Goal: Task Accomplishment & Management: Complete application form

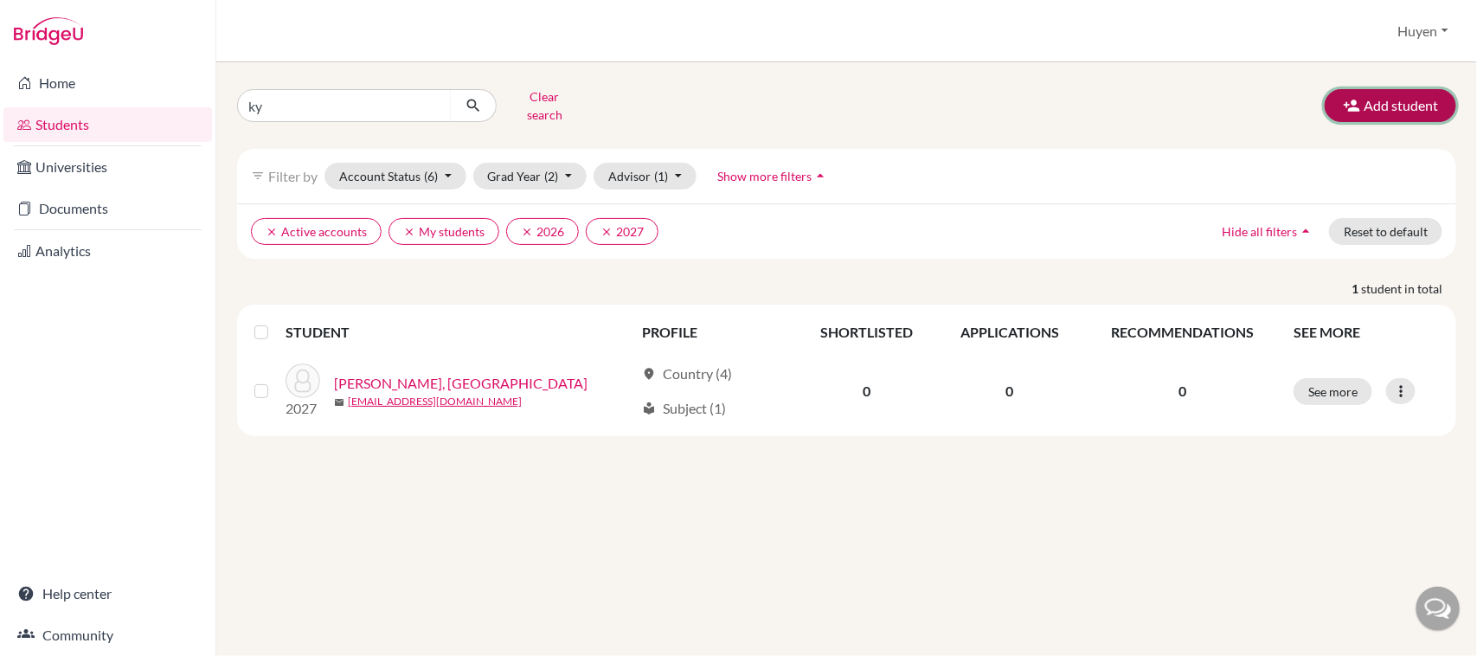
click at [1390, 92] on button "Add student" at bounding box center [1390, 105] width 131 height 33
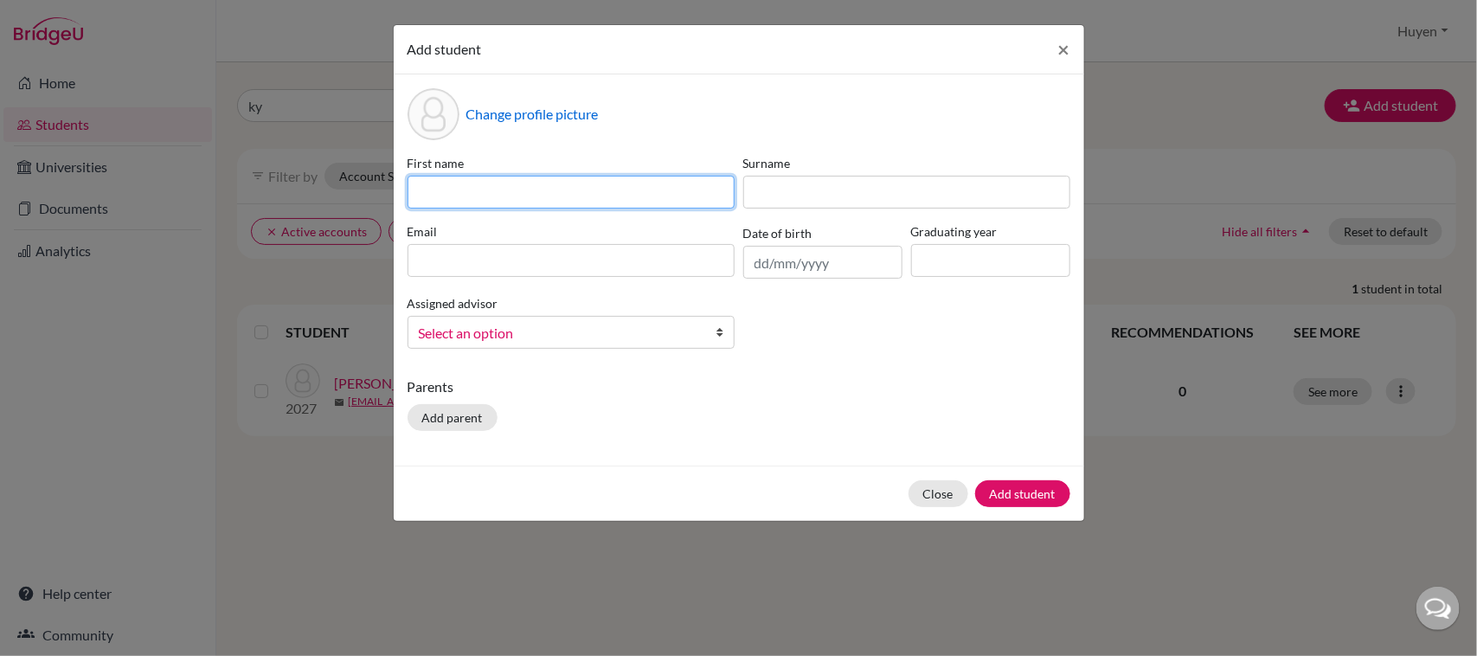
click at [546, 190] on input at bounding box center [570, 192] width 327 height 33
type input "Minh"
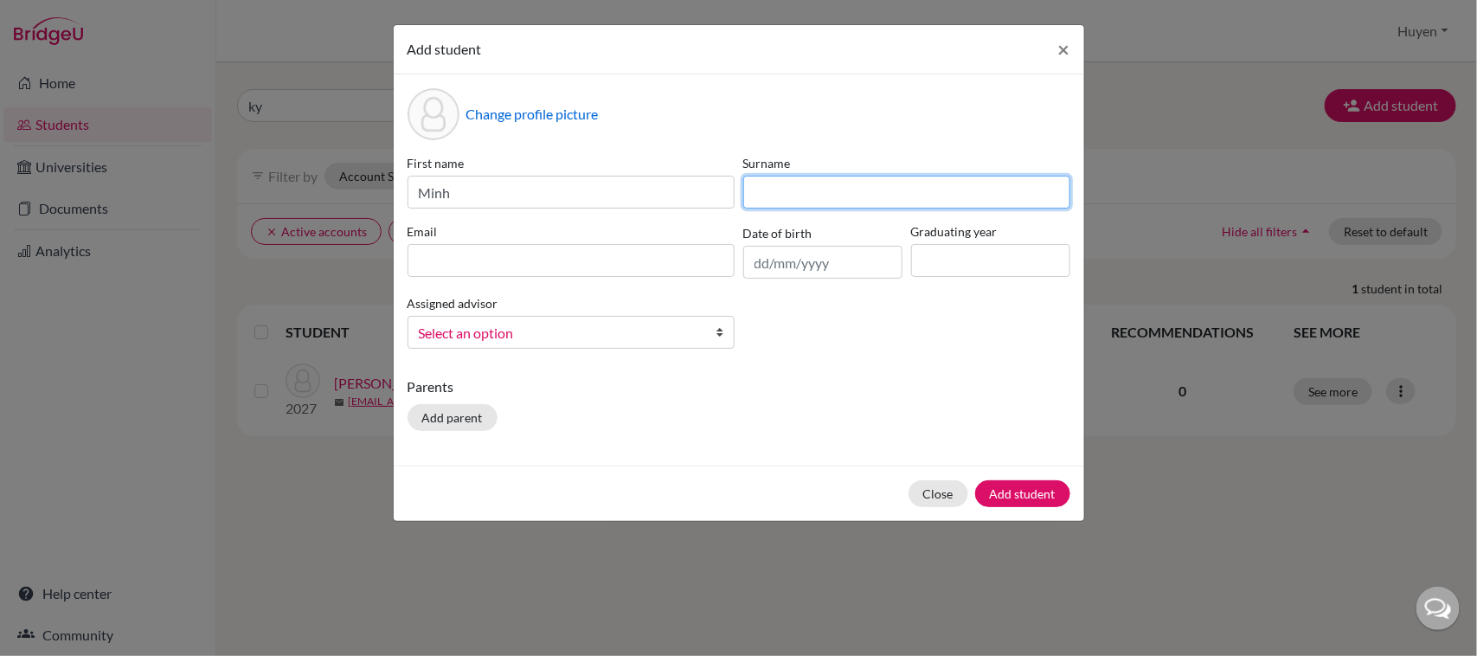
click at [803, 191] on input at bounding box center [906, 192] width 327 height 33
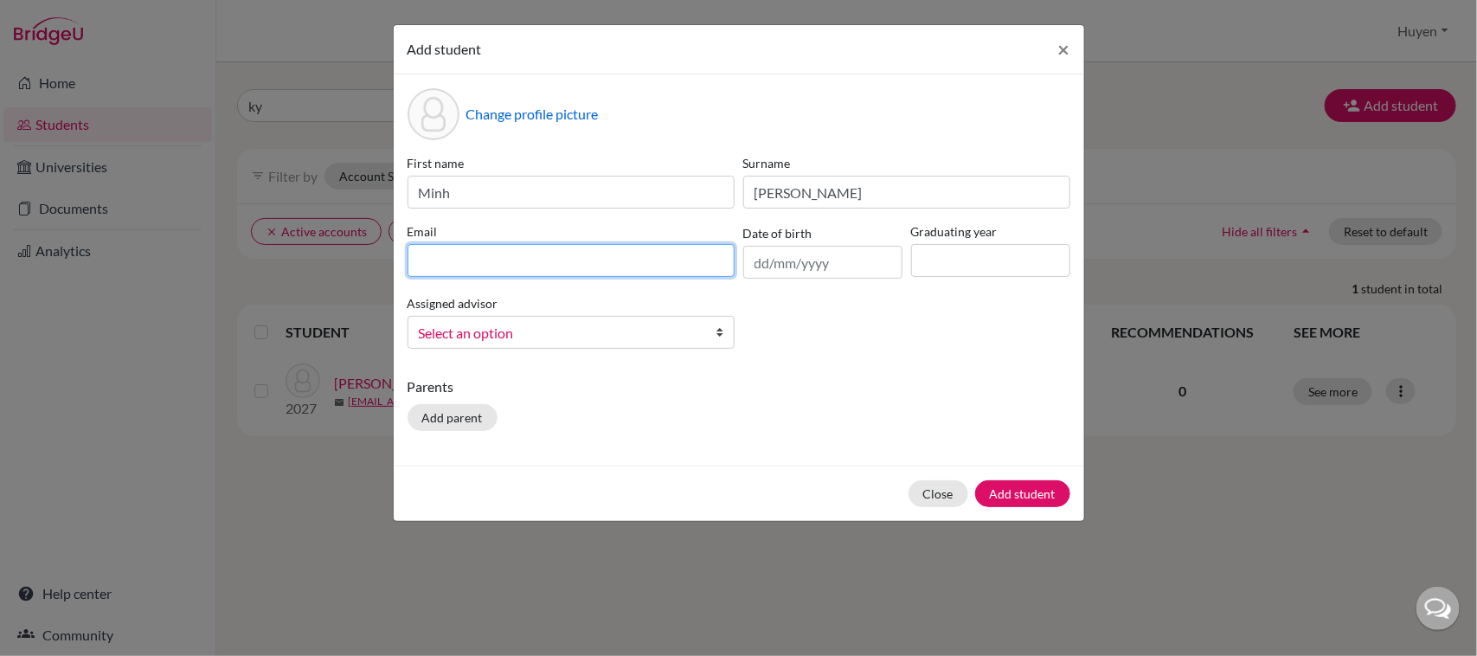
click at [529, 261] on input at bounding box center [570, 260] width 327 height 33
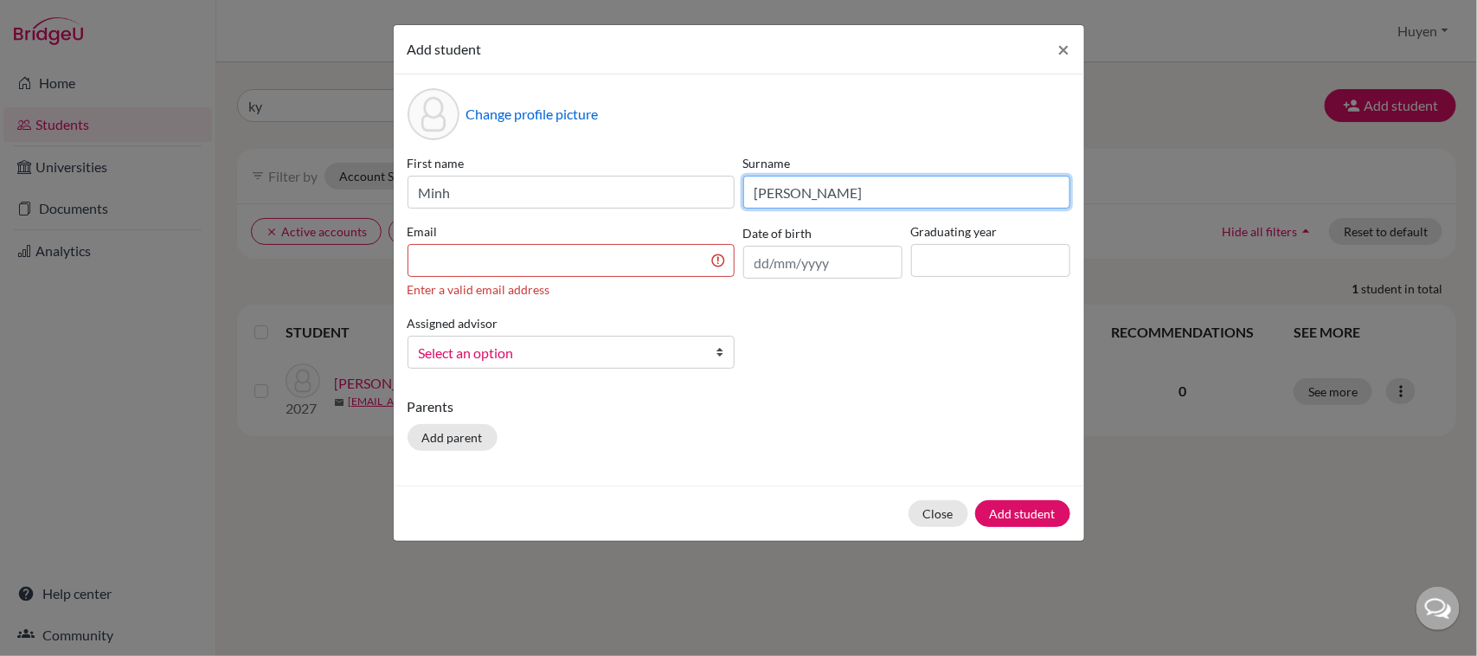
click at [857, 186] on input "Luu" at bounding box center [906, 192] width 327 height 33
type input "Luu Thuy"
click at [629, 253] on input at bounding box center [570, 260] width 327 height 33
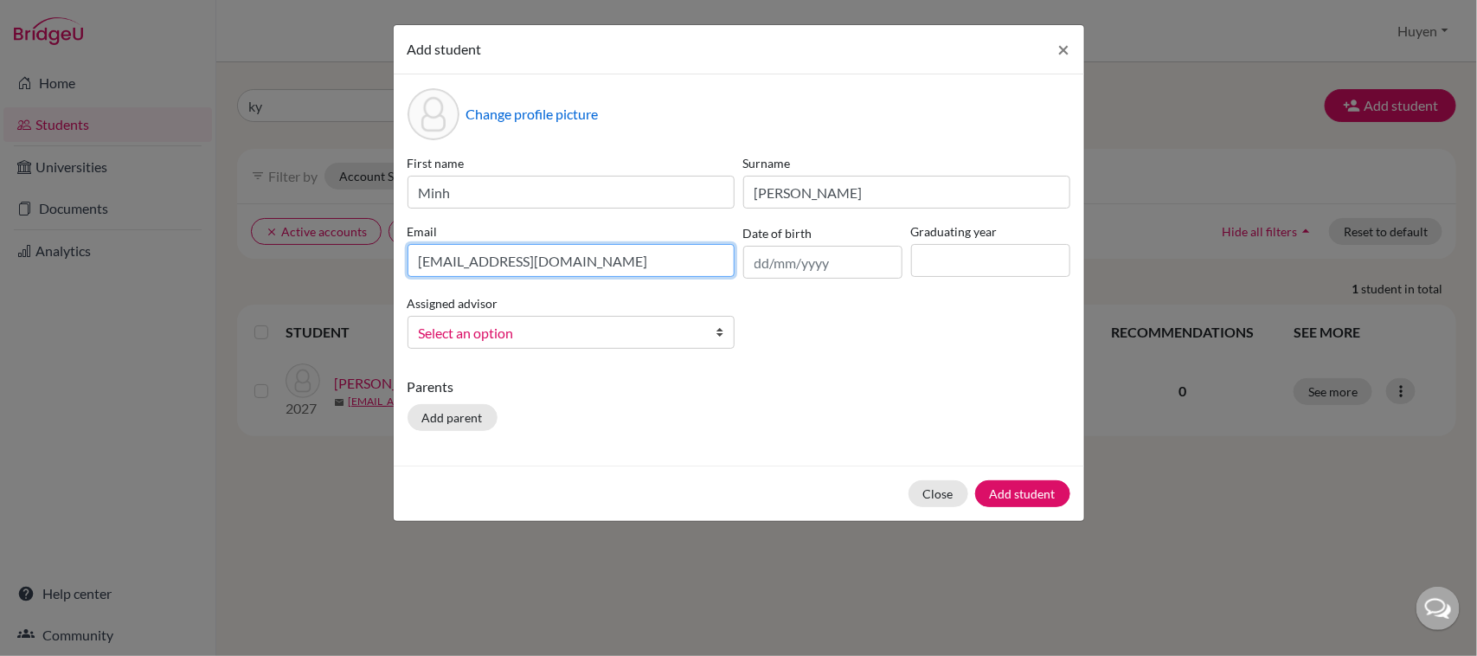
type input "minhlt.sthl@thschool.edu.vn"
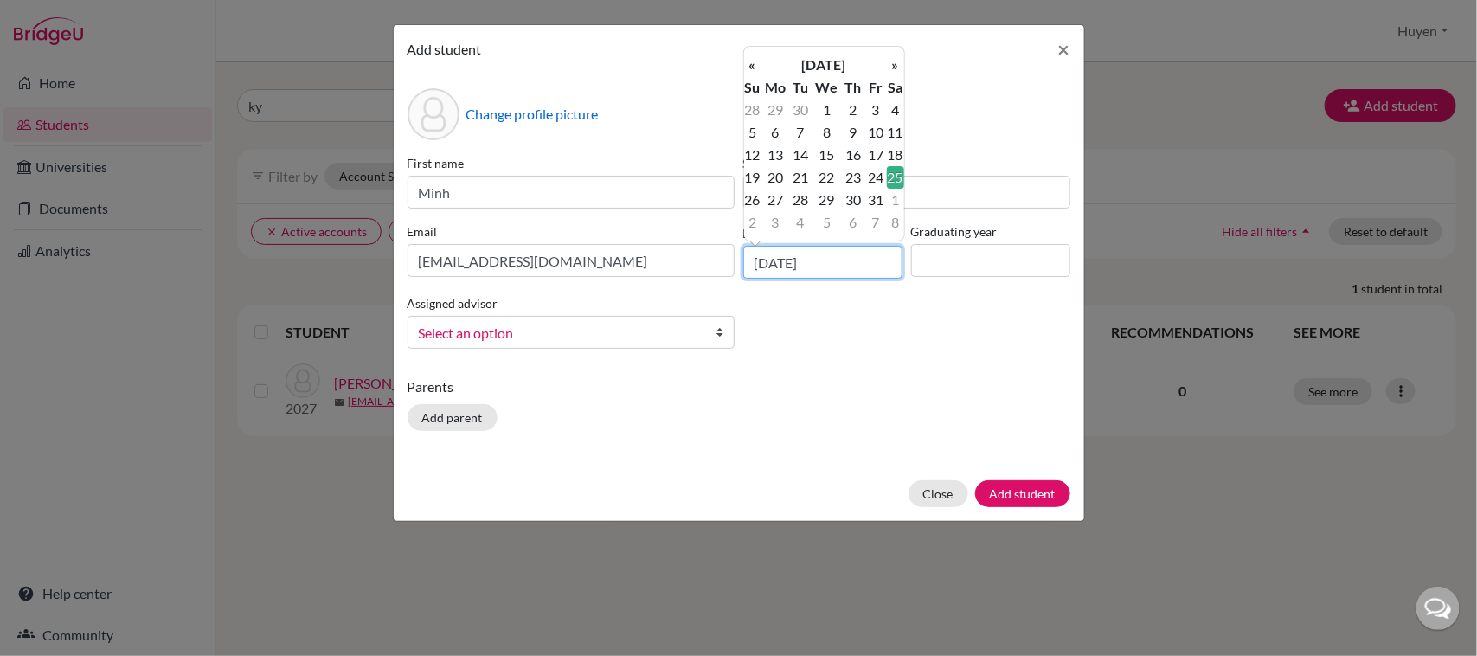
type input "25/12/2010"
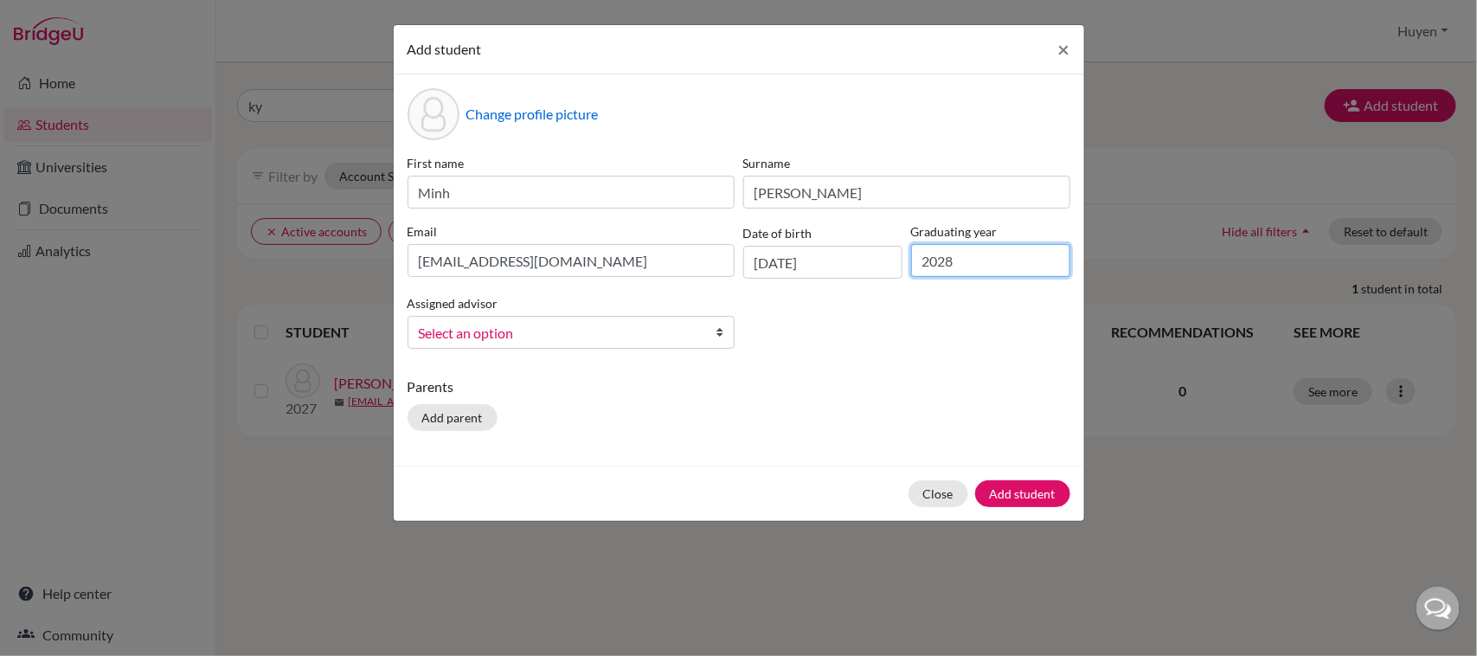
type input "2028"
click at [710, 330] on link "Select an option" at bounding box center [570, 332] width 327 height 33
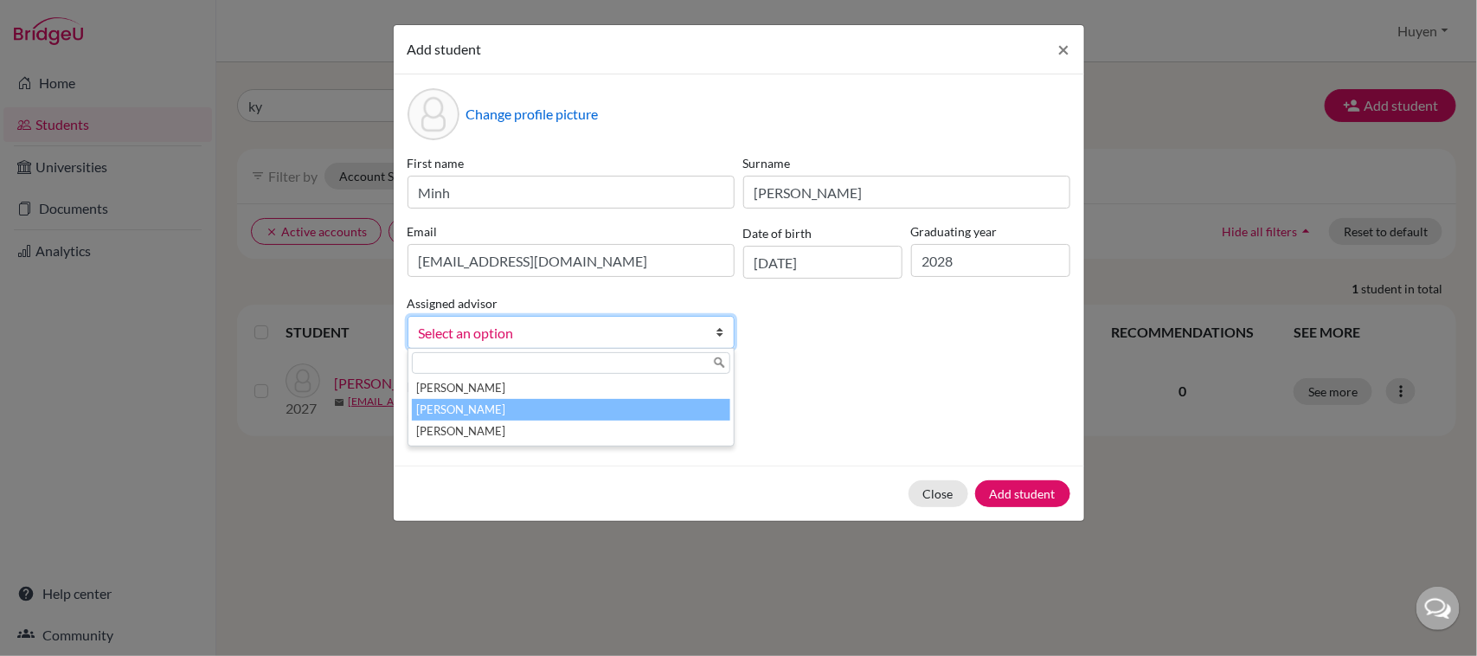
click at [515, 411] on li "Dang, Huyen" at bounding box center [571, 410] width 318 height 22
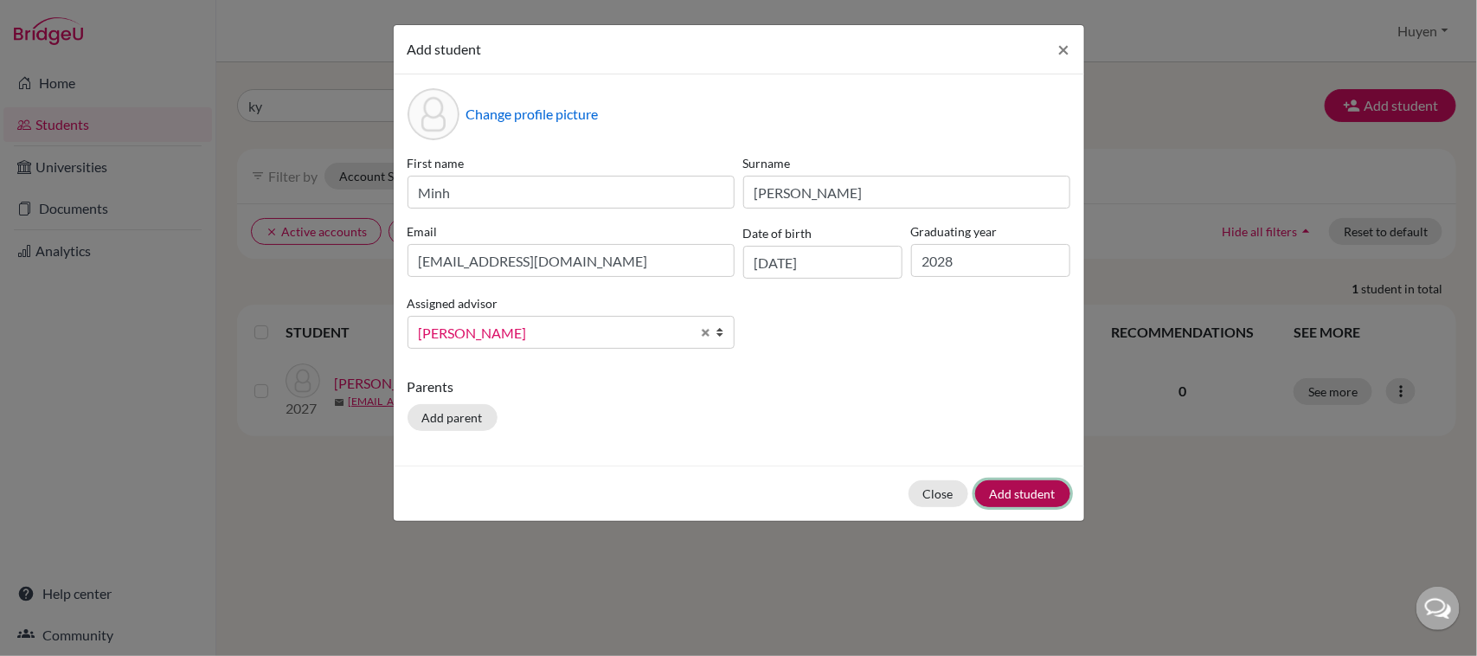
click at [1012, 493] on button "Add student" at bounding box center [1022, 493] width 95 height 27
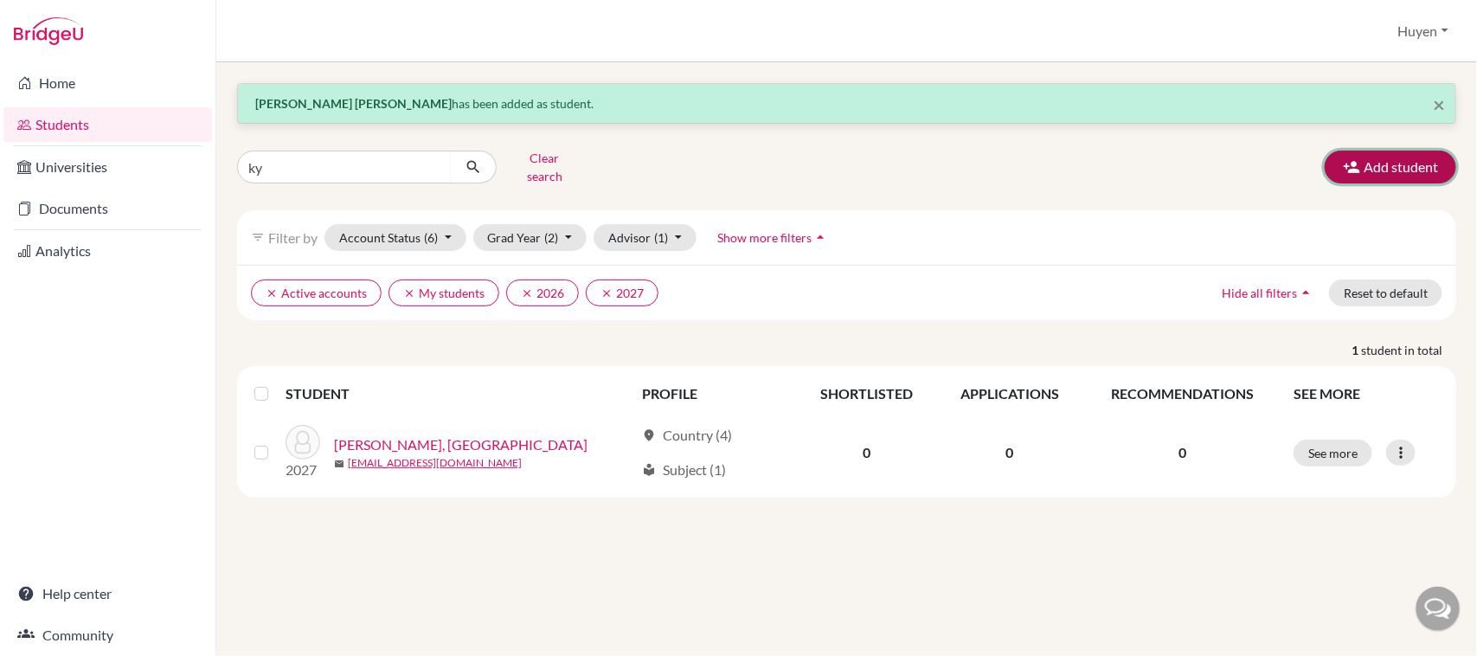
click at [1387, 157] on button "Add student" at bounding box center [1390, 167] width 131 height 33
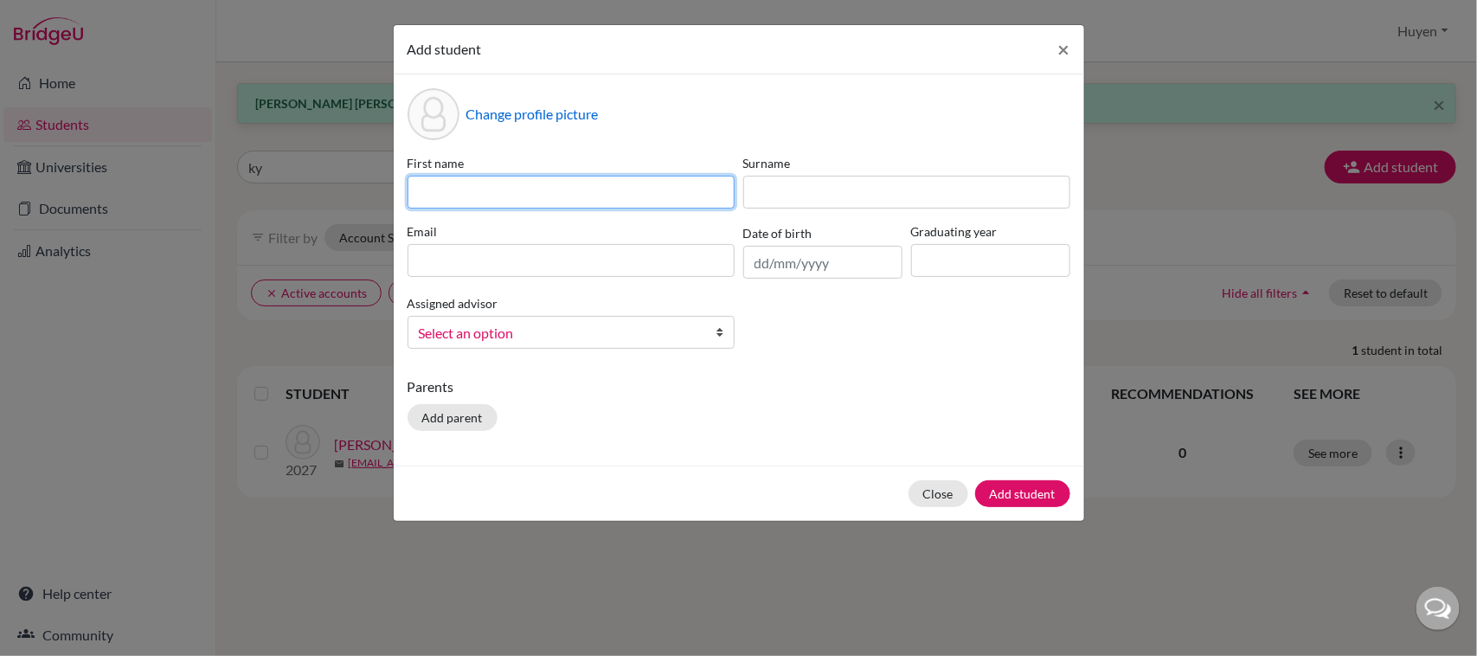
click at [480, 193] on input at bounding box center [570, 192] width 327 height 33
type input "Chau"
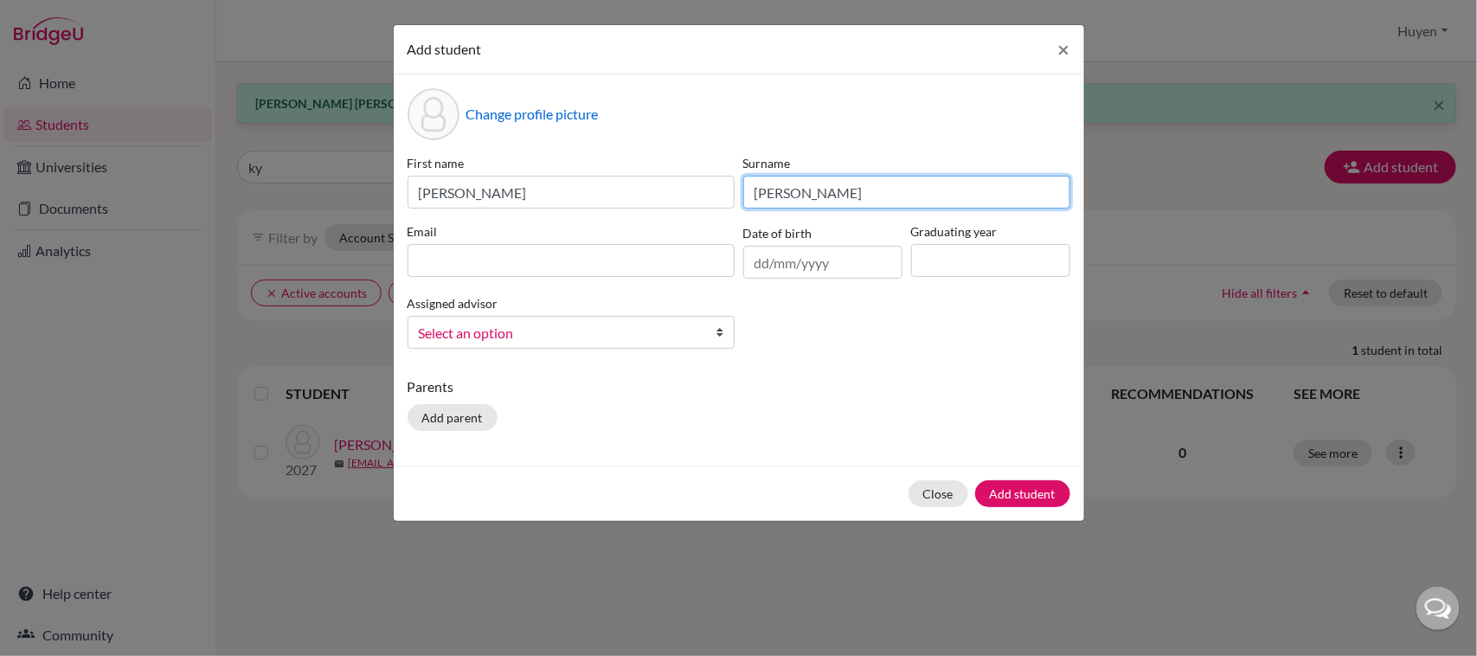
type input "Luu Huyen"
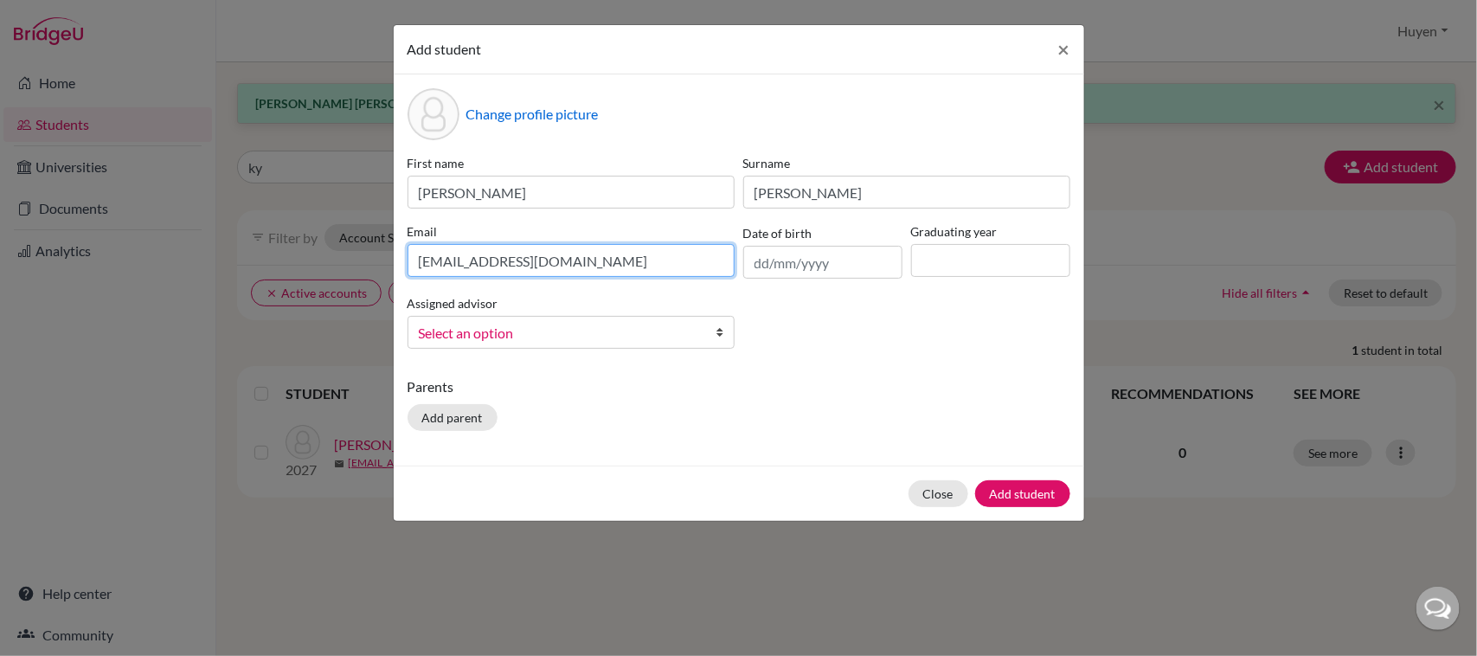
type input "chaulh.sthl@thschool.edu.vn"
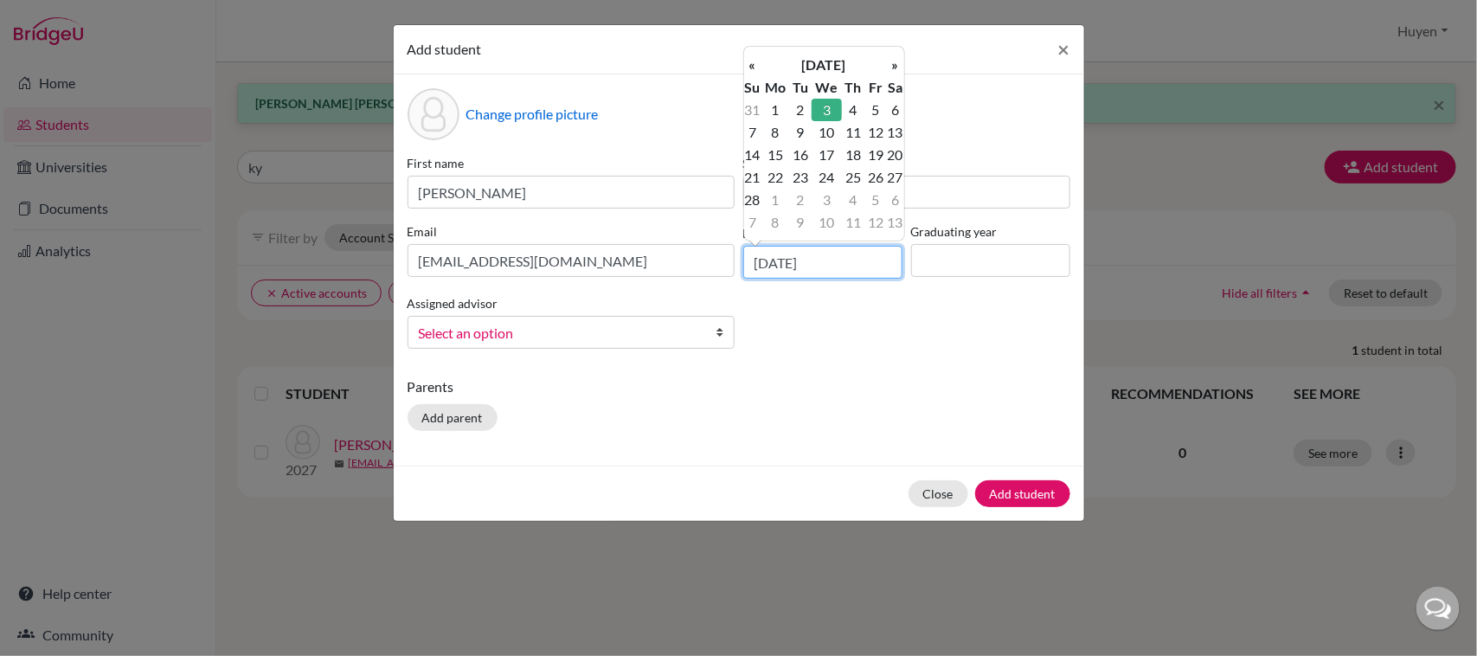
type input "03/02/2010"
click at [939, 256] on input at bounding box center [990, 260] width 159 height 33
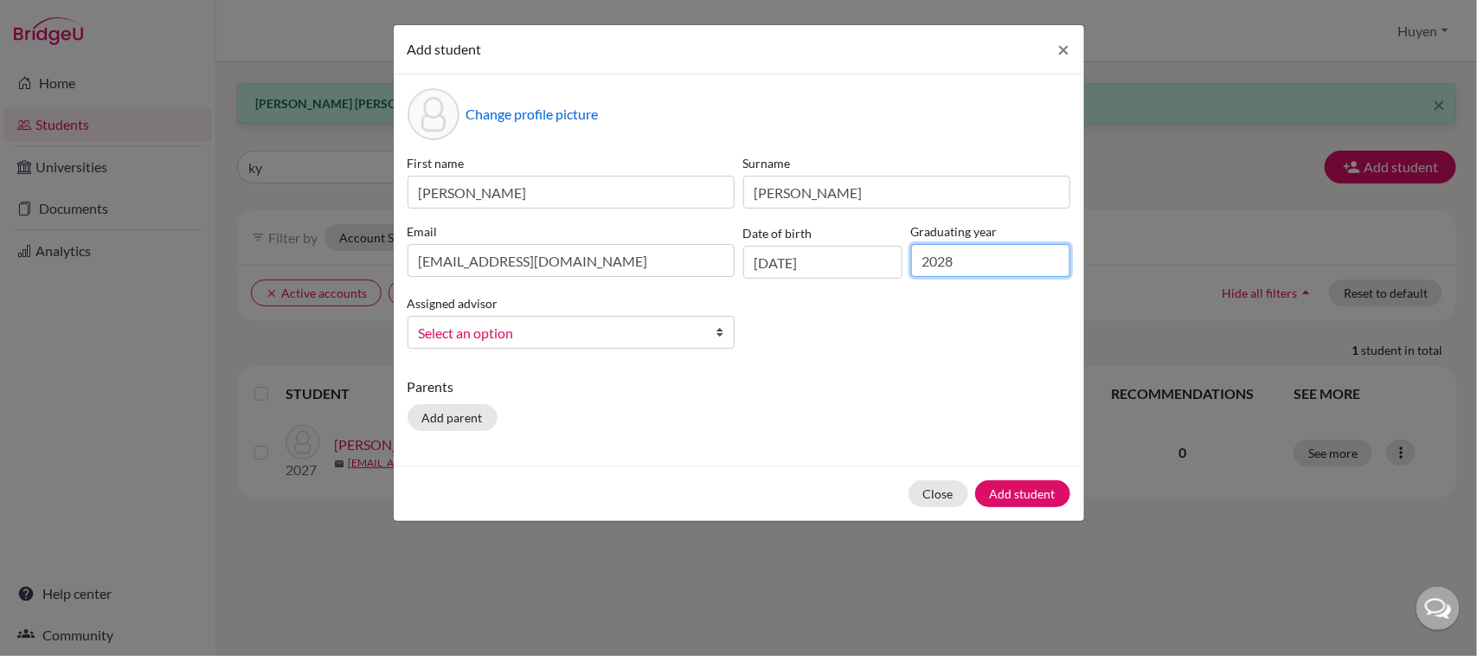
type input "2028"
click at [676, 329] on span "Select an option" at bounding box center [560, 333] width 282 height 22
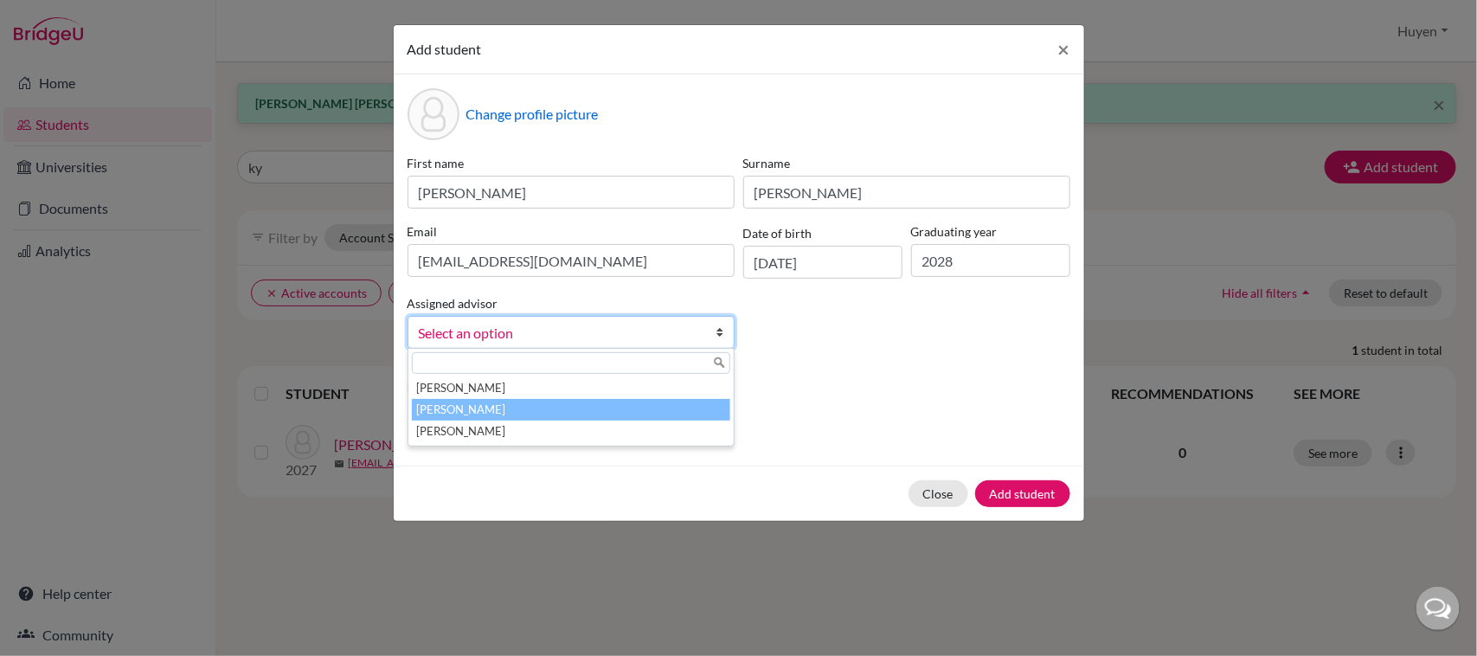
click at [545, 413] on li "Dang, Huyen" at bounding box center [571, 410] width 318 height 22
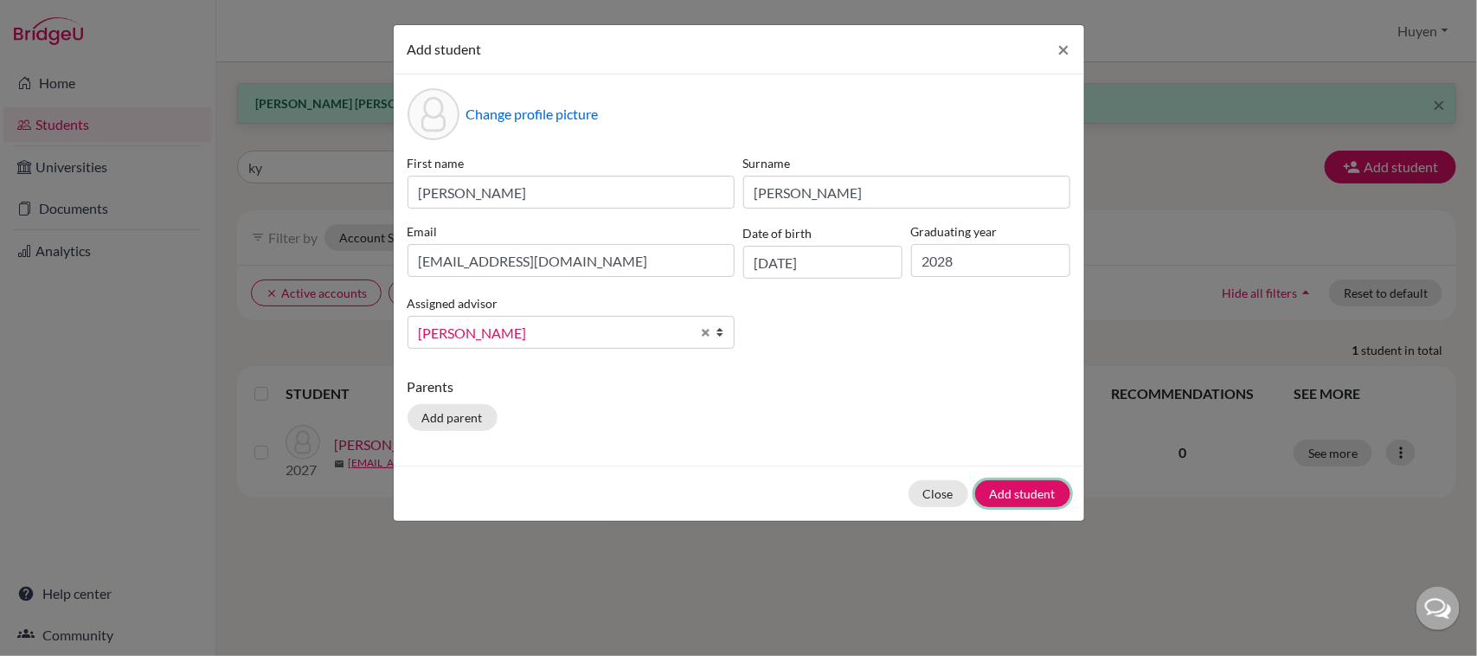
click at [1049, 487] on button "Add student" at bounding box center [1022, 493] width 95 height 27
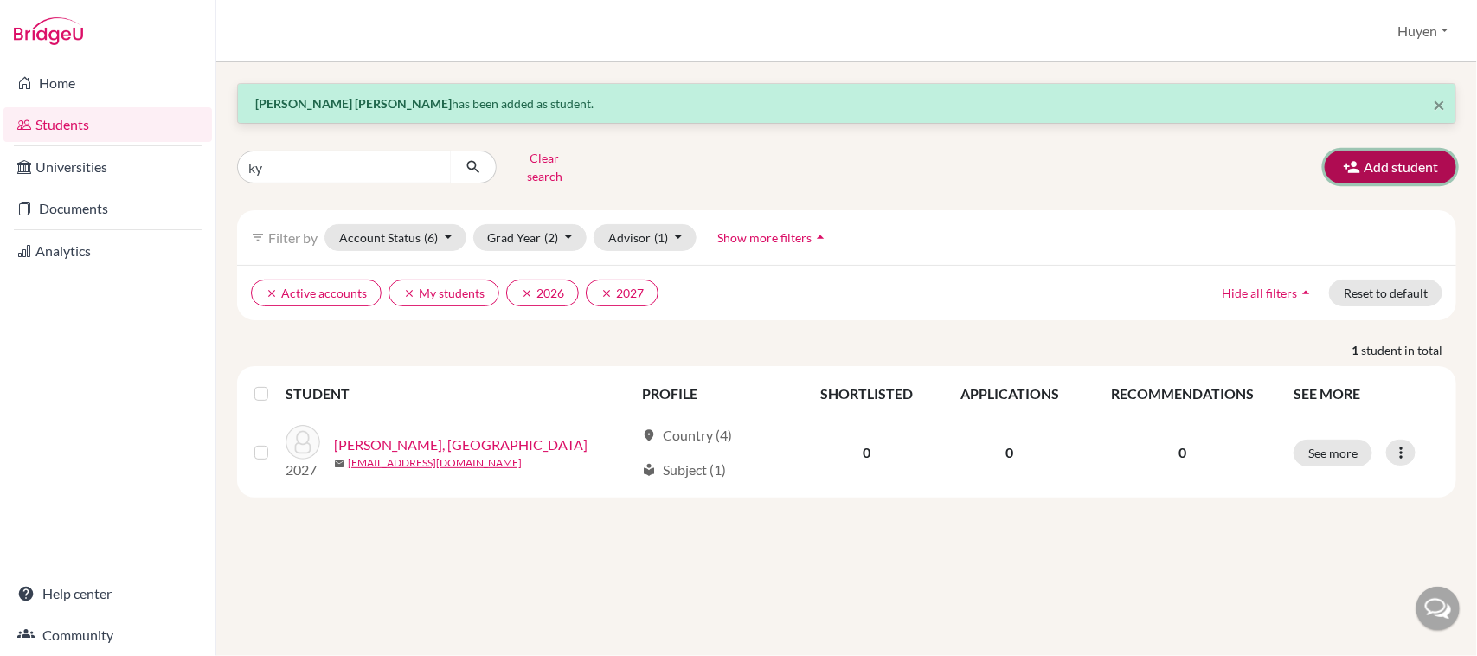
click at [1381, 154] on button "Add student" at bounding box center [1390, 167] width 131 height 33
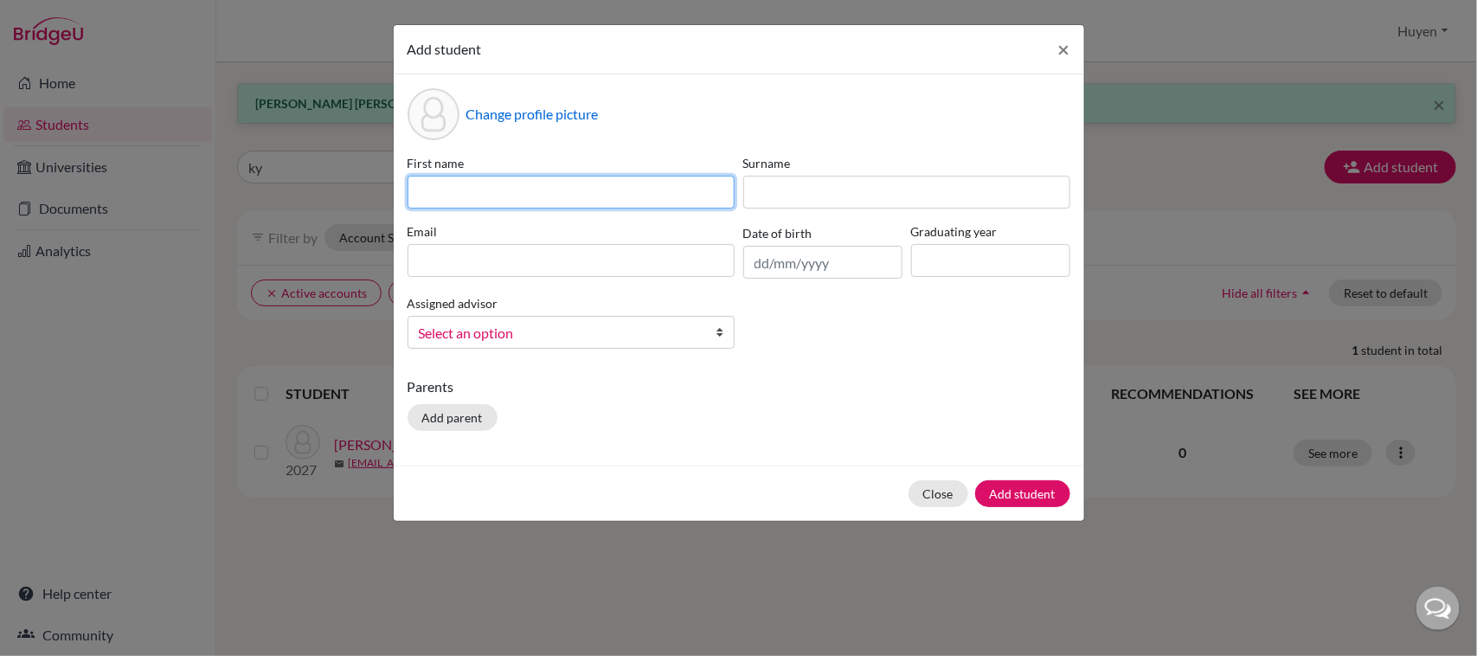
click at [450, 192] on input at bounding box center [570, 192] width 327 height 33
type input "Trang"
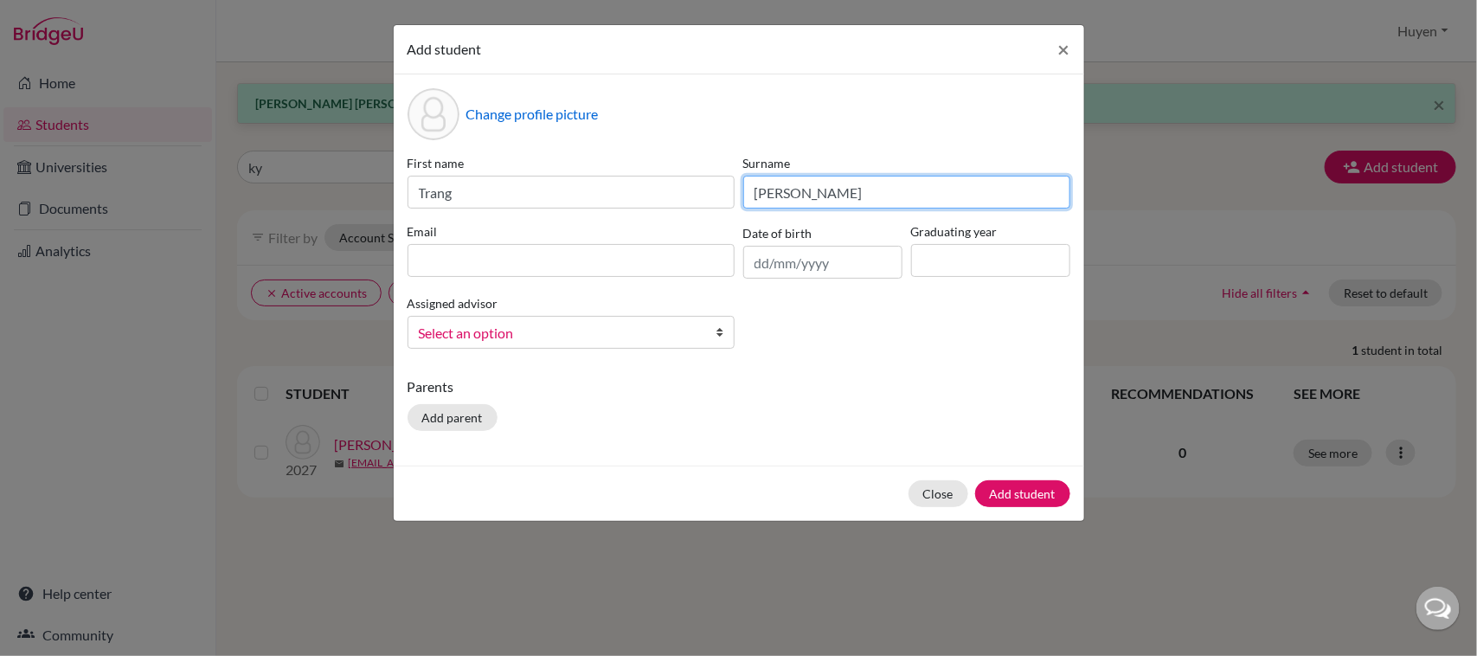
type input "Nguyen Minh"
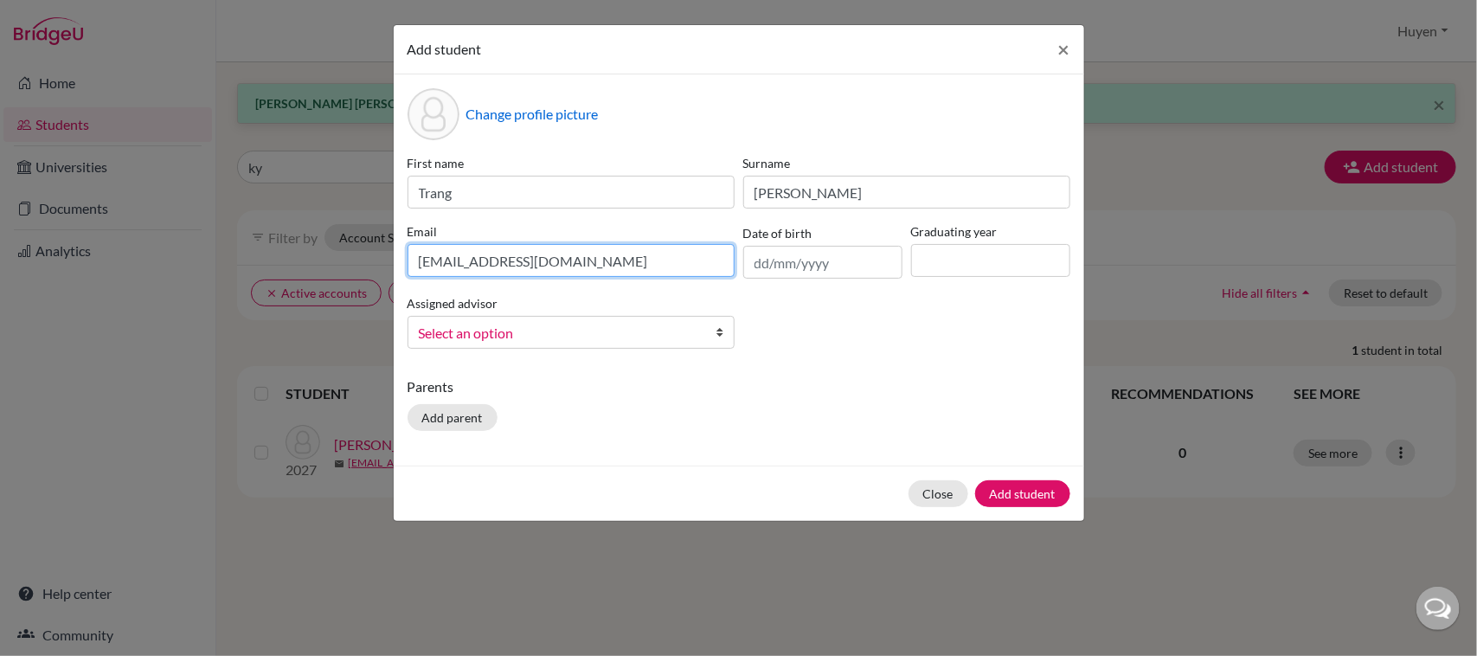
type input "trangnm.sthl@thschool.edu.vn"
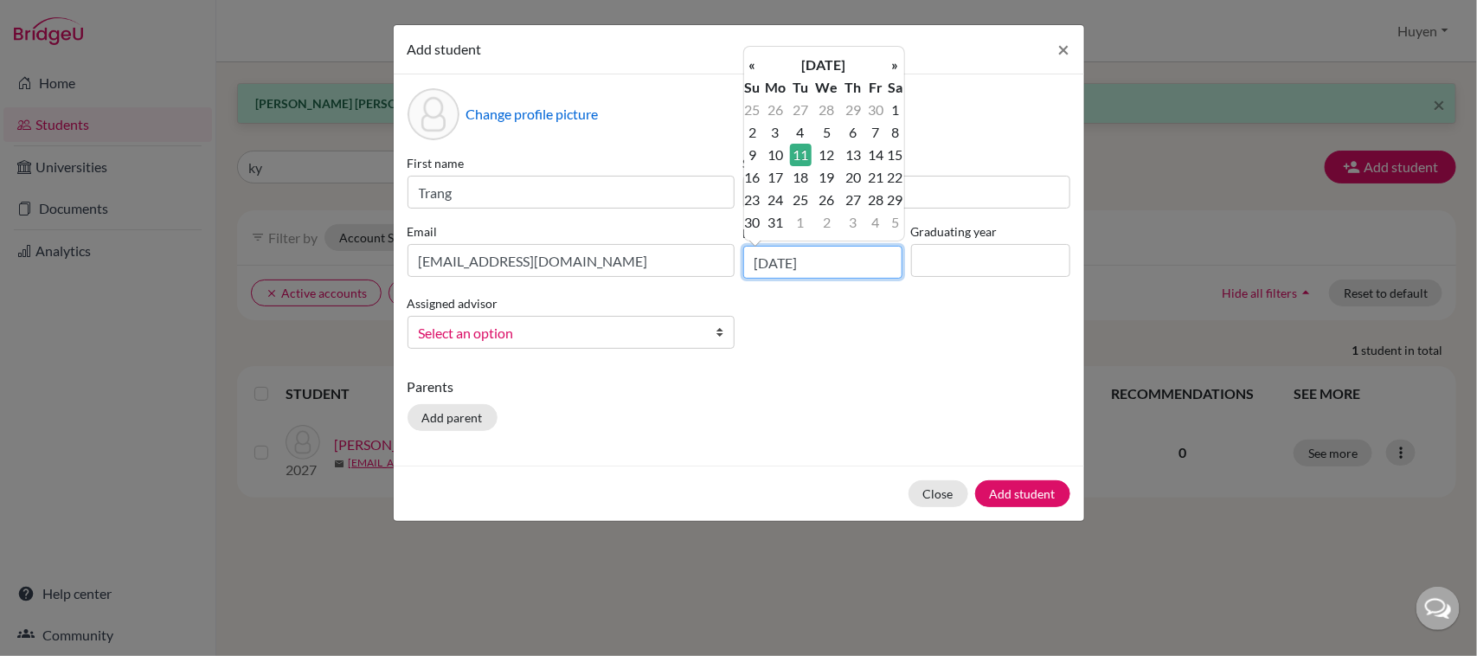
type input "11/05/2010"
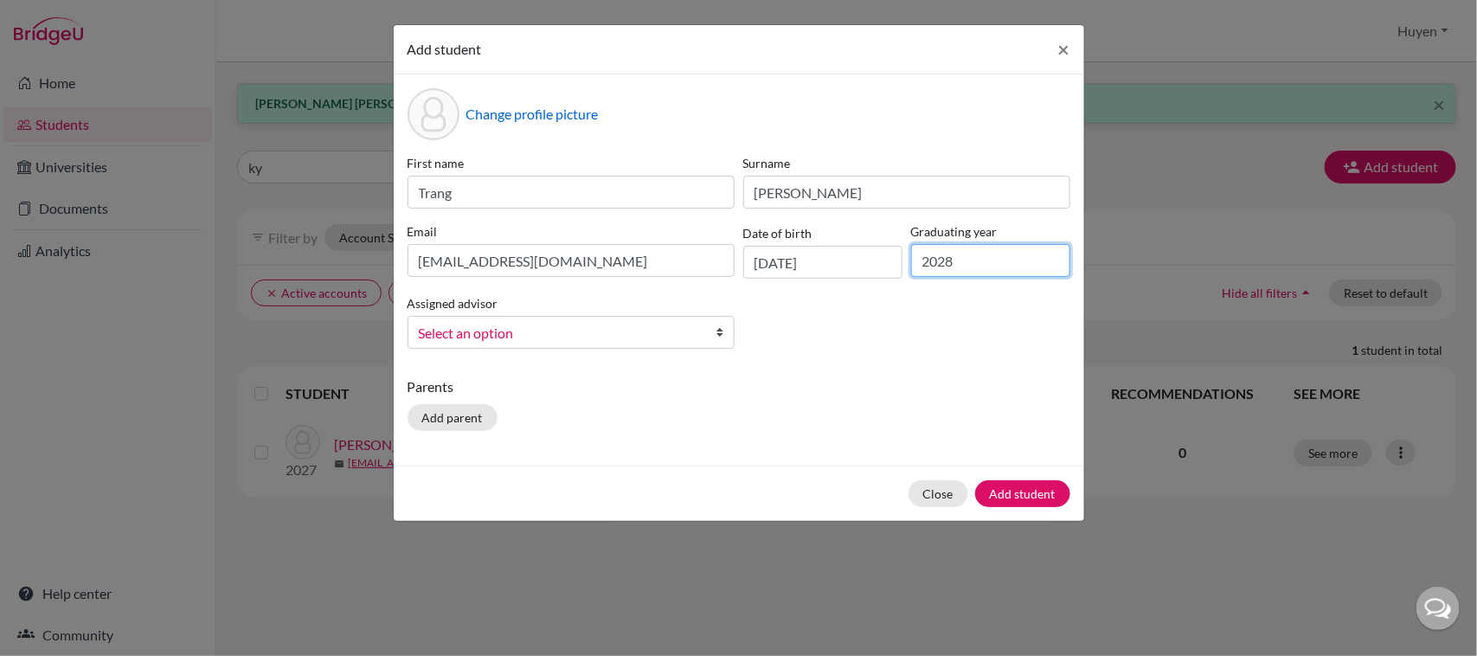
type input "2028"
click at [555, 336] on span "Select an option" at bounding box center [560, 333] width 282 height 22
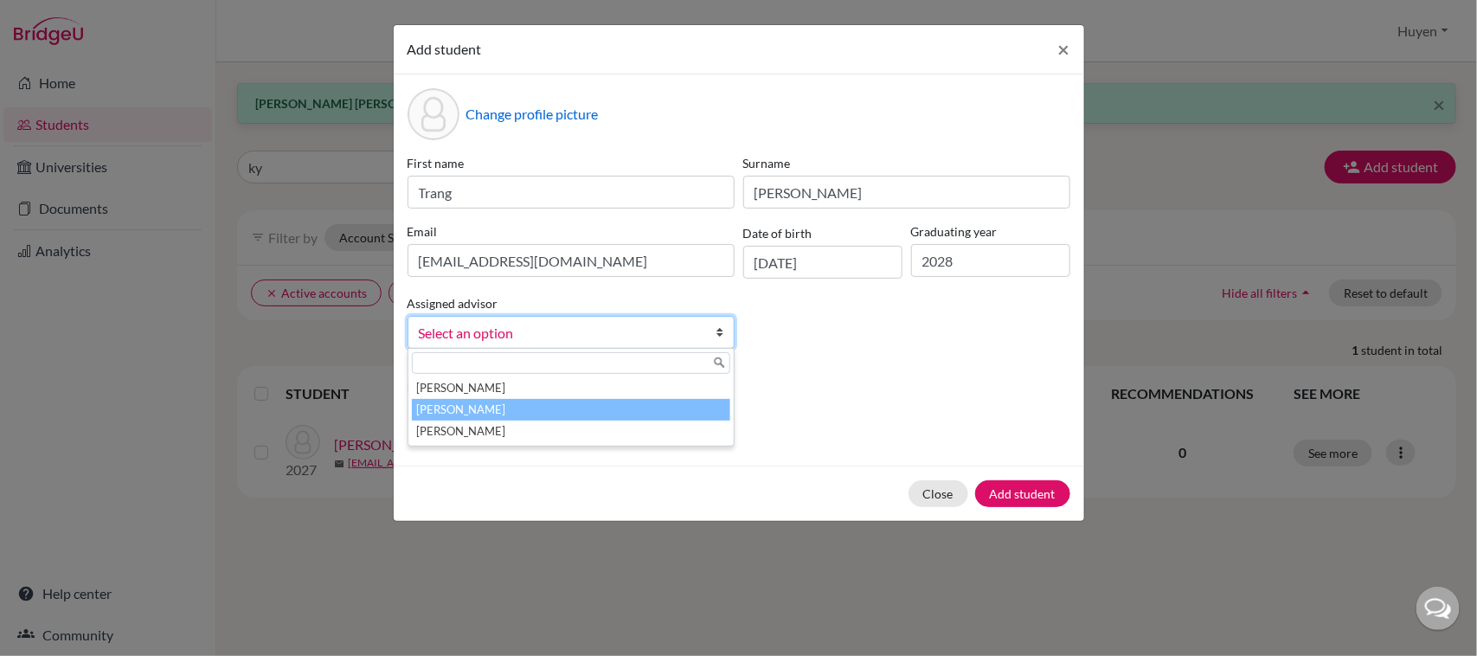
click at [524, 407] on li "Dang, Huyen" at bounding box center [571, 410] width 318 height 22
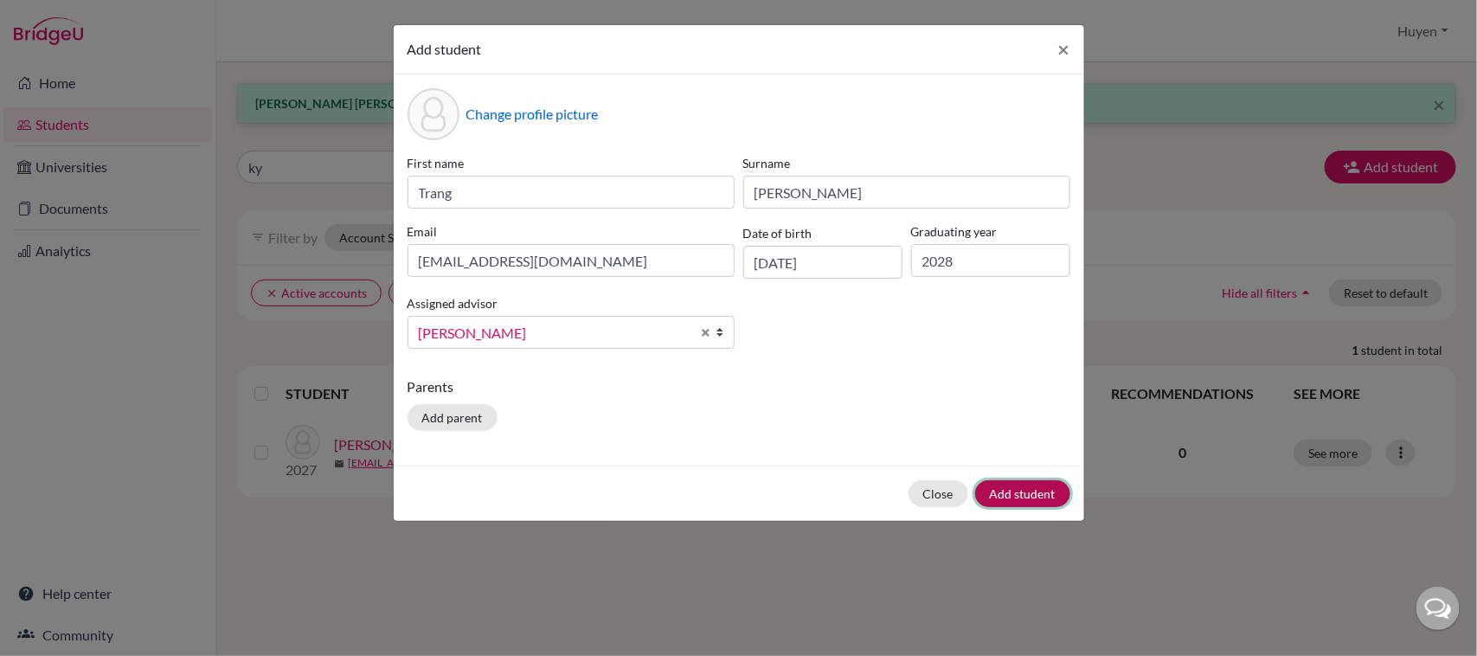
click at [1036, 494] on button "Add student" at bounding box center [1022, 493] width 95 height 27
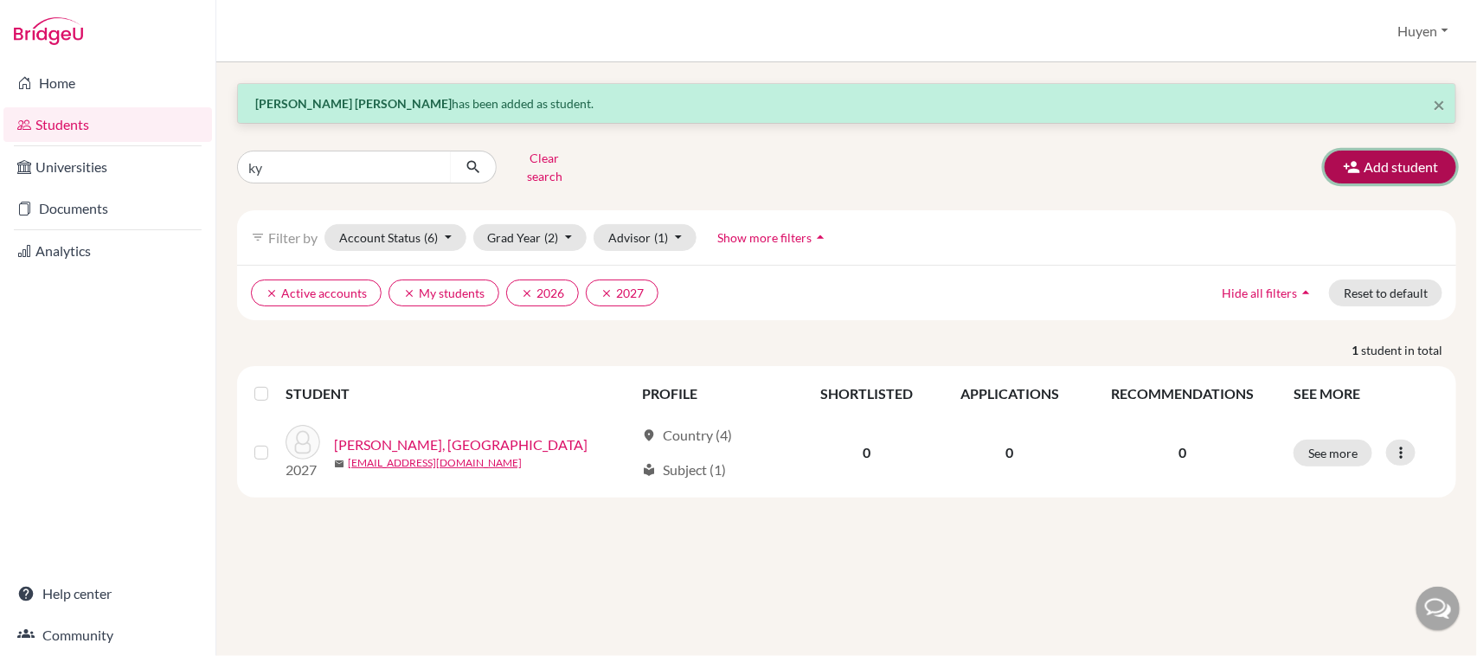
click at [1411, 157] on button "Add student" at bounding box center [1390, 167] width 131 height 33
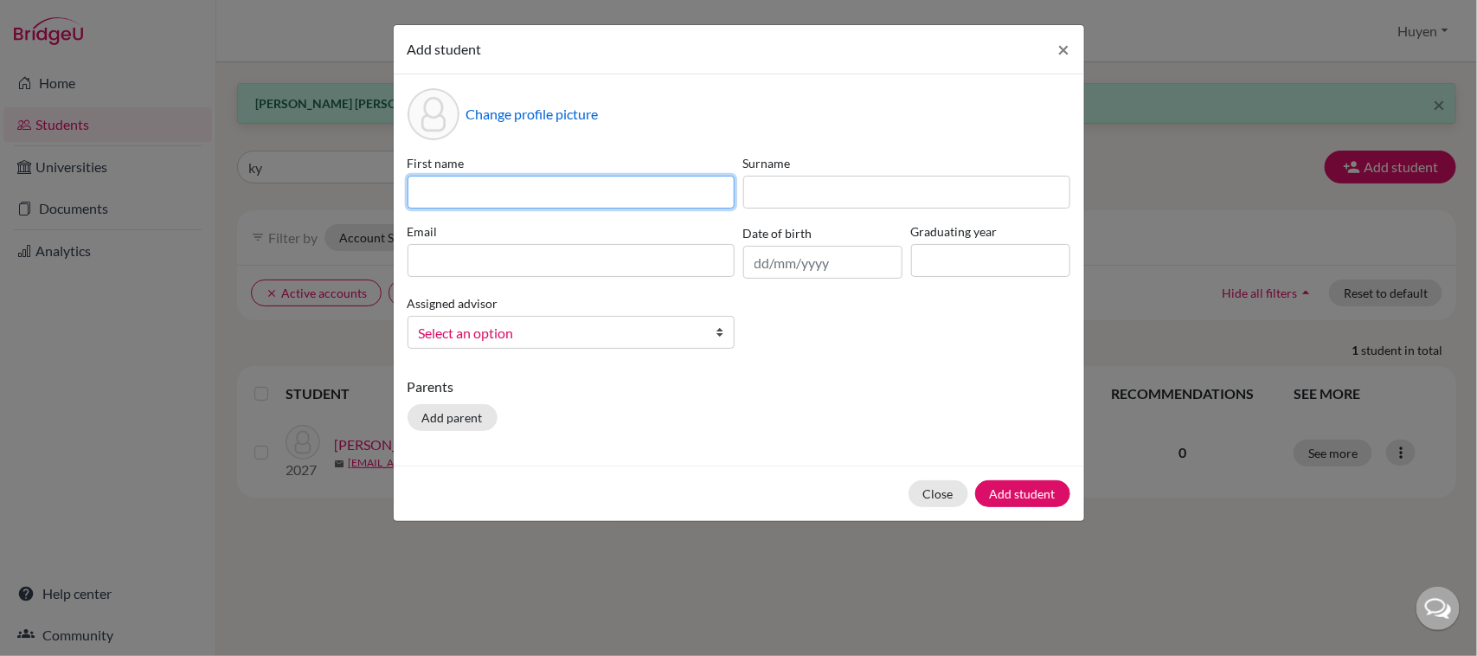
click at [562, 177] on input at bounding box center [570, 192] width 327 height 33
type input "t"
type input "Tam"
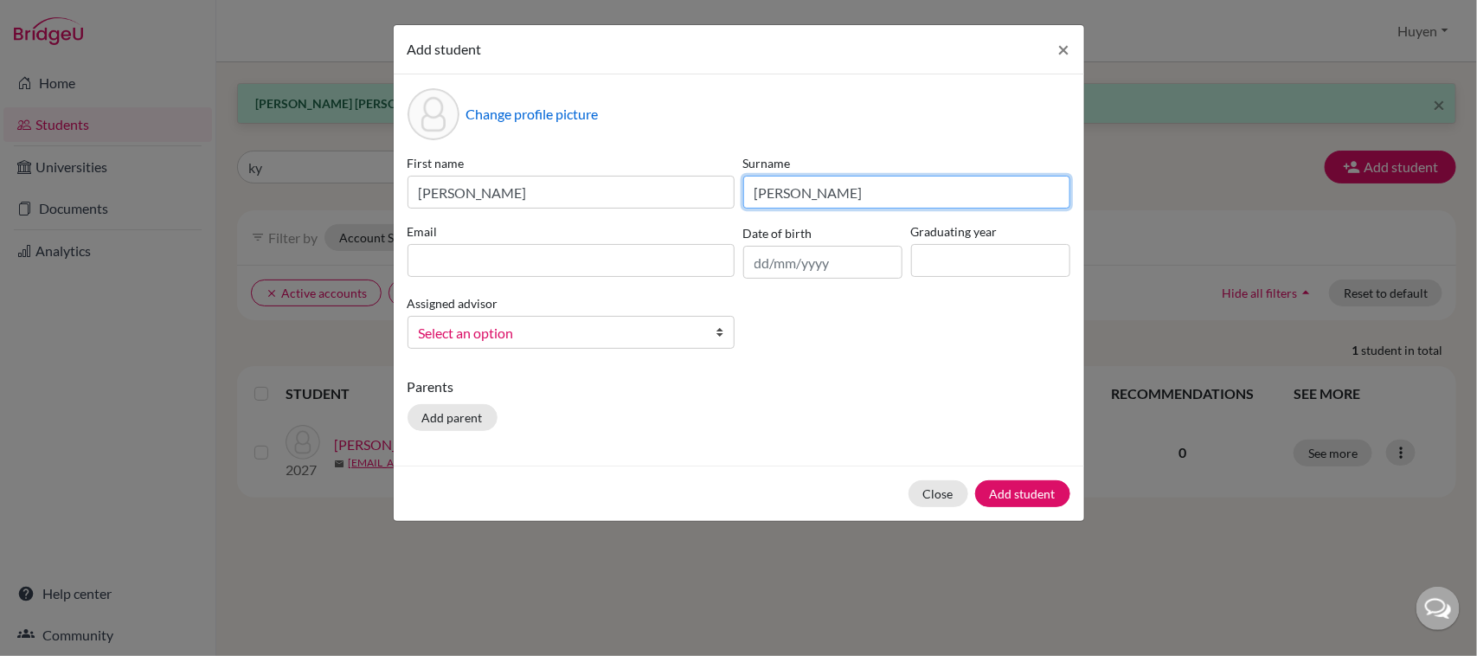
type input "Hong Khoan"
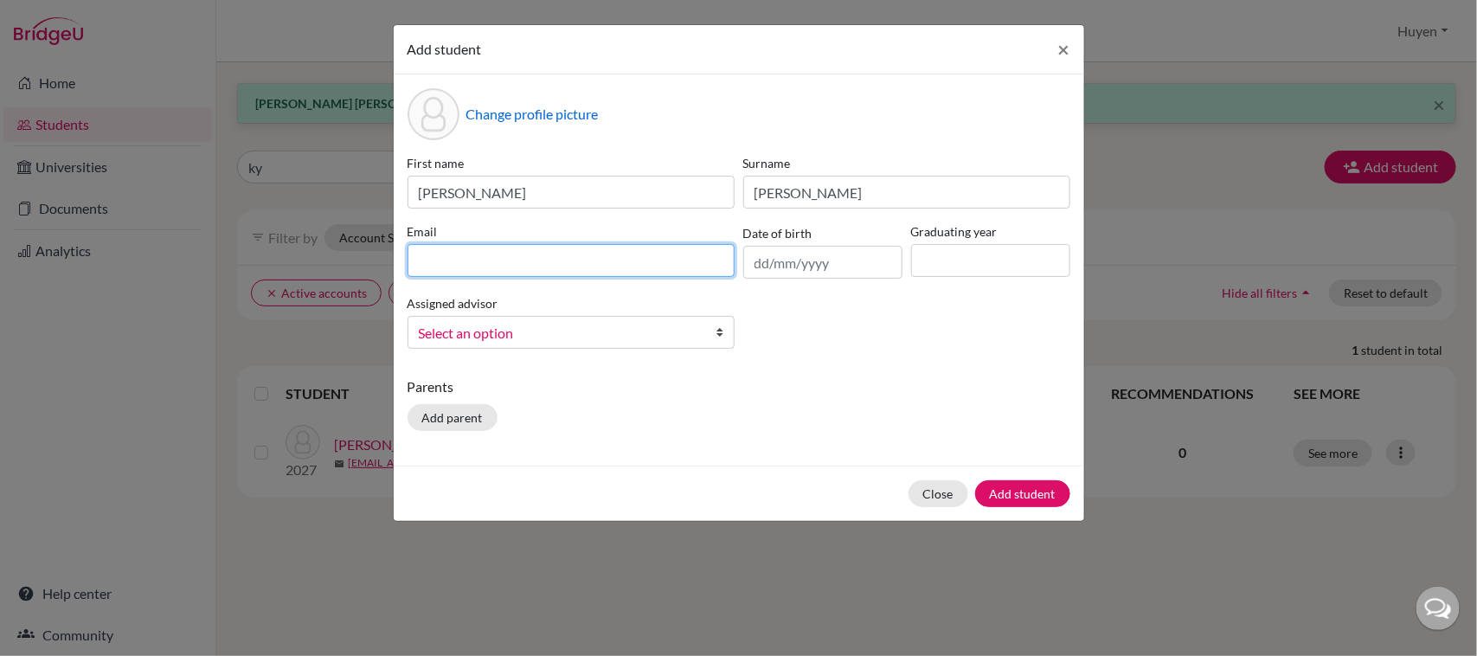
click at [448, 262] on input at bounding box center [570, 260] width 327 height 33
type input "tamhk.sthl@thschool.edu.vn"
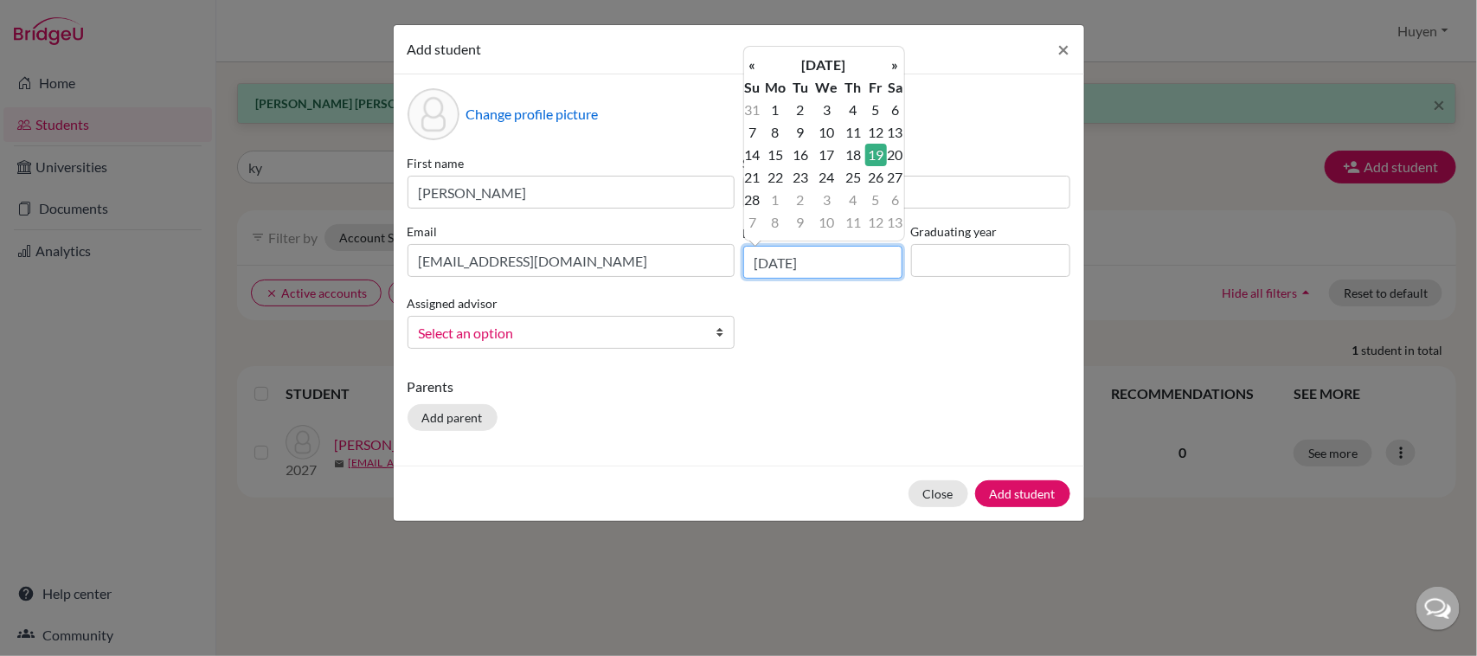
type input "19/02/2010"
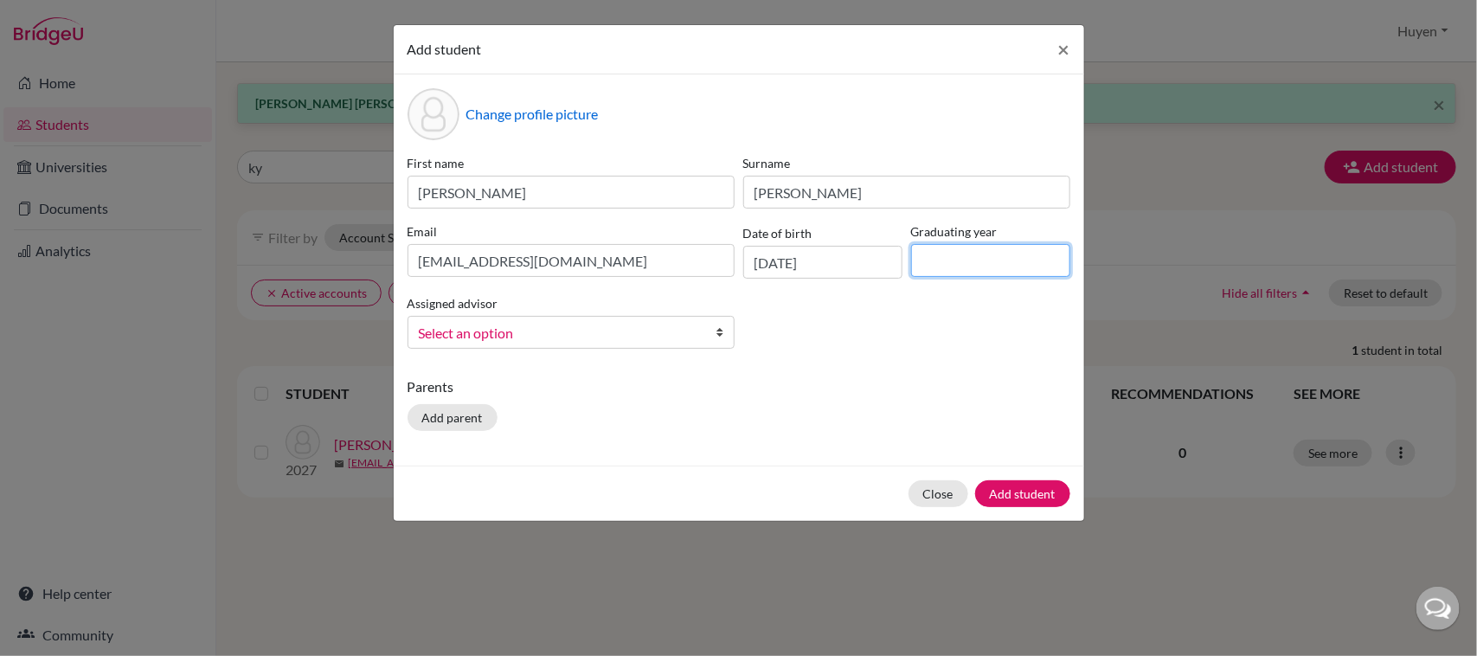
click at [962, 256] on input at bounding box center [990, 260] width 159 height 33
type input "2028"
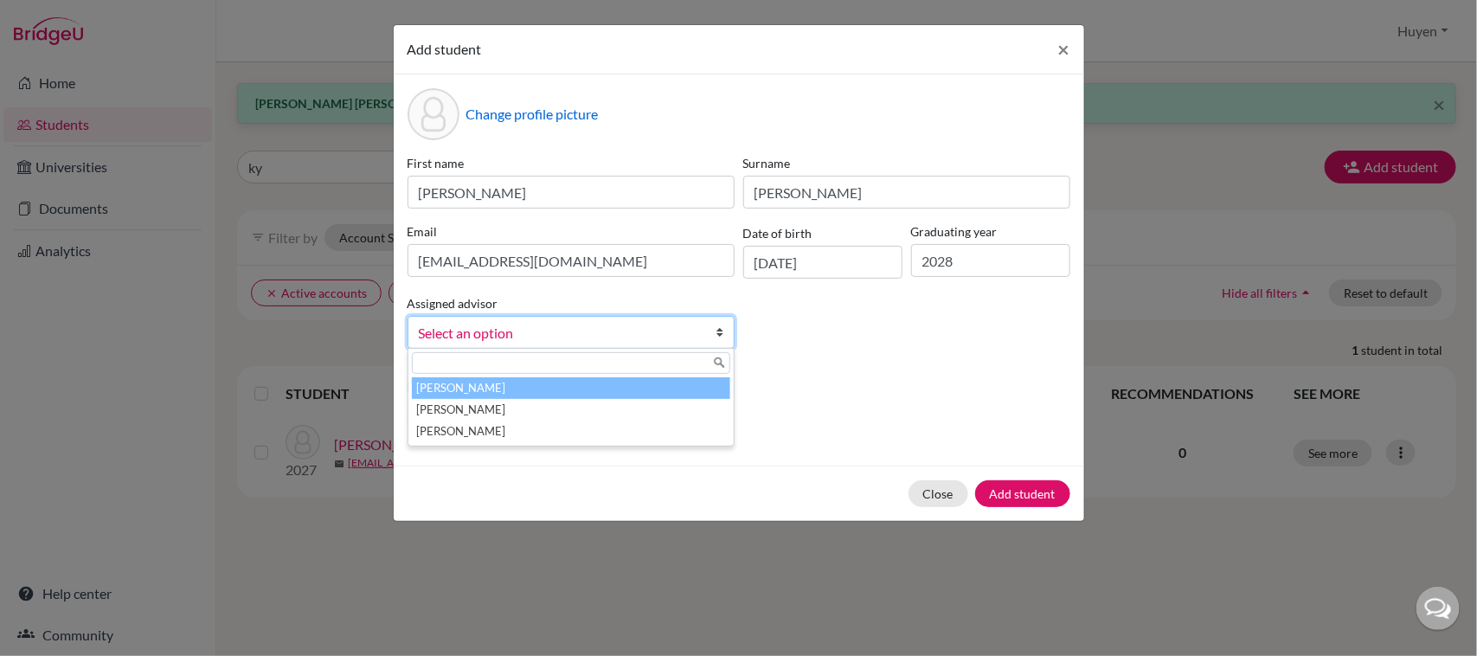
click at [685, 321] on link "Select an option" at bounding box center [570, 332] width 327 height 33
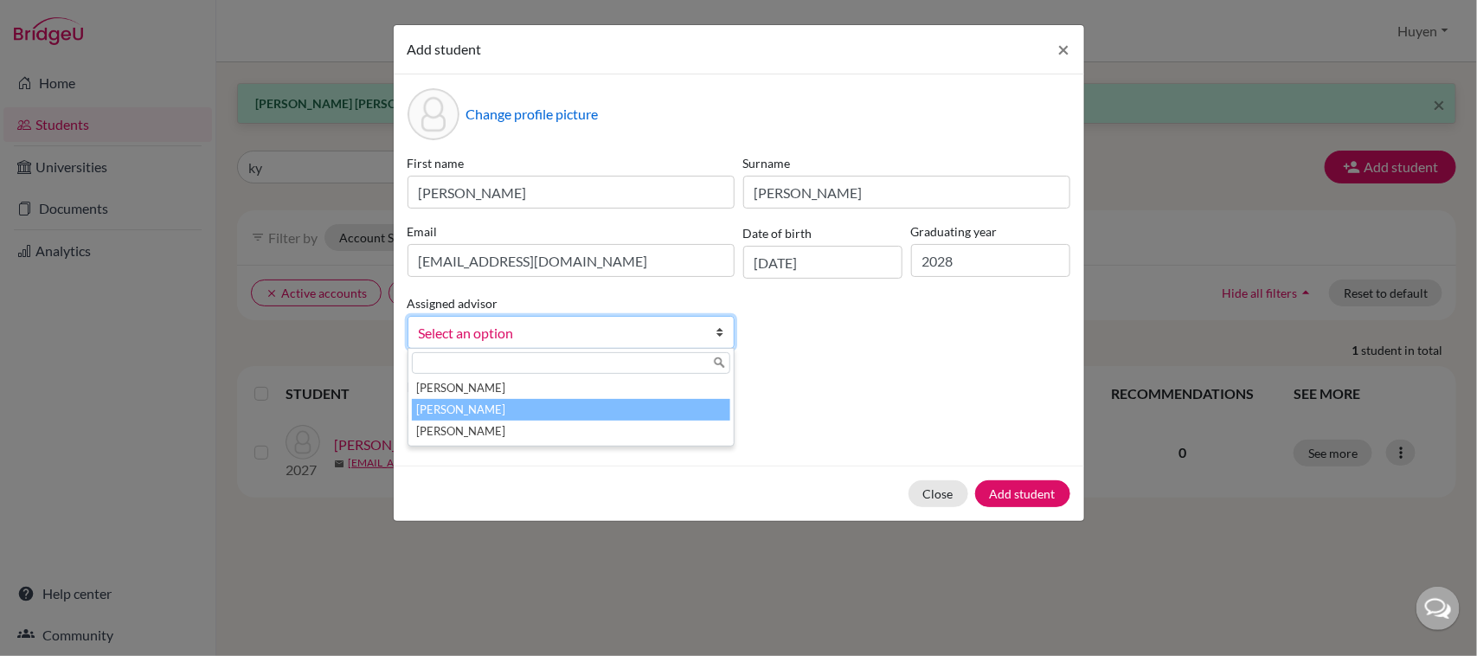
click at [517, 414] on li "Dang, Huyen" at bounding box center [571, 410] width 318 height 22
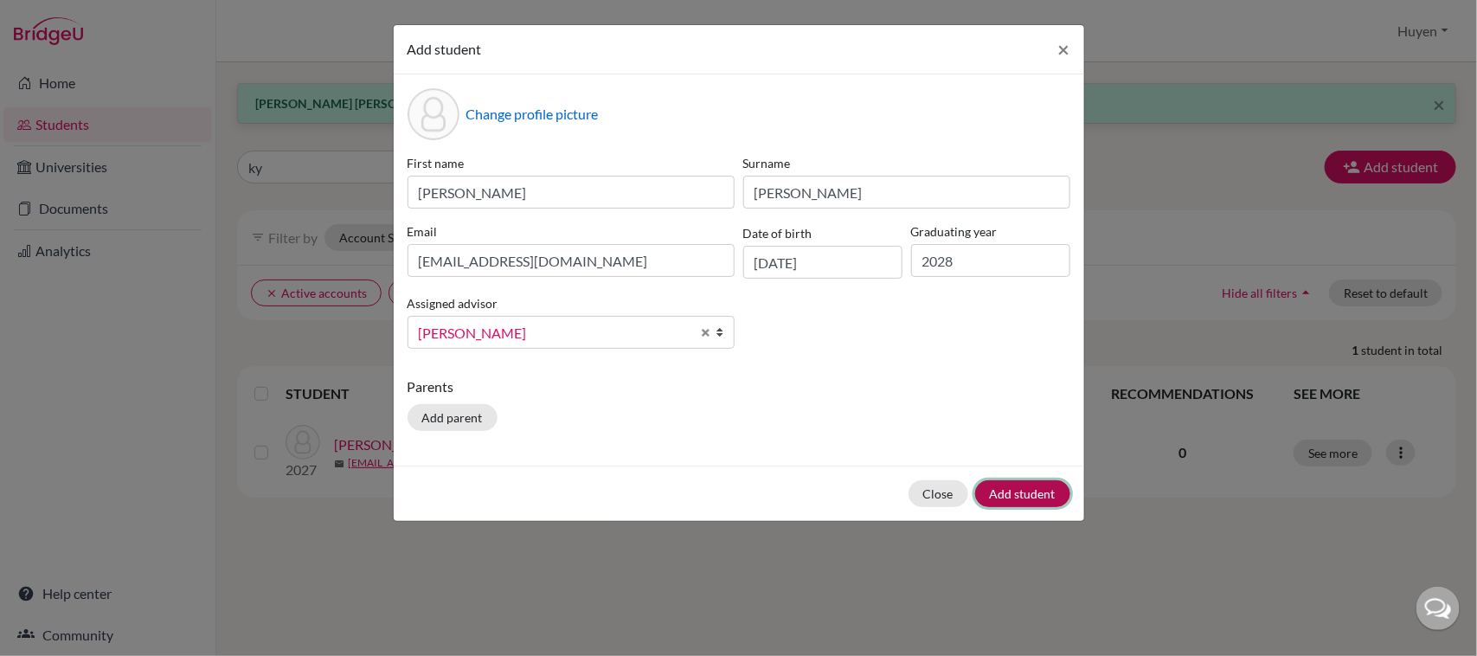
click at [995, 498] on button "Add student" at bounding box center [1022, 493] width 95 height 27
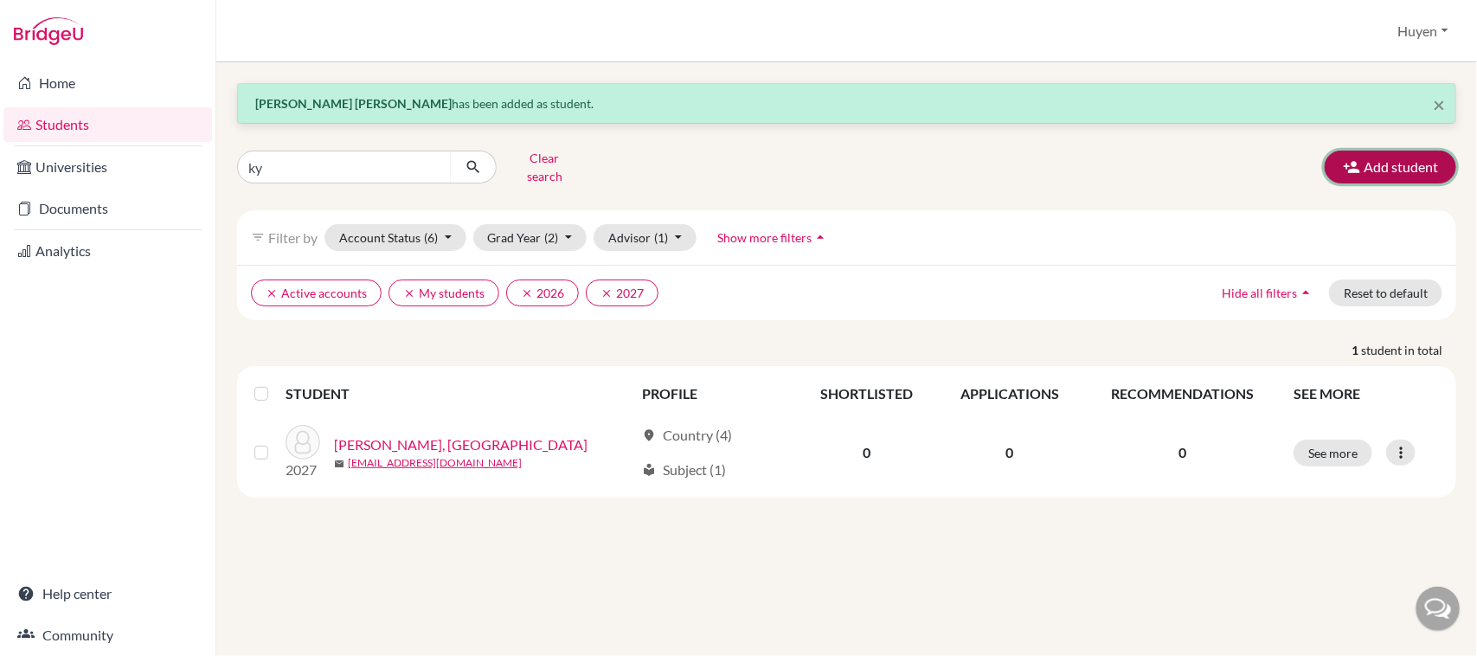
click at [1407, 151] on button "Add student" at bounding box center [1390, 167] width 131 height 33
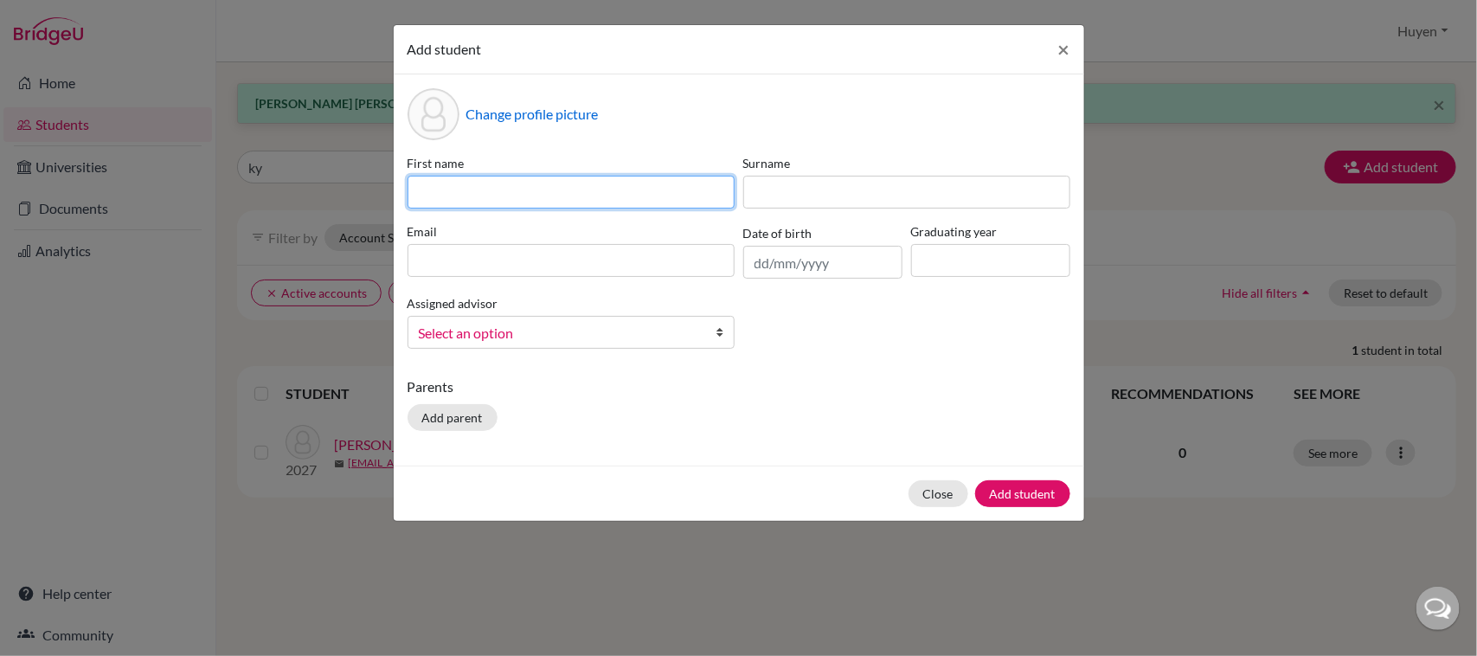
click at [624, 192] on input at bounding box center [570, 192] width 327 height 33
type input "Hai"
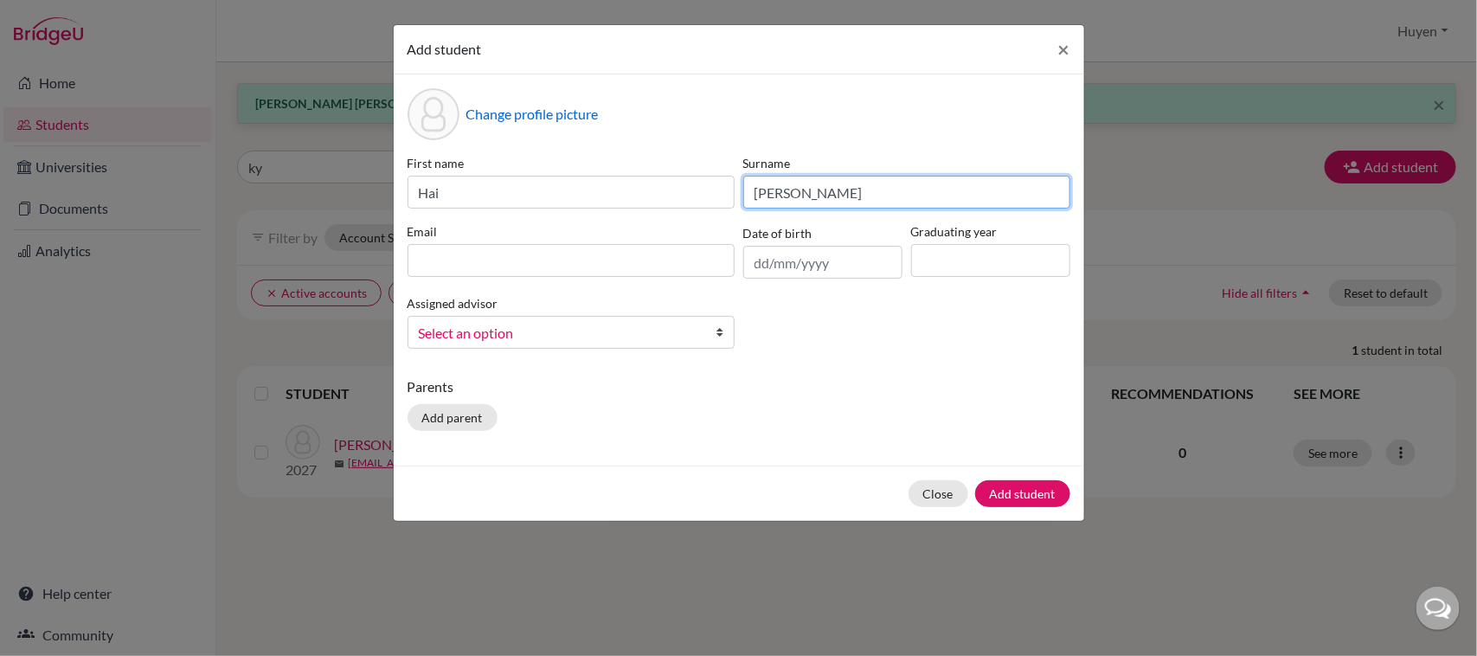
type input "Vu Quang"
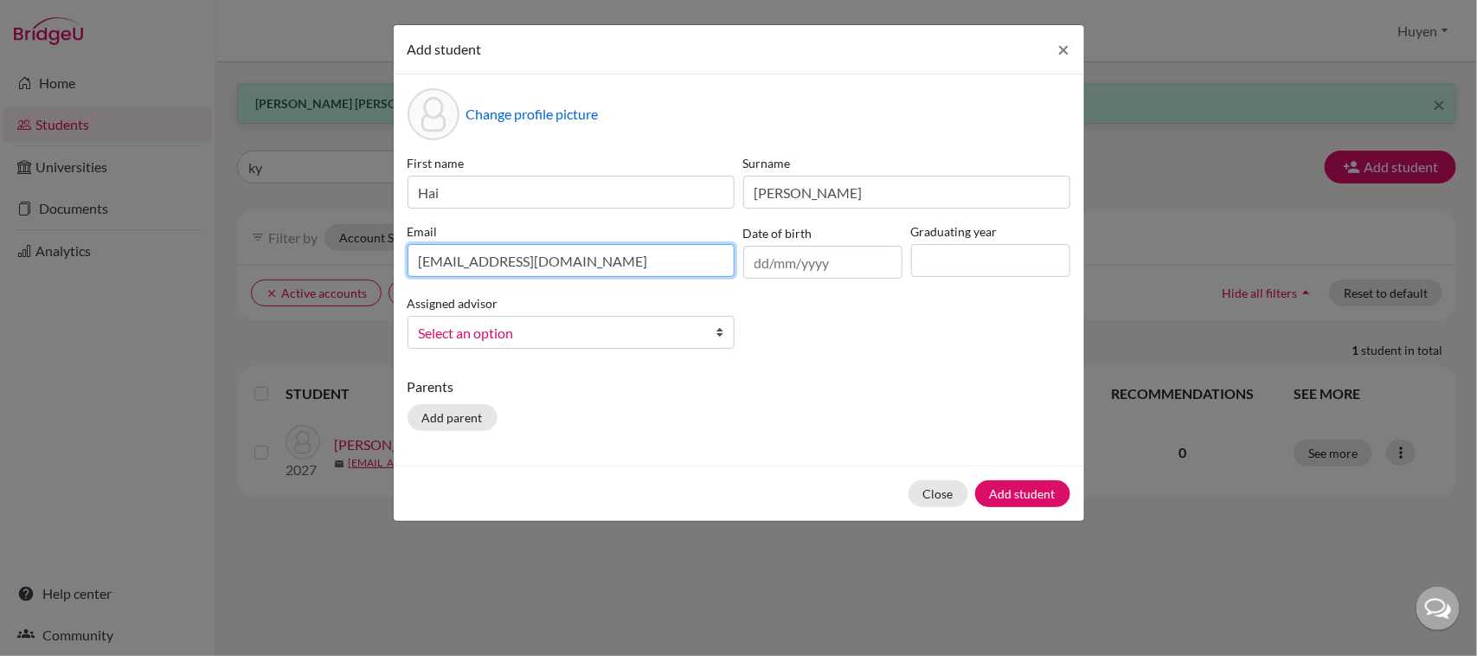
type input "haivq.sthl@thschool.edu.vn"
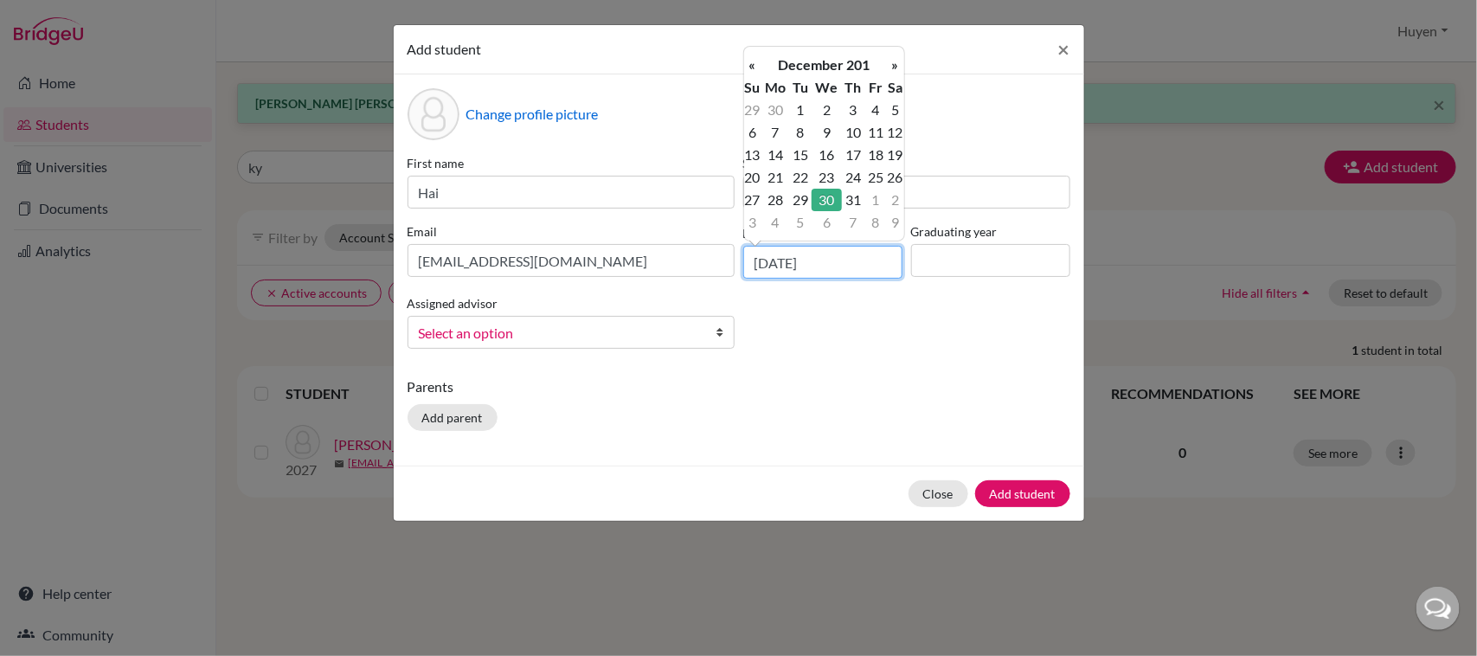
type input "30/12/2010"
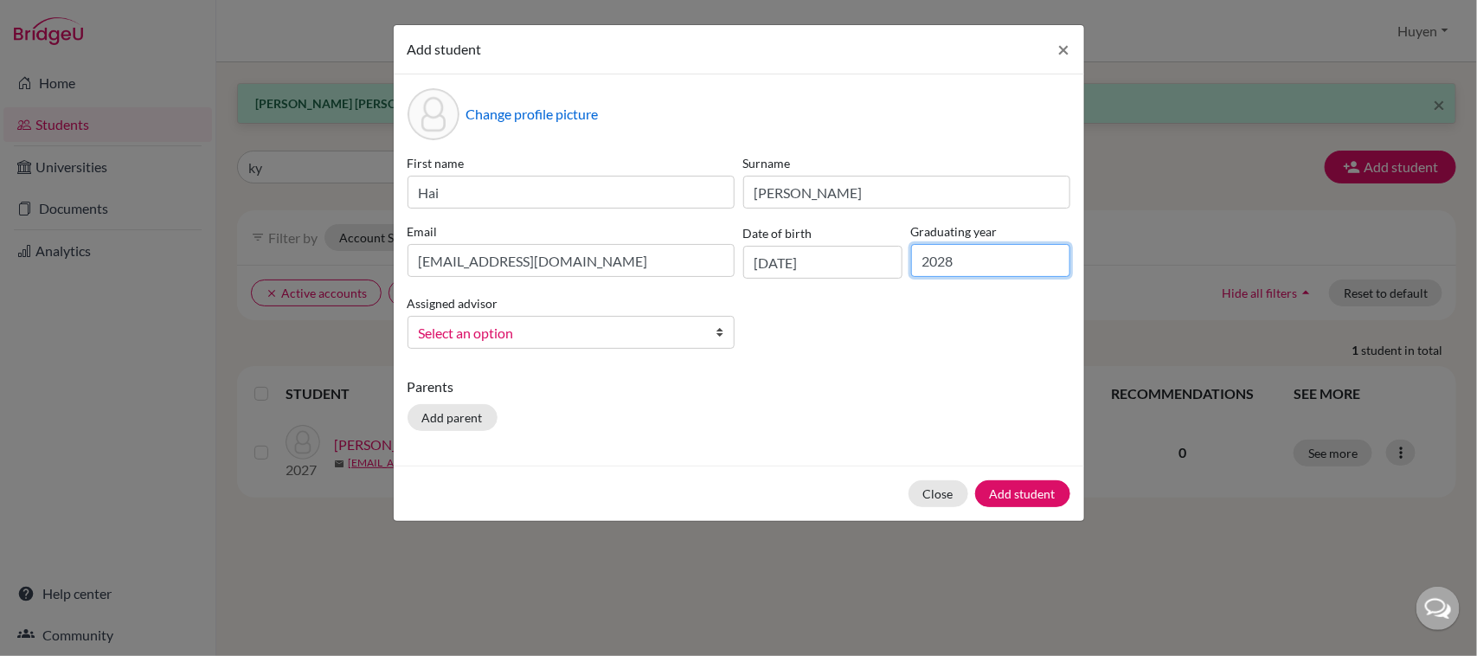
type input "2028"
click at [604, 323] on span "Select an option" at bounding box center [560, 333] width 282 height 22
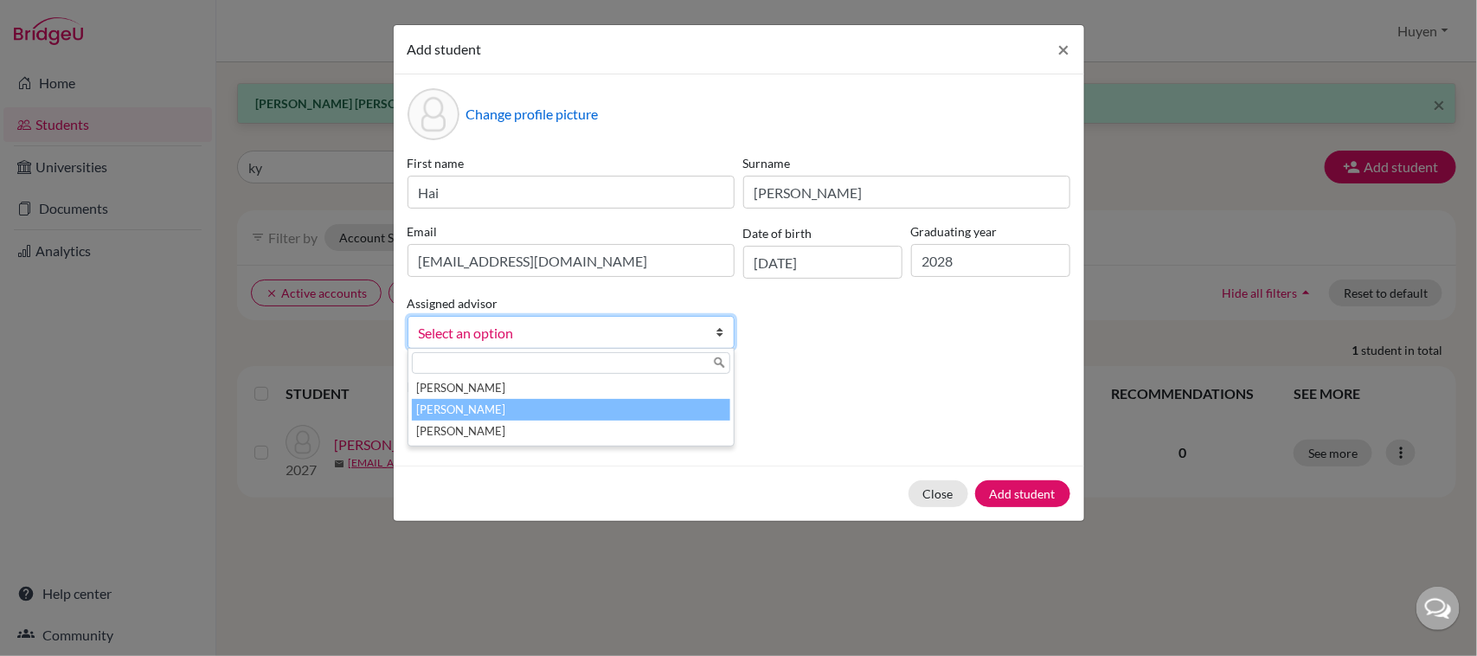
click at [523, 401] on li "Dang, Huyen" at bounding box center [571, 410] width 318 height 22
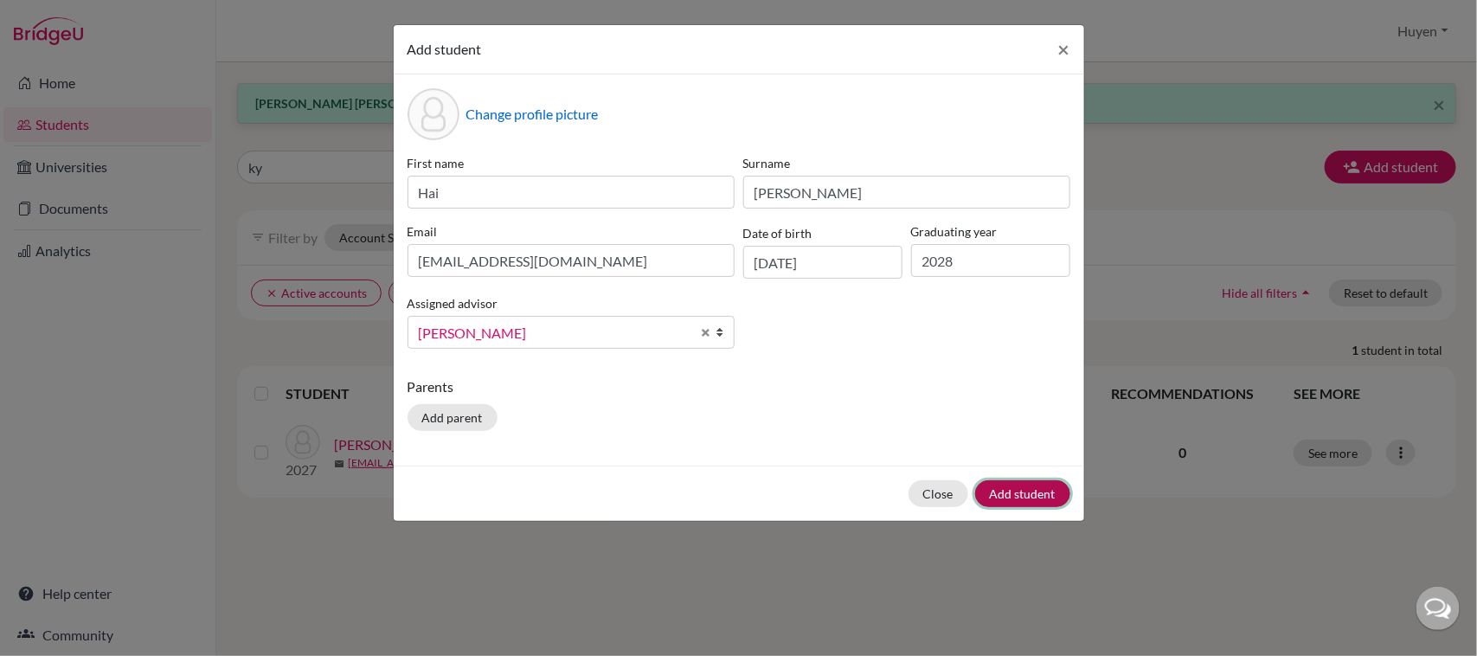
click at [1048, 490] on button "Add student" at bounding box center [1022, 493] width 95 height 27
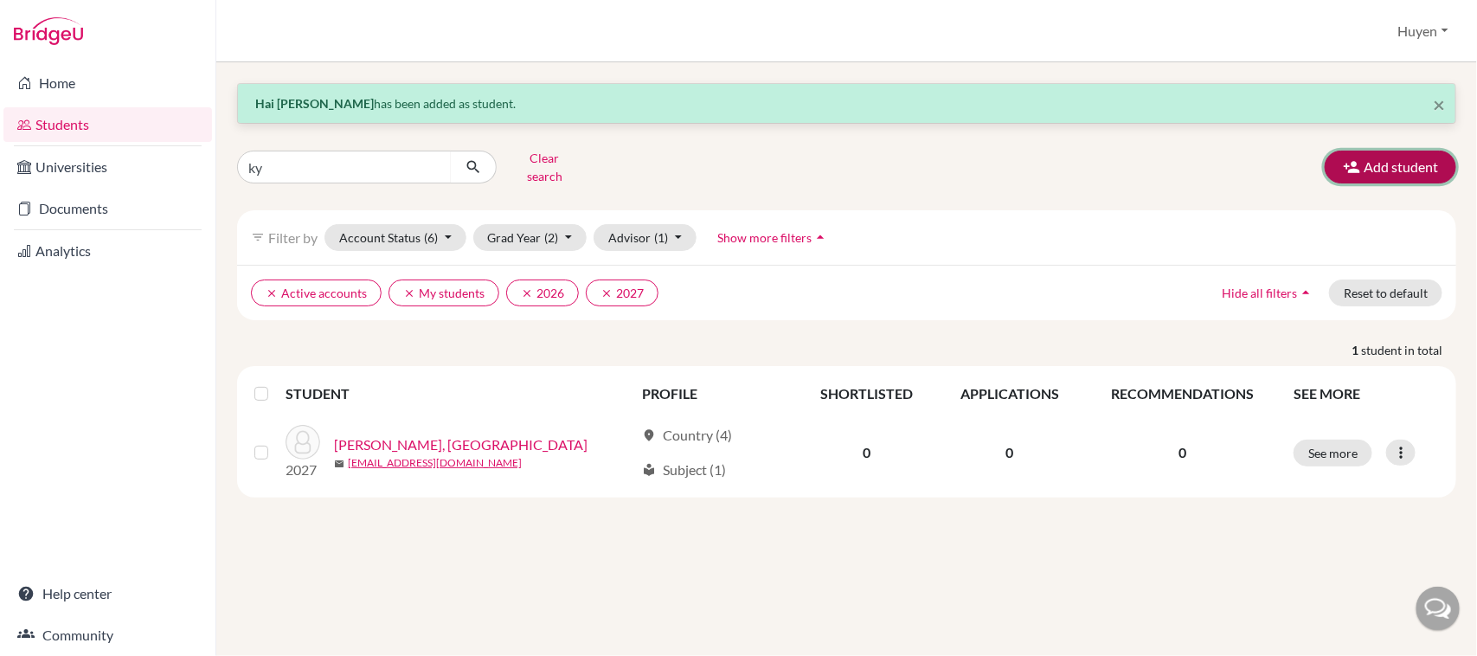
click at [1417, 164] on button "Add student" at bounding box center [1390, 167] width 131 height 33
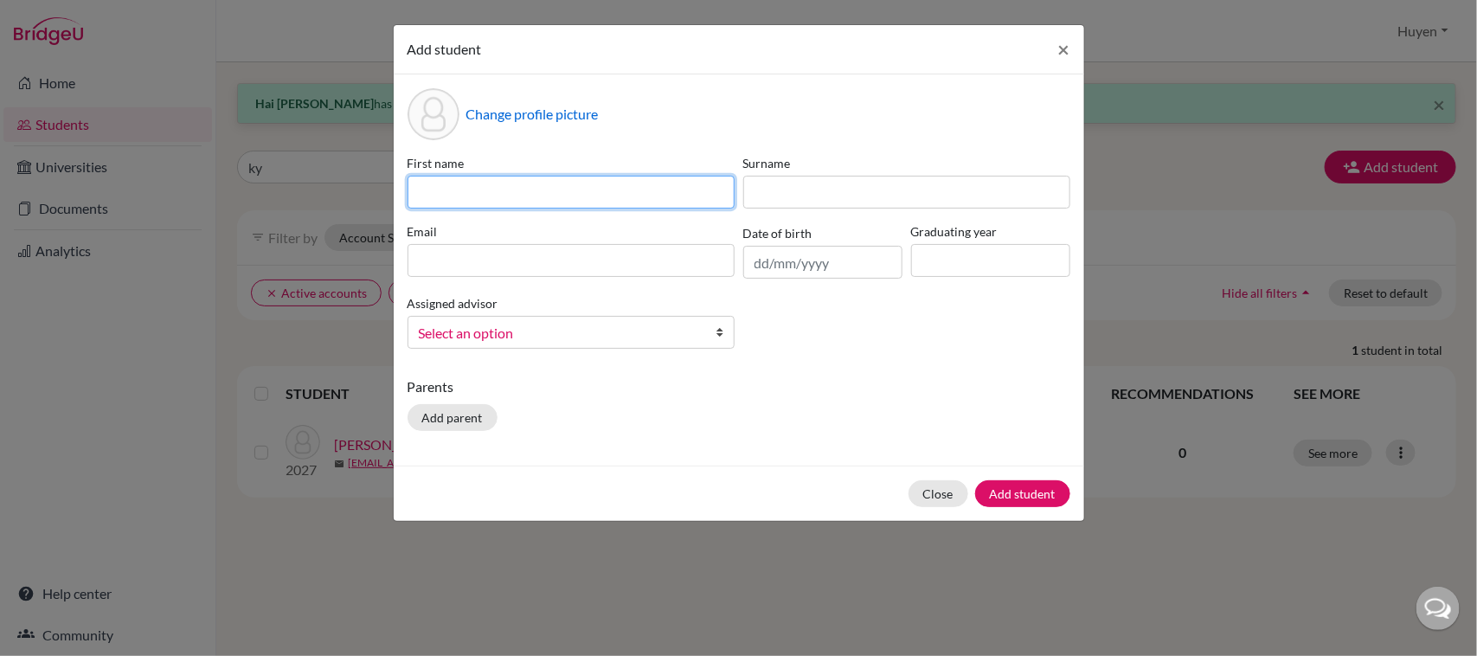
click at [577, 203] on input at bounding box center [570, 192] width 327 height 33
type input "toan"
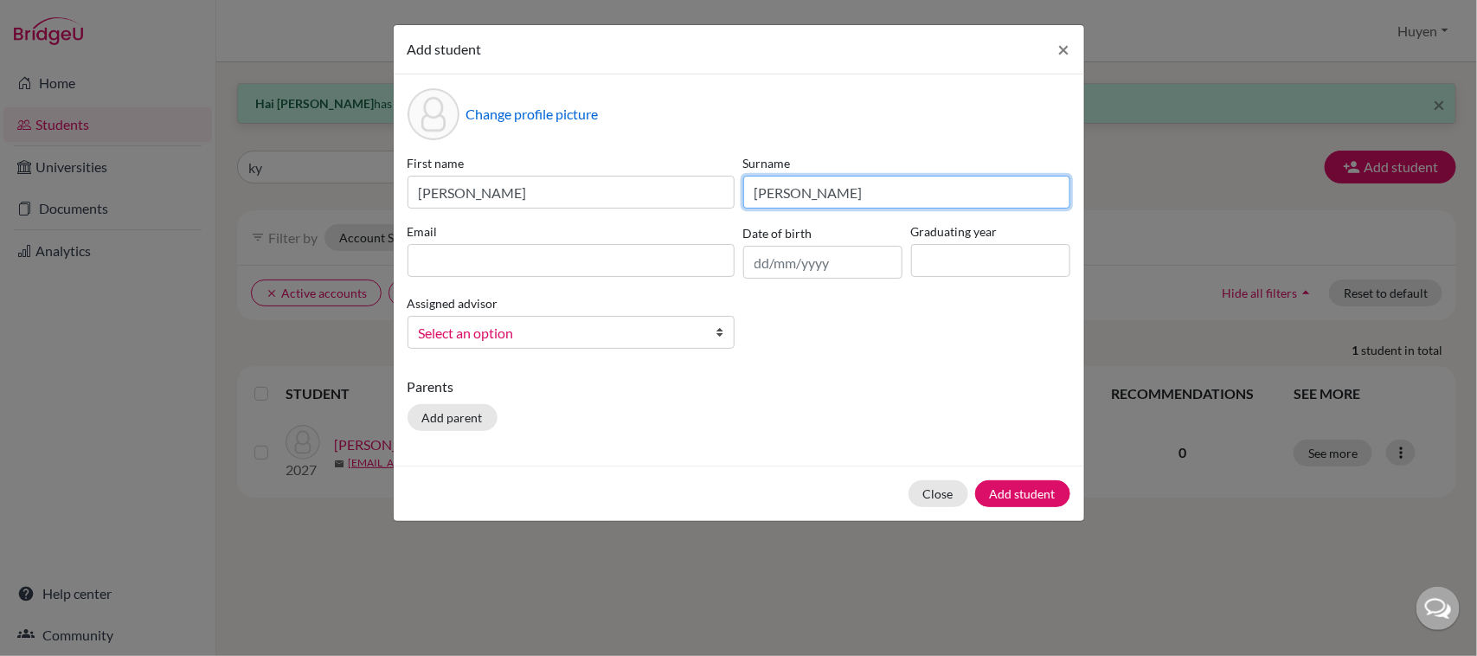
type input "pham khanh"
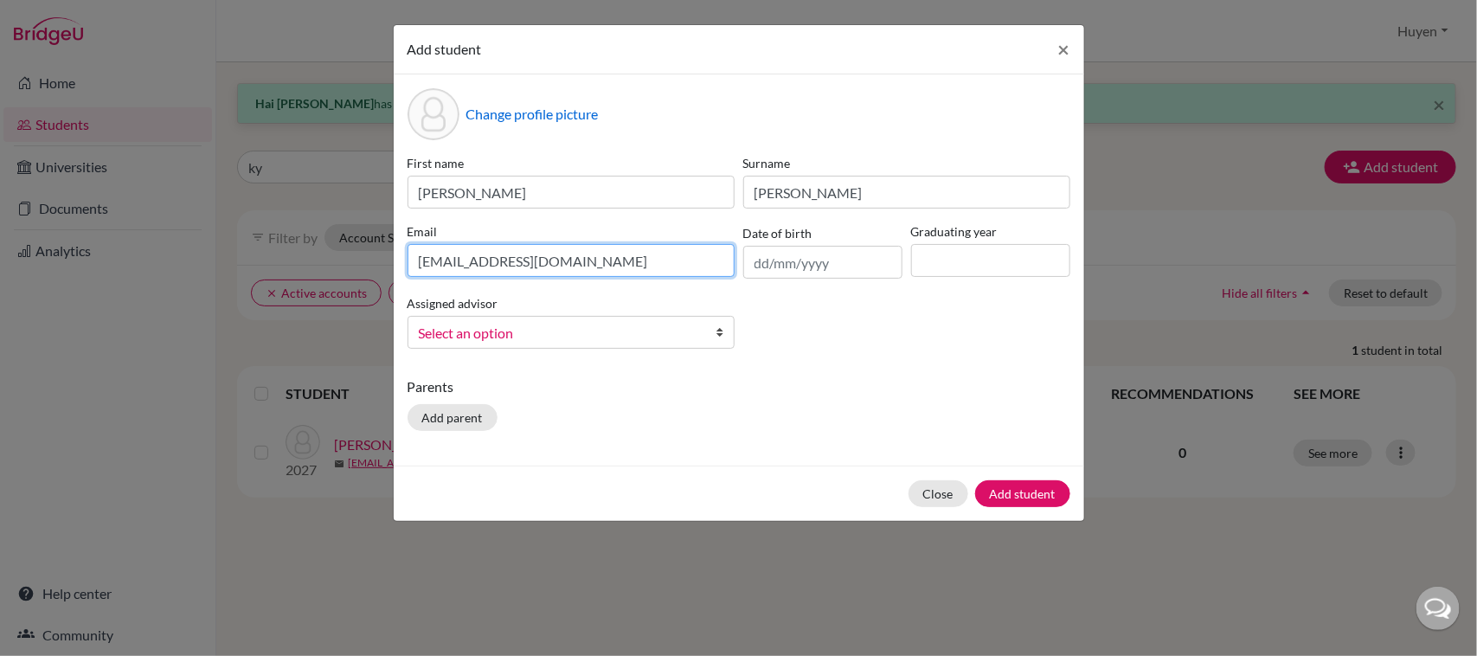
type input "toanpk.sthl@thschool.edu.vn"
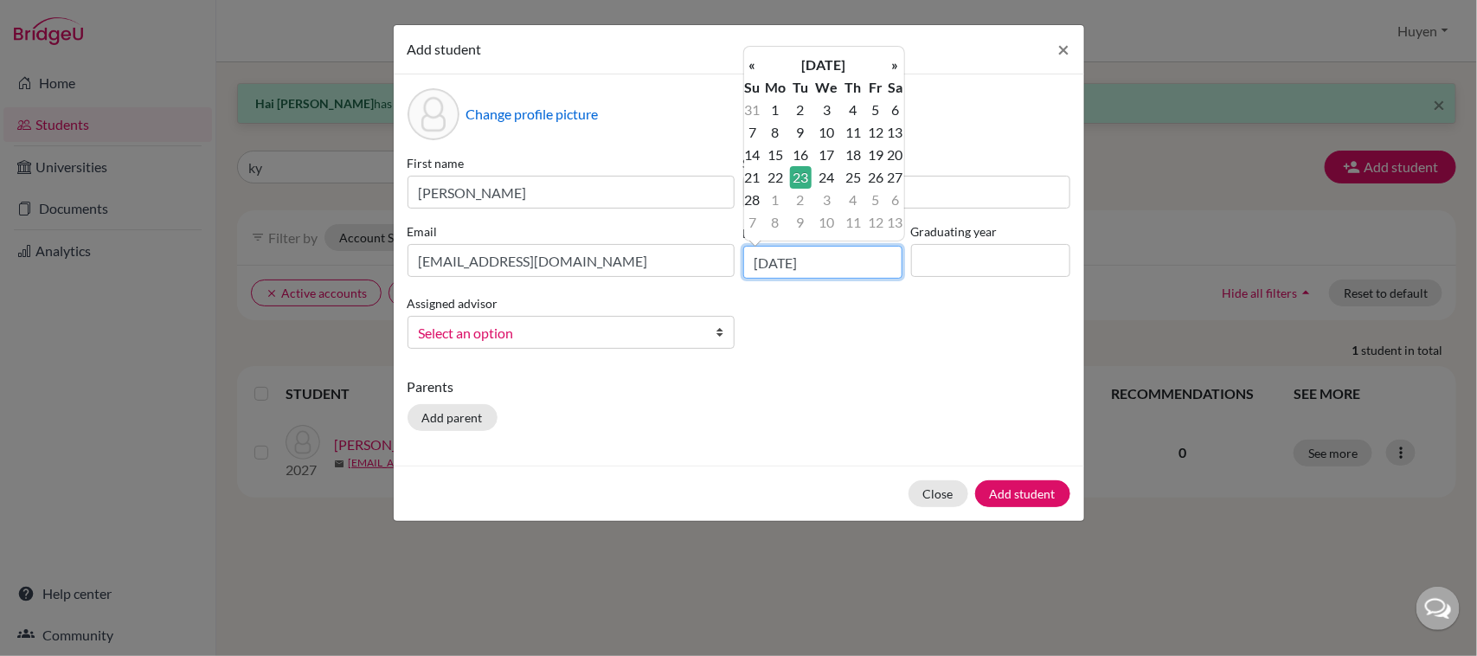
type input "23/02/2010"
click at [932, 266] on input at bounding box center [990, 260] width 159 height 33
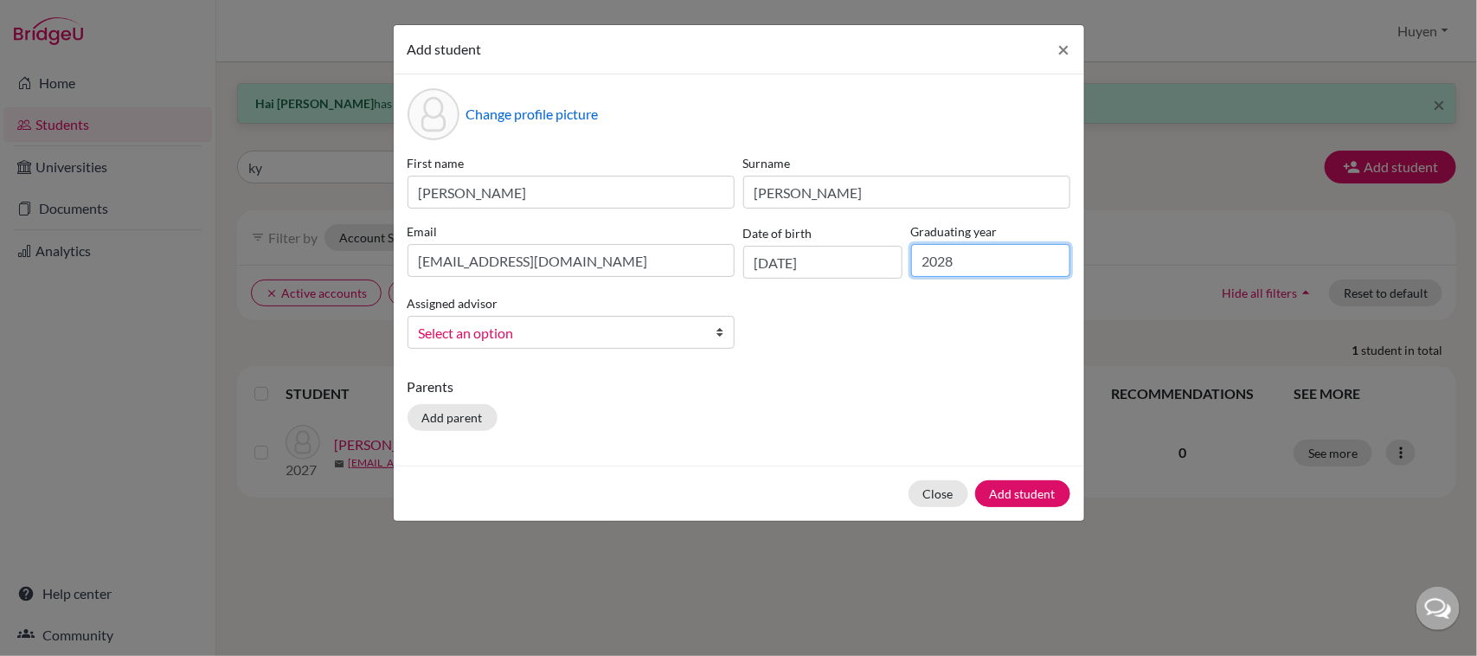
type input "2028"
click at [703, 325] on link "Select an option" at bounding box center [570, 332] width 327 height 33
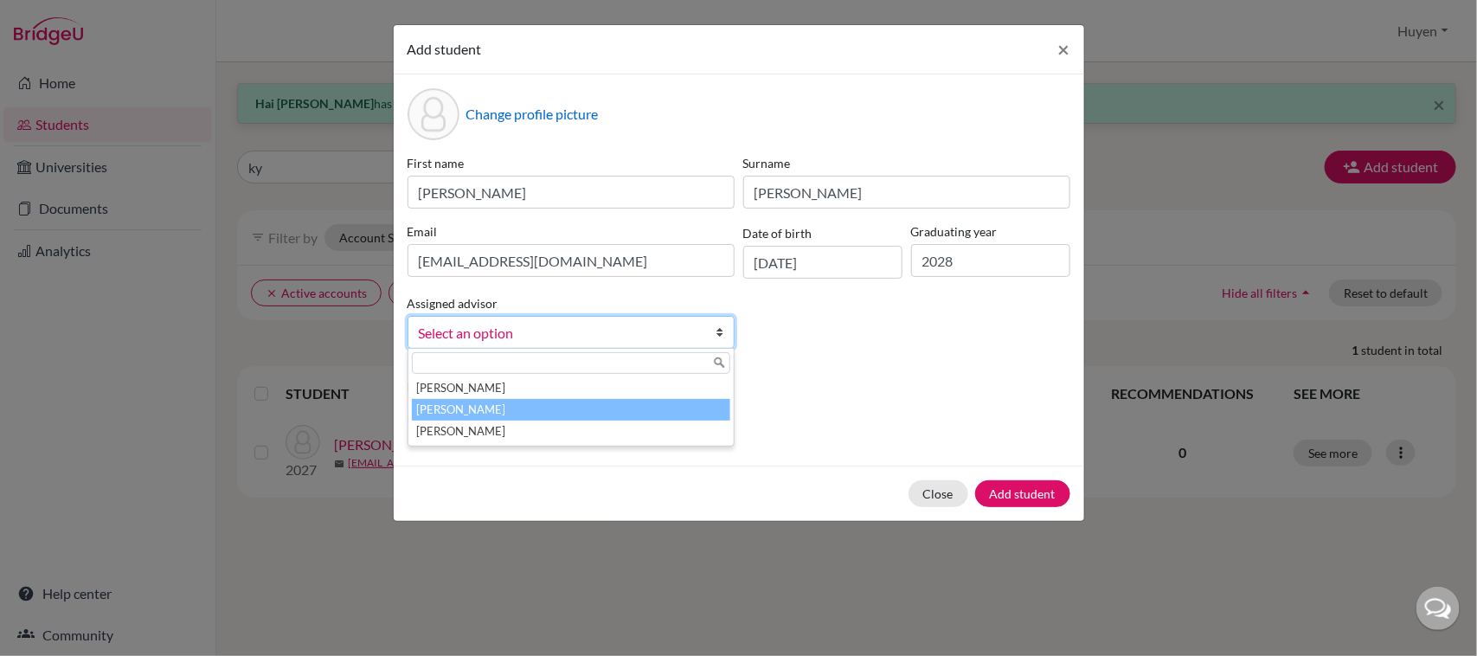
click at [508, 404] on li "Dang, Huyen" at bounding box center [571, 410] width 318 height 22
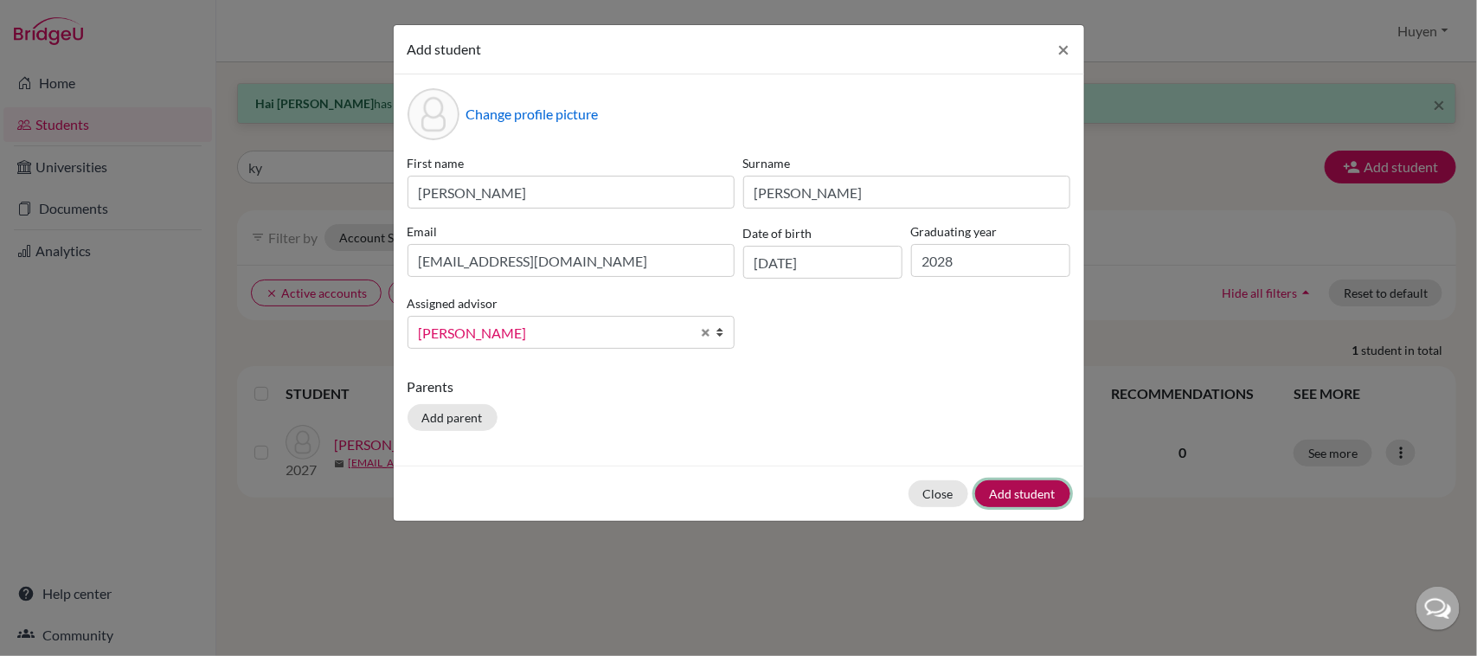
click at [1041, 484] on button "Add student" at bounding box center [1022, 493] width 95 height 27
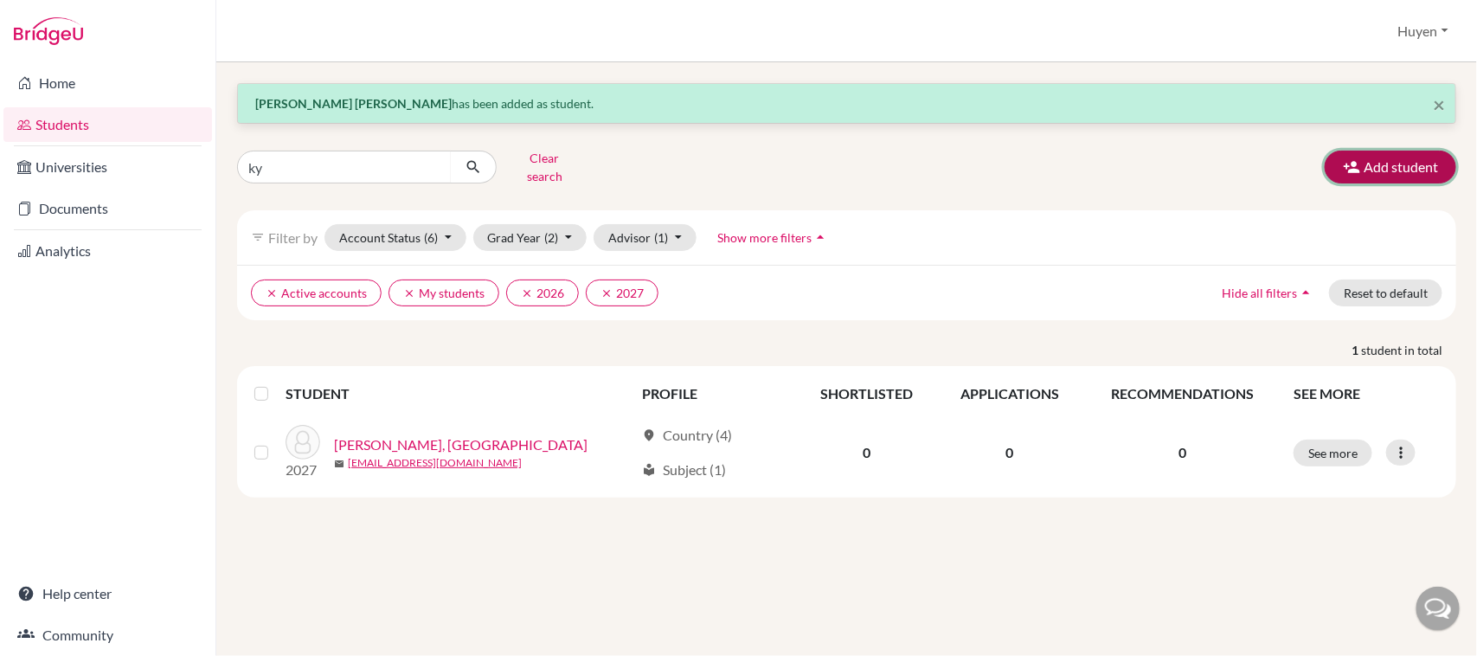
click at [1421, 158] on button "Add student" at bounding box center [1390, 167] width 131 height 33
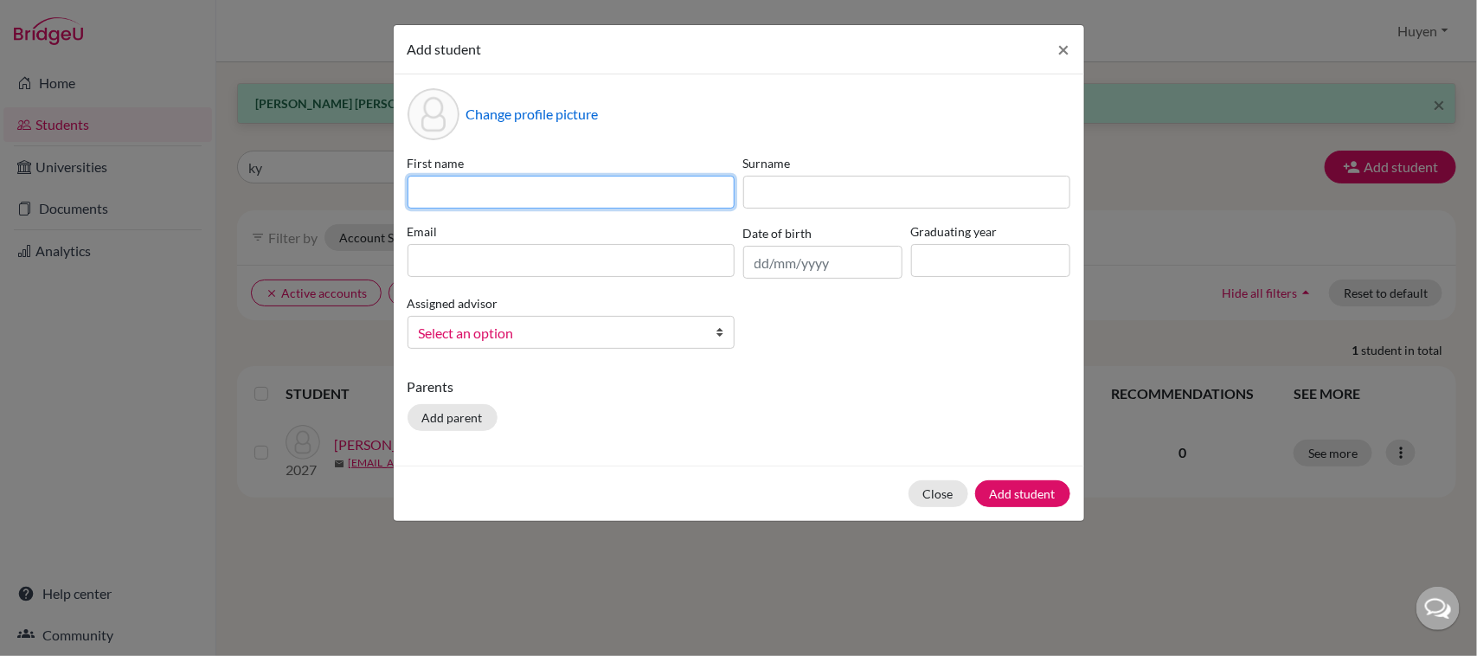
click at [580, 196] on input at bounding box center [570, 192] width 327 height 33
type input "Bao Minh"
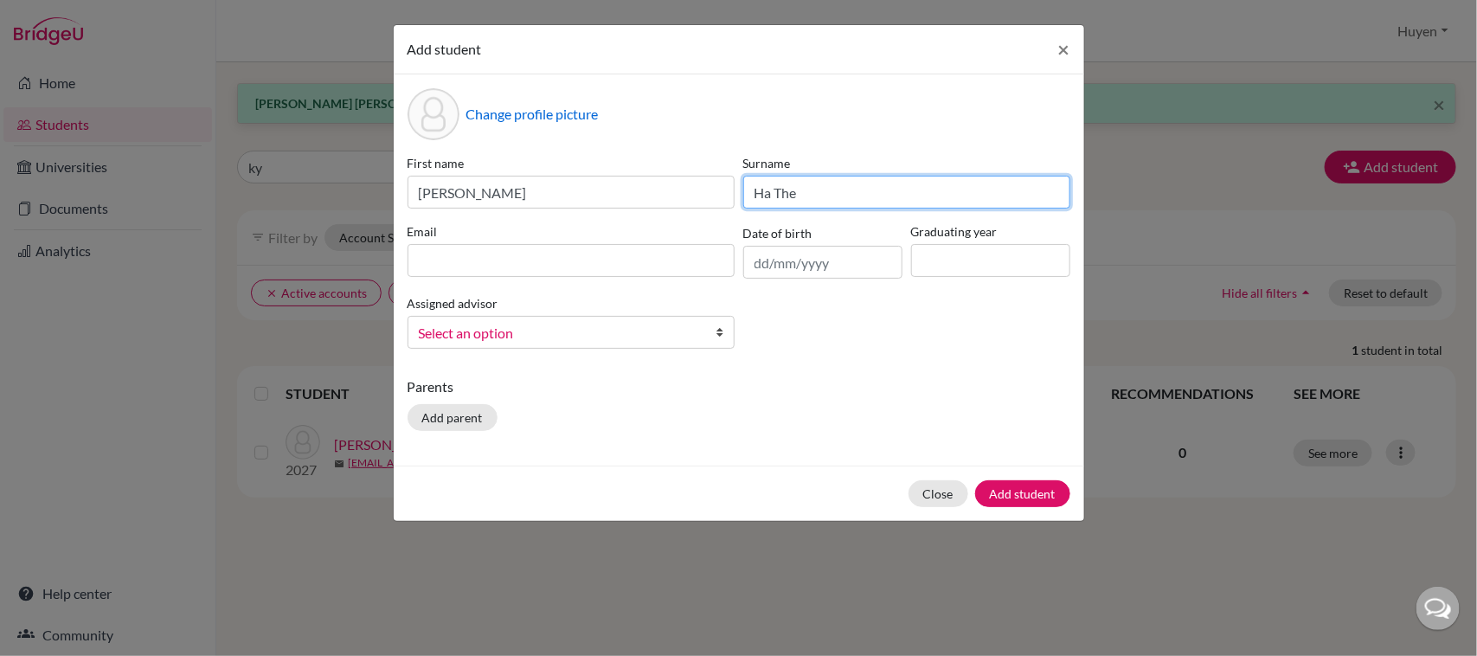
type input "Ha The"
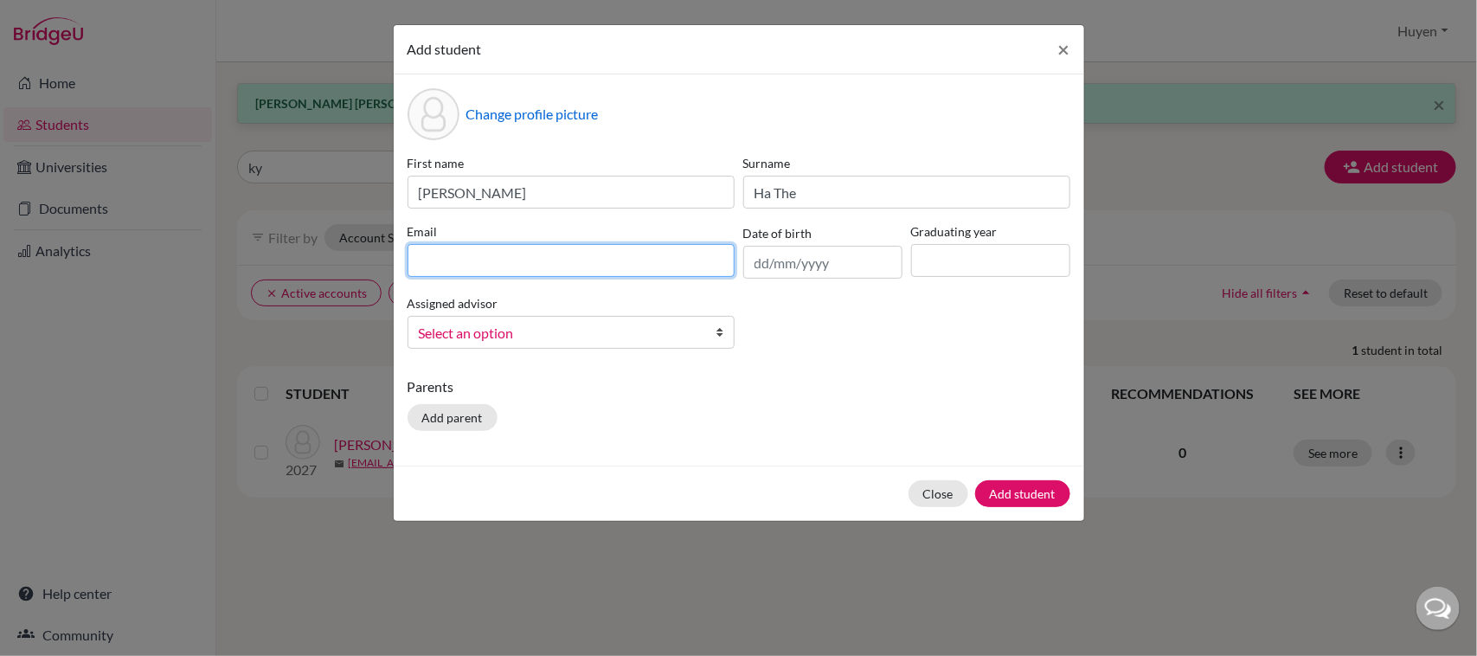
click at [447, 255] on input at bounding box center [570, 260] width 327 height 33
type input "minhhtb.sthl@thschool.edu.vn"
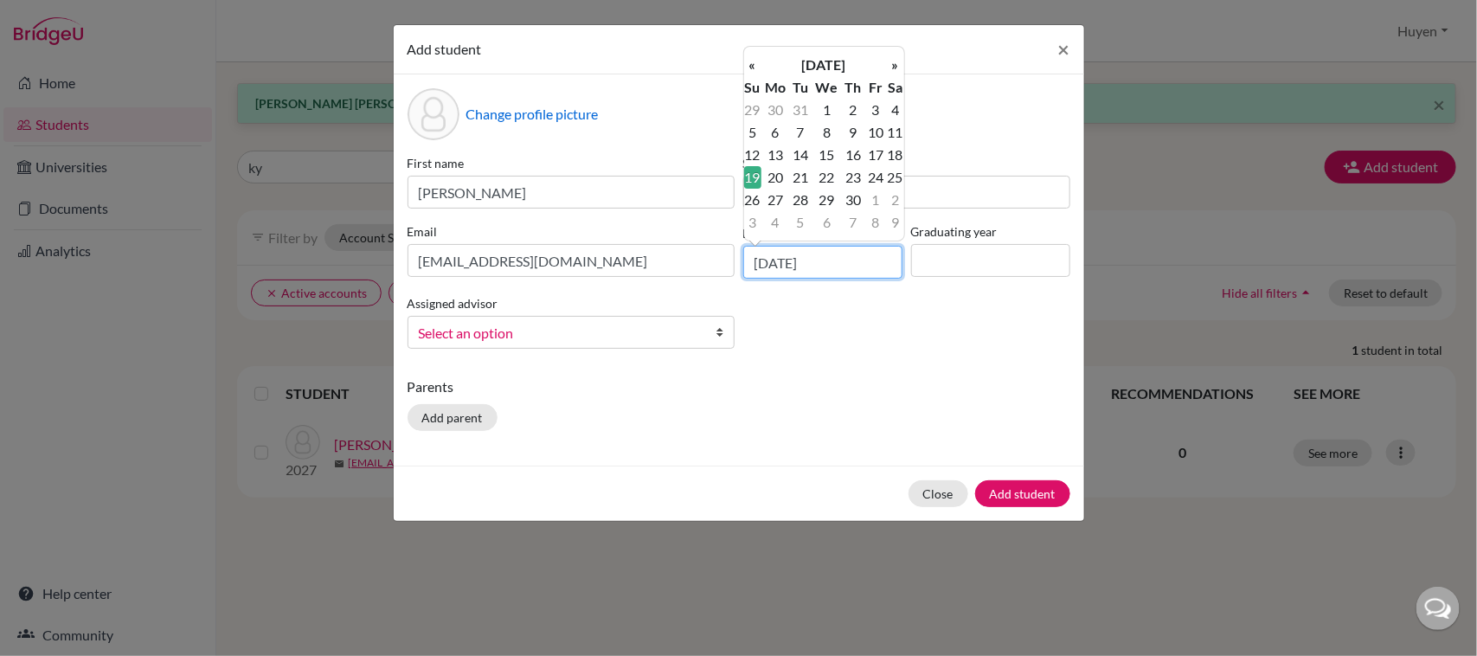
type input "19/09/2010"
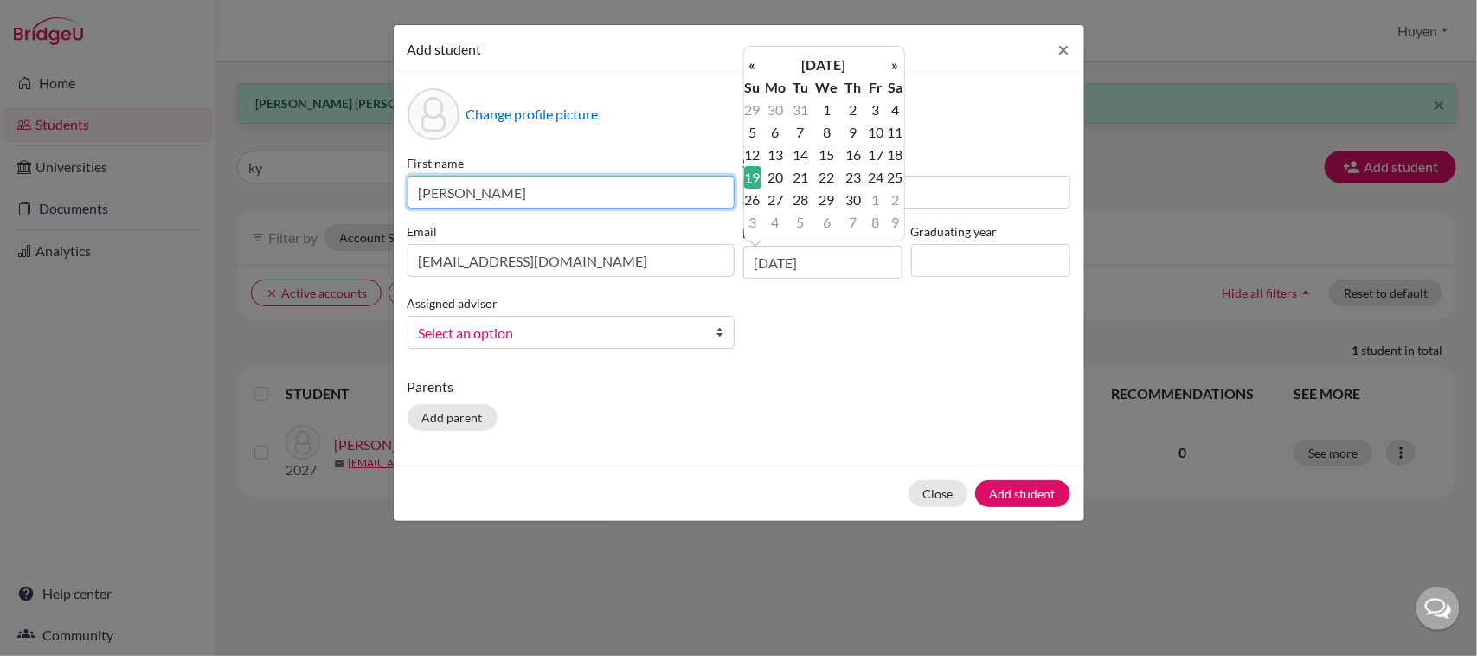
click at [469, 196] on input "Bao Minh" at bounding box center [570, 192] width 327 height 33
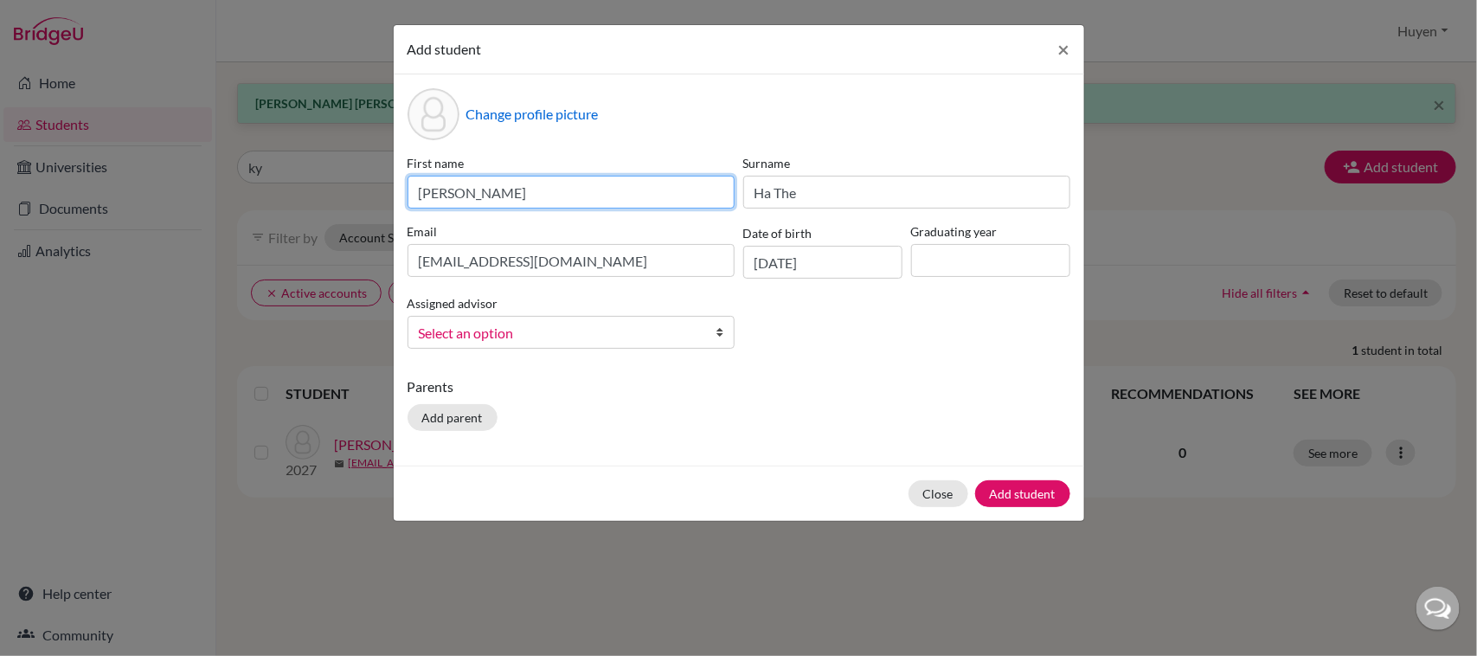
click at [446, 189] on input "Bao Minh" at bounding box center [570, 192] width 327 height 33
type input "Minh"
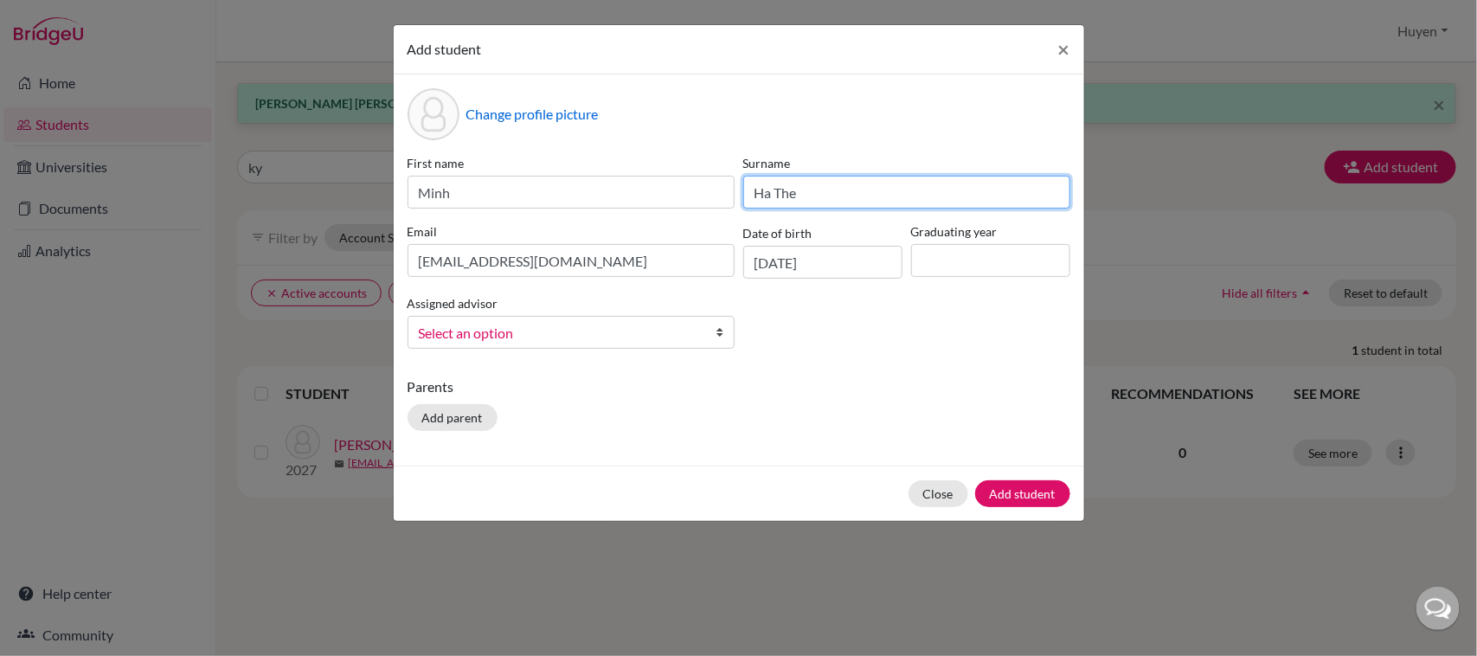
click at [820, 195] on input "Ha The" at bounding box center [906, 192] width 327 height 33
type input "Ha The Bao"
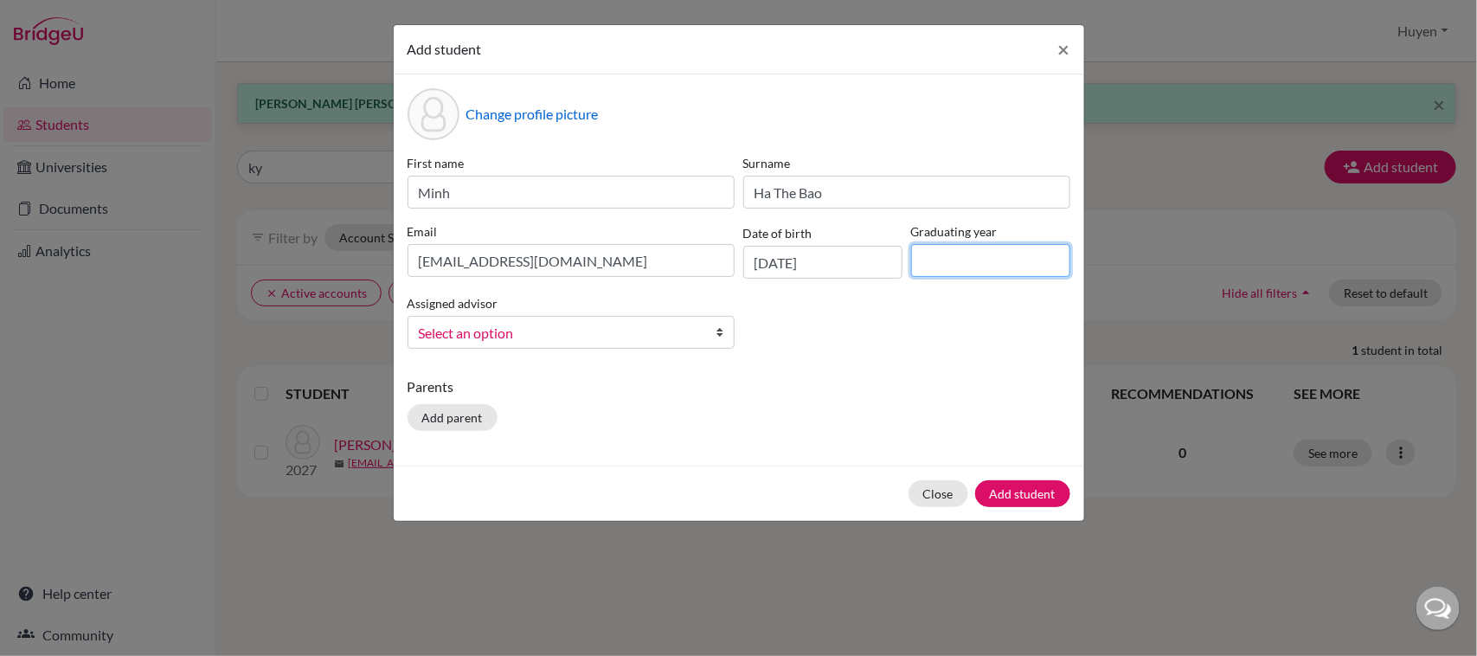
click at [1019, 268] on input at bounding box center [990, 260] width 159 height 33
type input "2028"
click at [646, 333] on span "Select an option" at bounding box center [560, 333] width 282 height 22
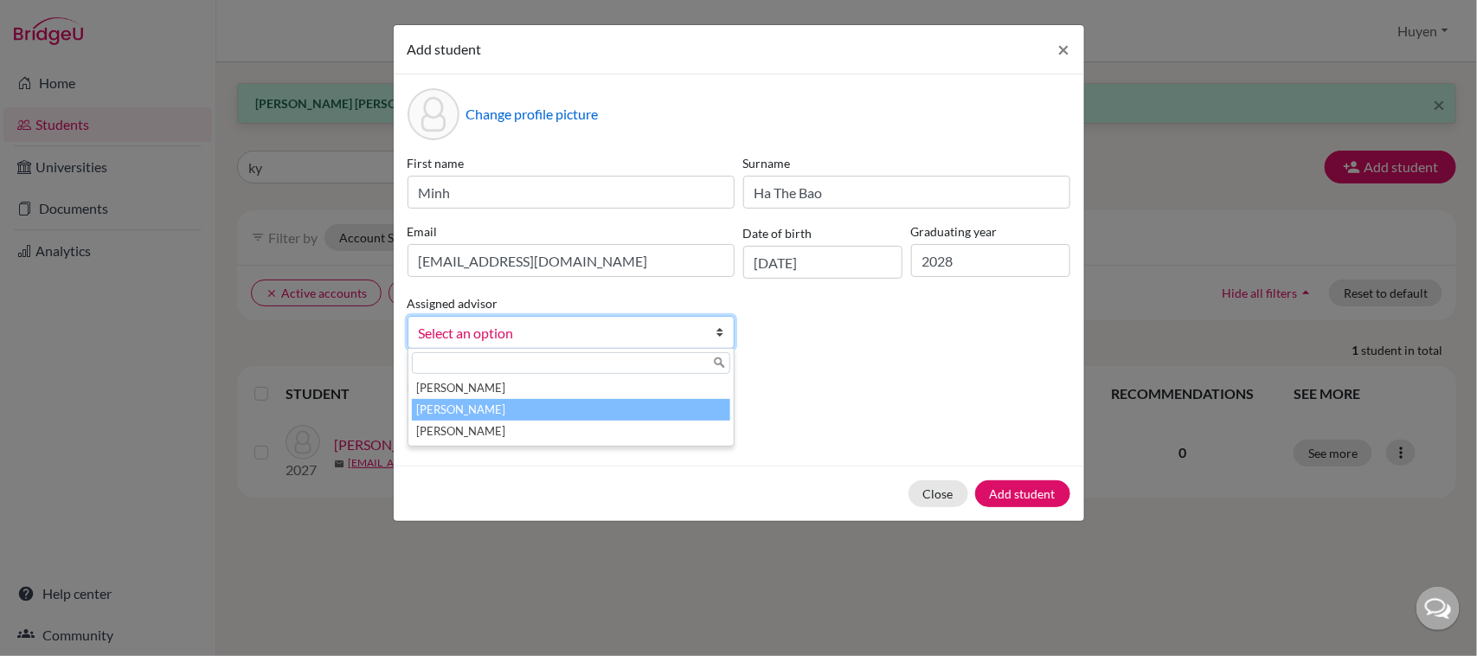
click at [511, 400] on li "Dang, Huyen" at bounding box center [571, 410] width 318 height 22
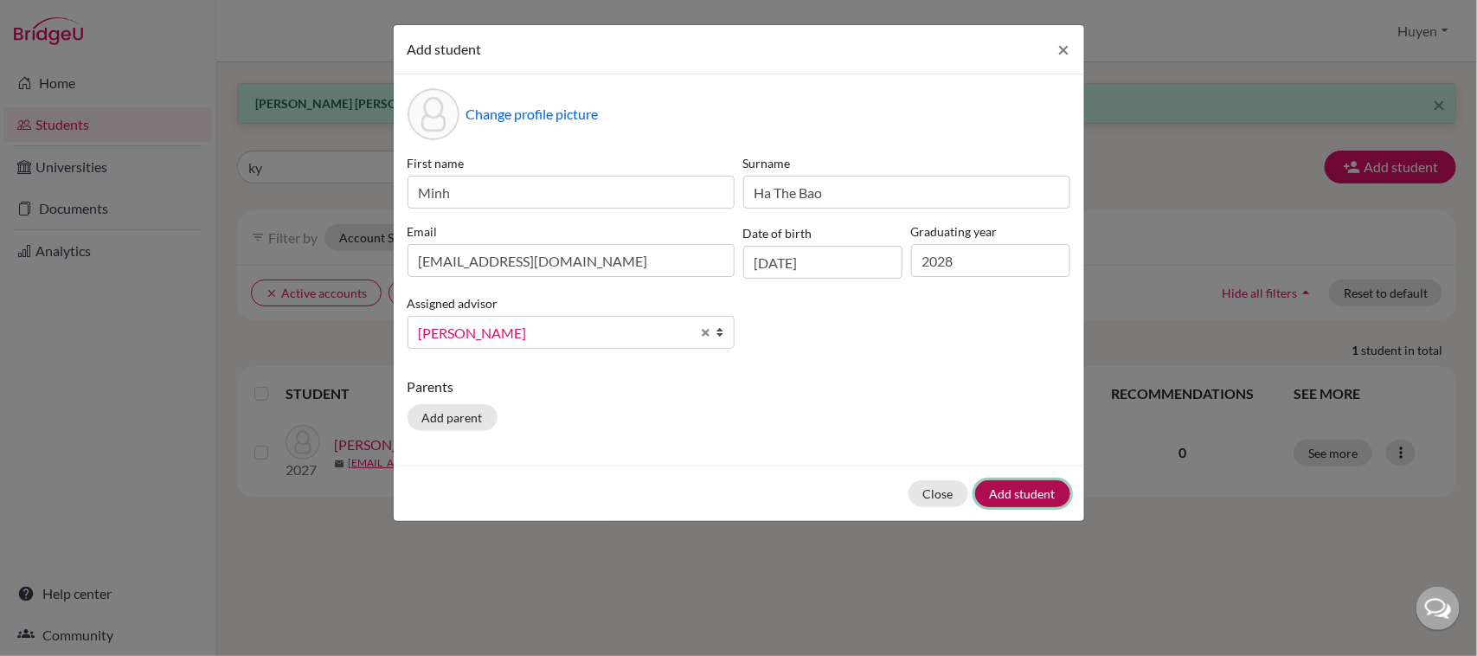
click at [1042, 486] on button "Add student" at bounding box center [1022, 493] width 95 height 27
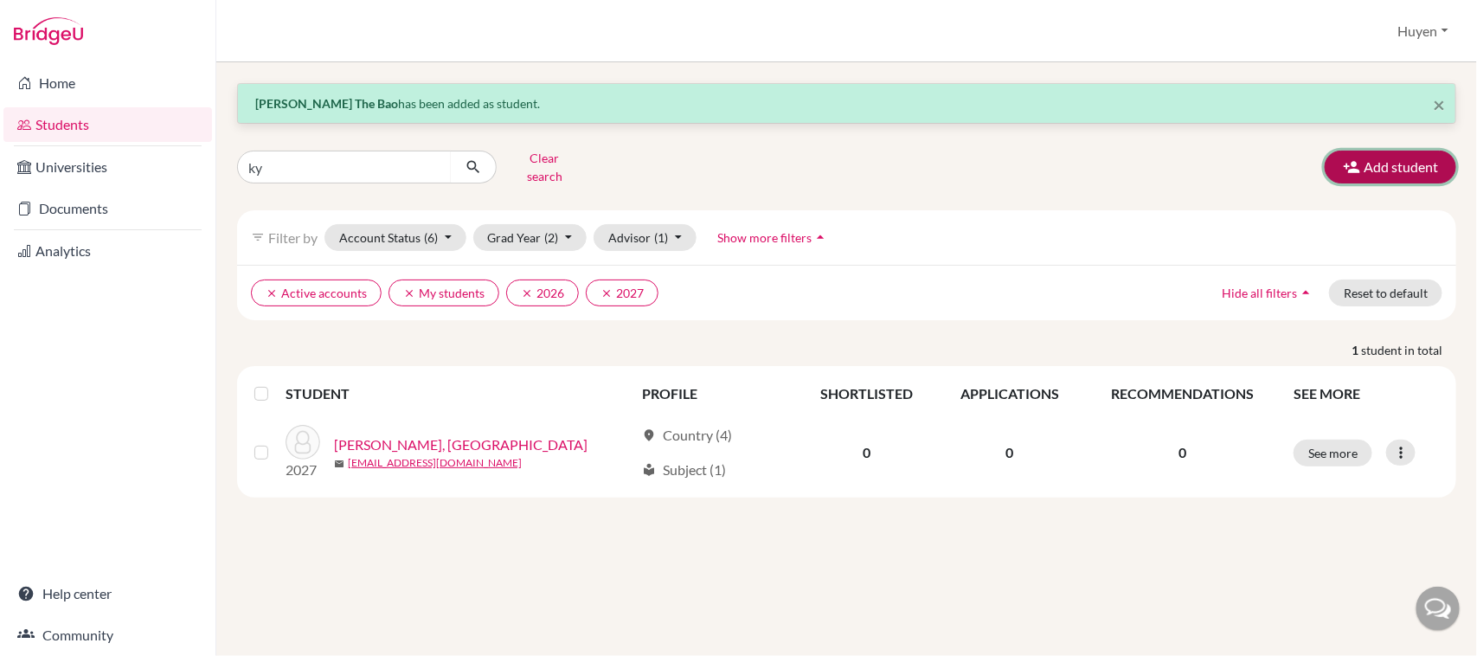
click at [1395, 152] on button "Add student" at bounding box center [1390, 167] width 131 height 33
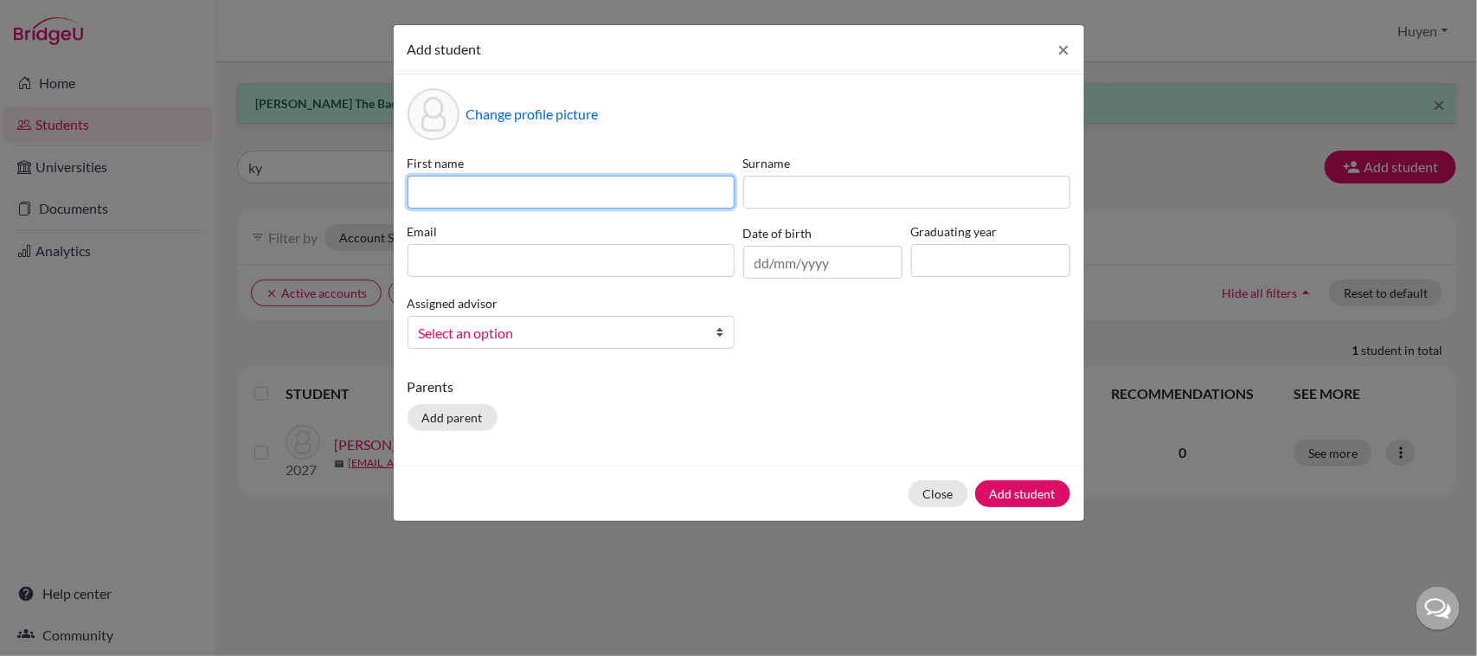
click at [660, 178] on input at bounding box center [570, 192] width 327 height 33
type input "Phat"
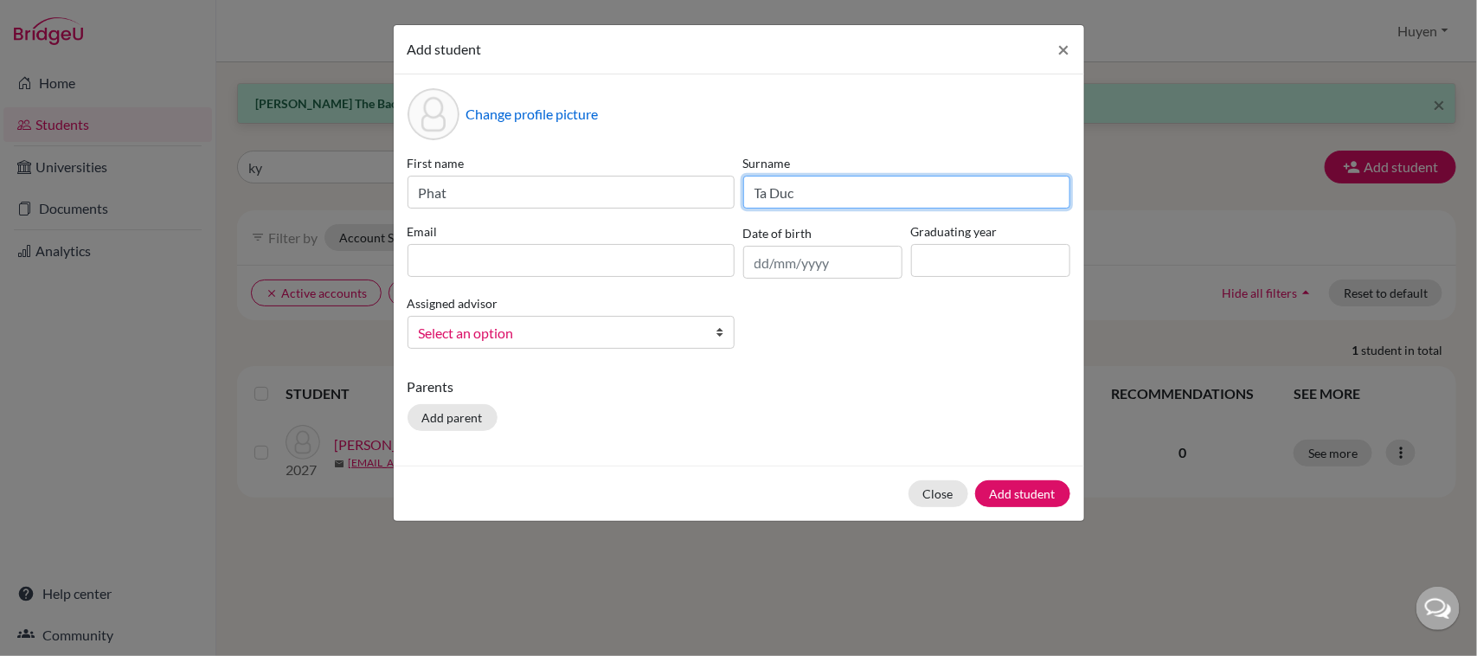
type input "Ta Duc"
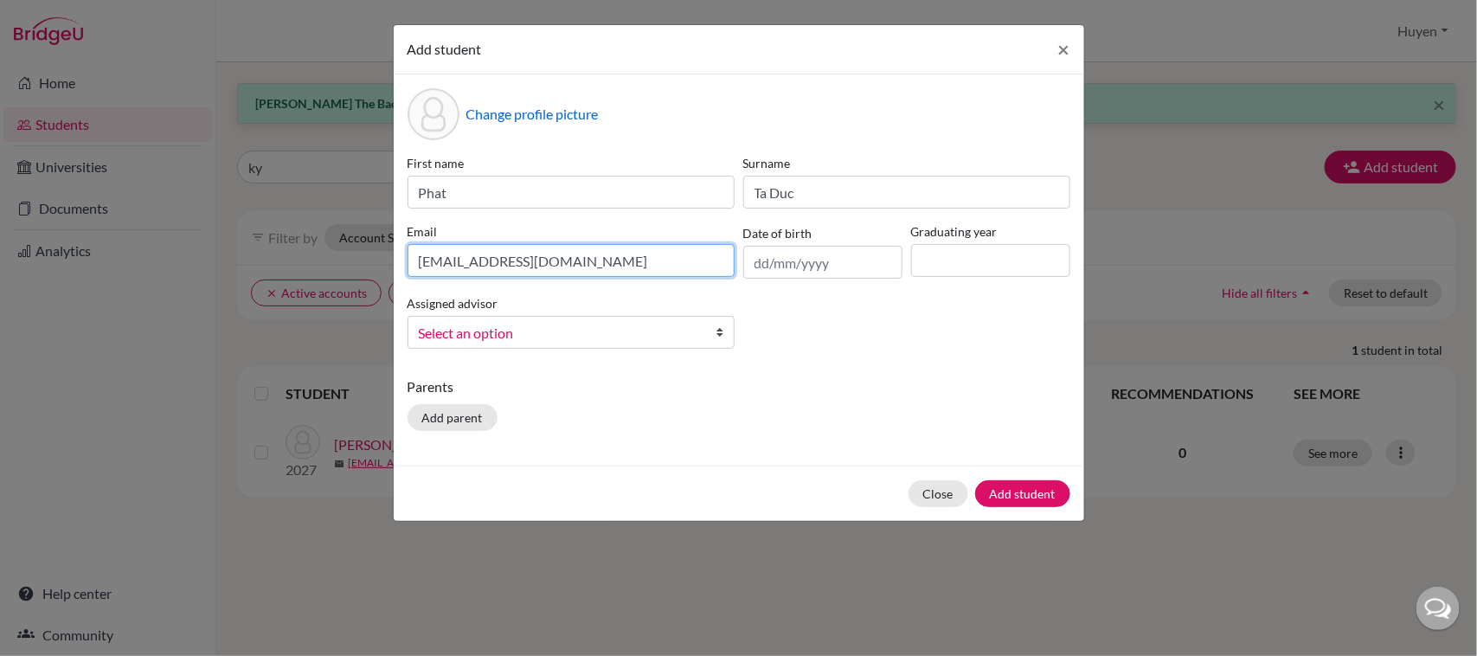
type input "phattd.sthl@thschool.edu.vn"
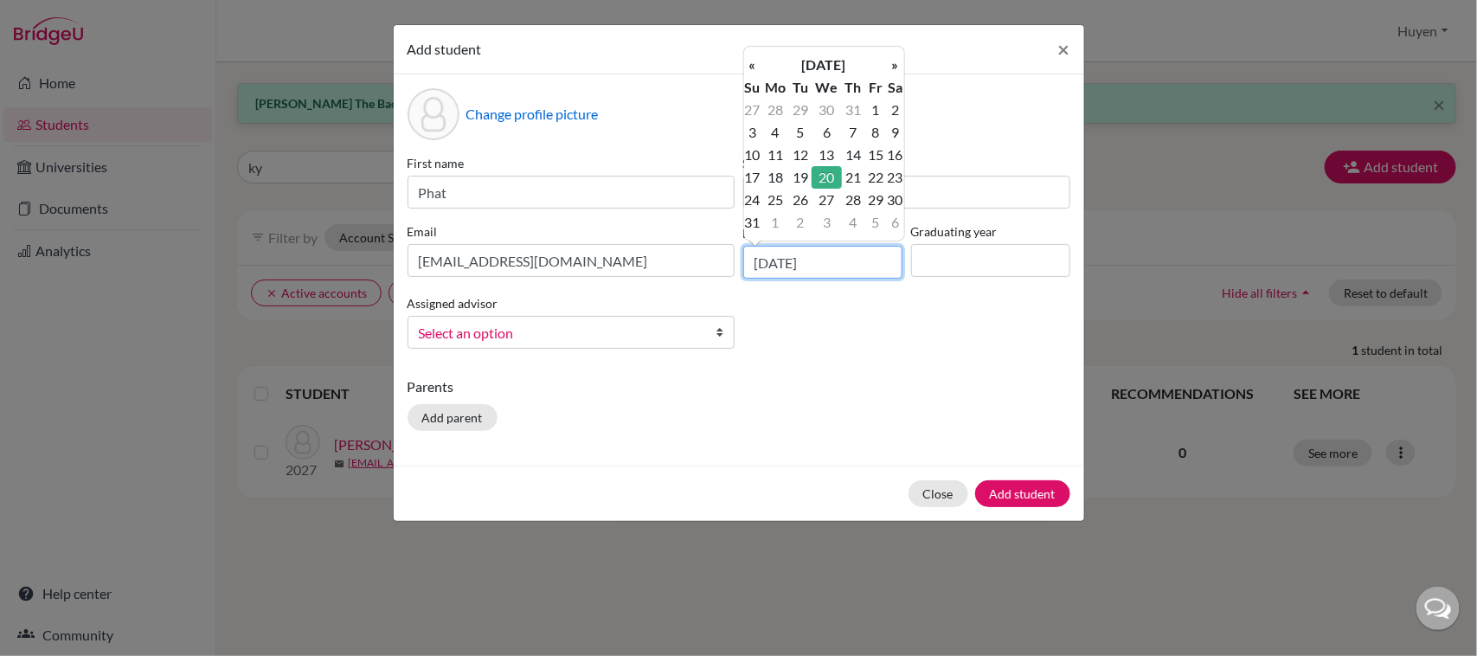
type input "20/01/2010"
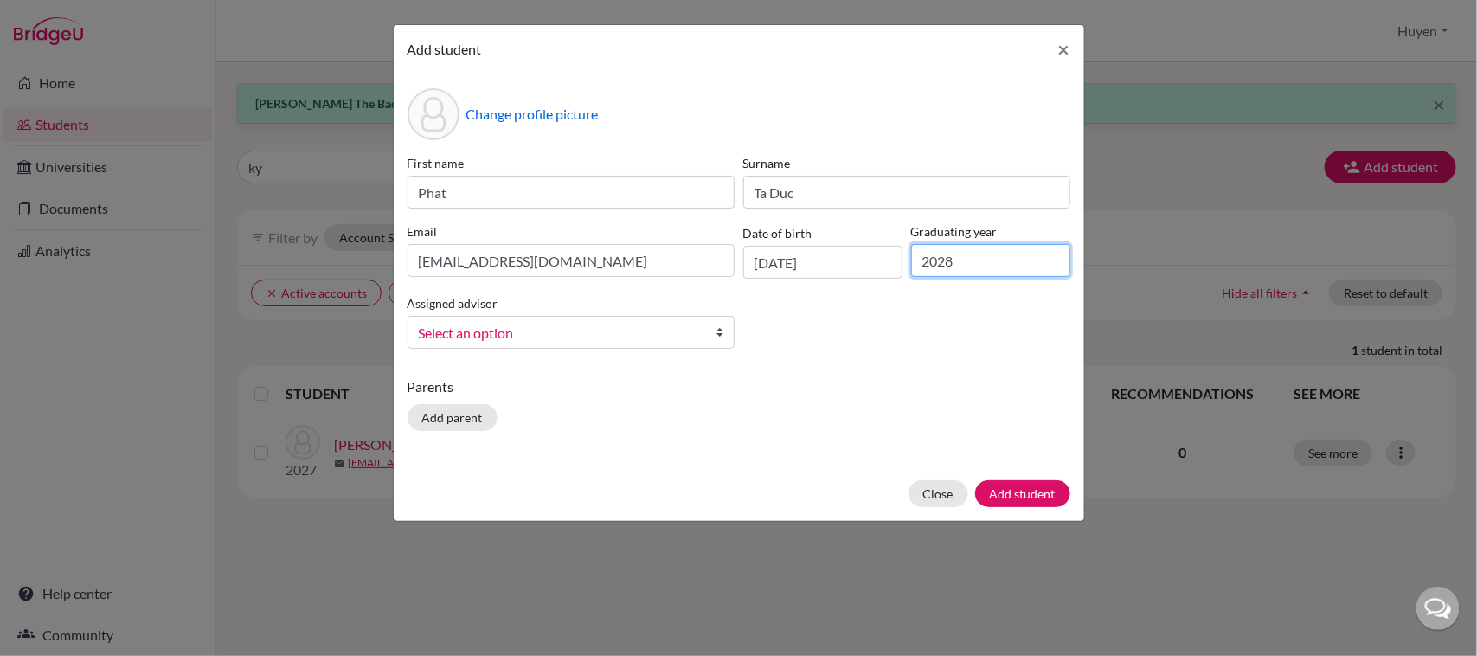
type input "2028"
click at [645, 334] on span "Select an option" at bounding box center [560, 333] width 282 height 22
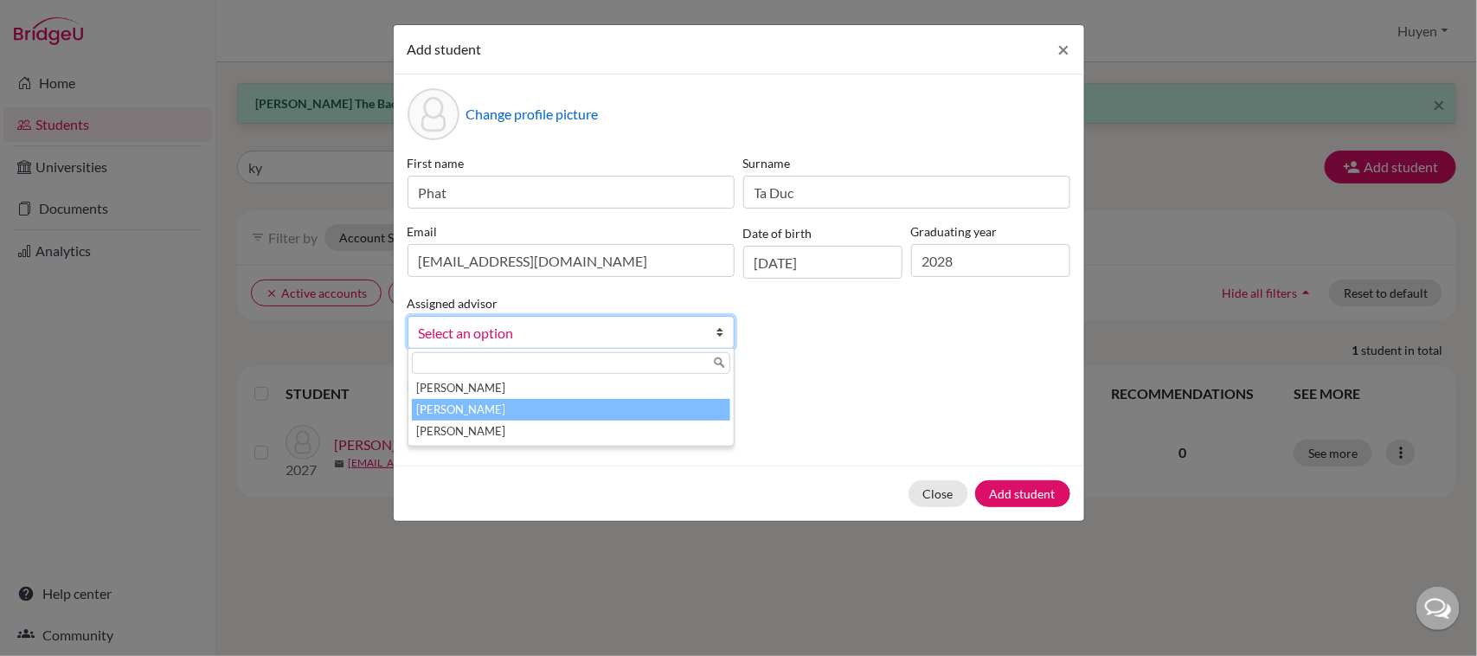
click at [550, 400] on li "Dang, Huyen" at bounding box center [571, 410] width 318 height 22
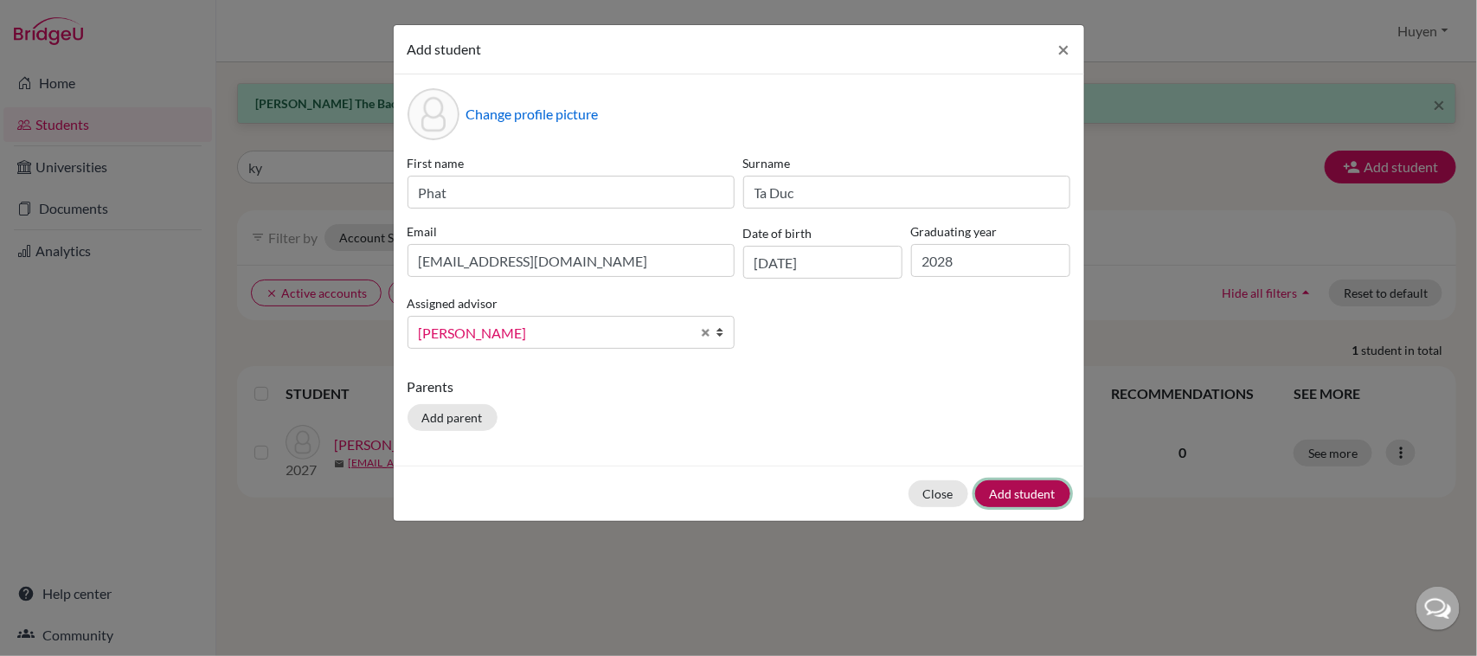
click at [1023, 487] on button "Add student" at bounding box center [1022, 493] width 95 height 27
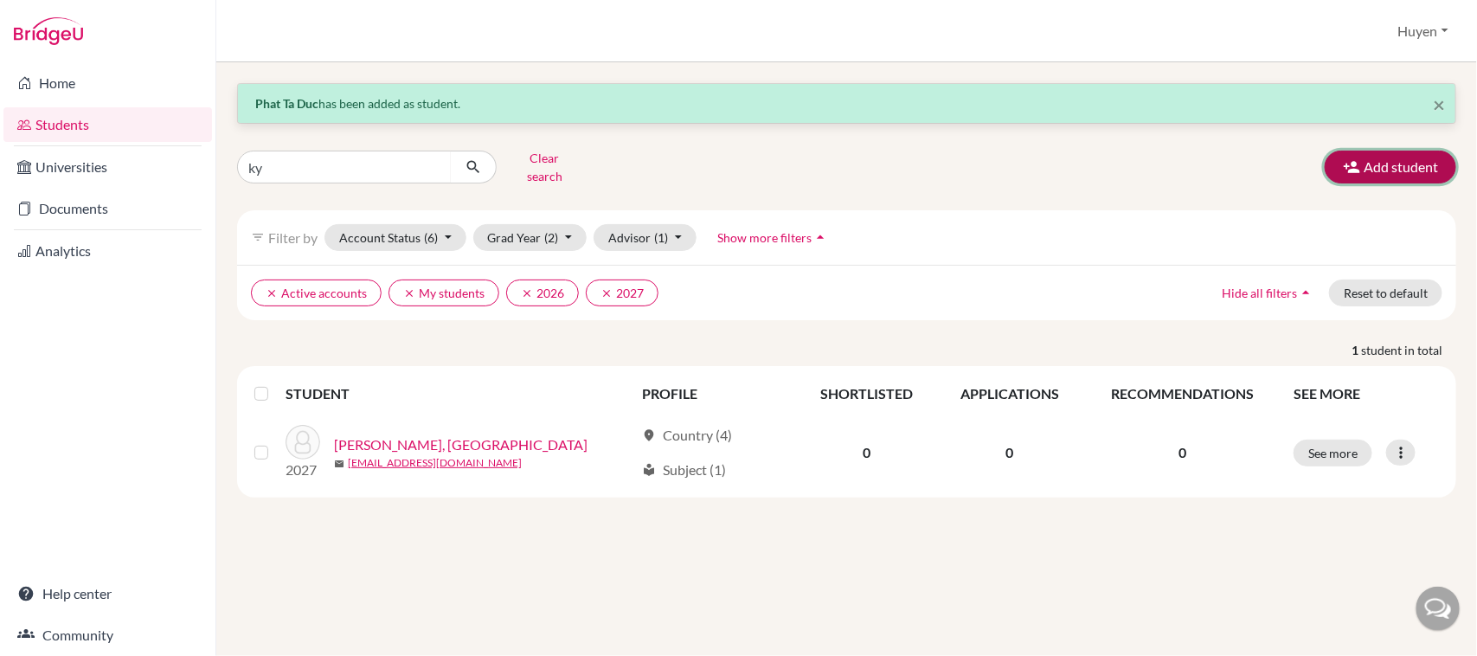
click at [1426, 151] on button "Add student" at bounding box center [1390, 167] width 131 height 33
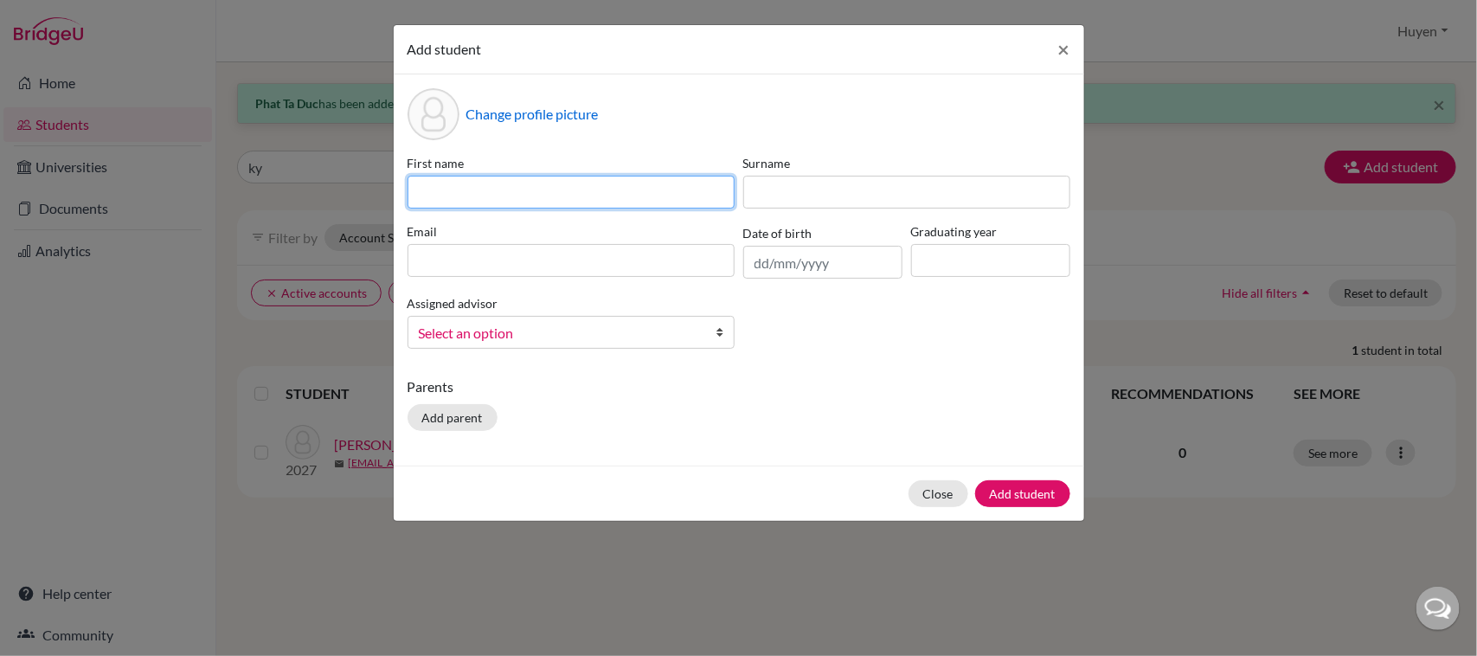
click at [561, 183] on input at bounding box center [570, 192] width 327 height 33
type input "Hung"
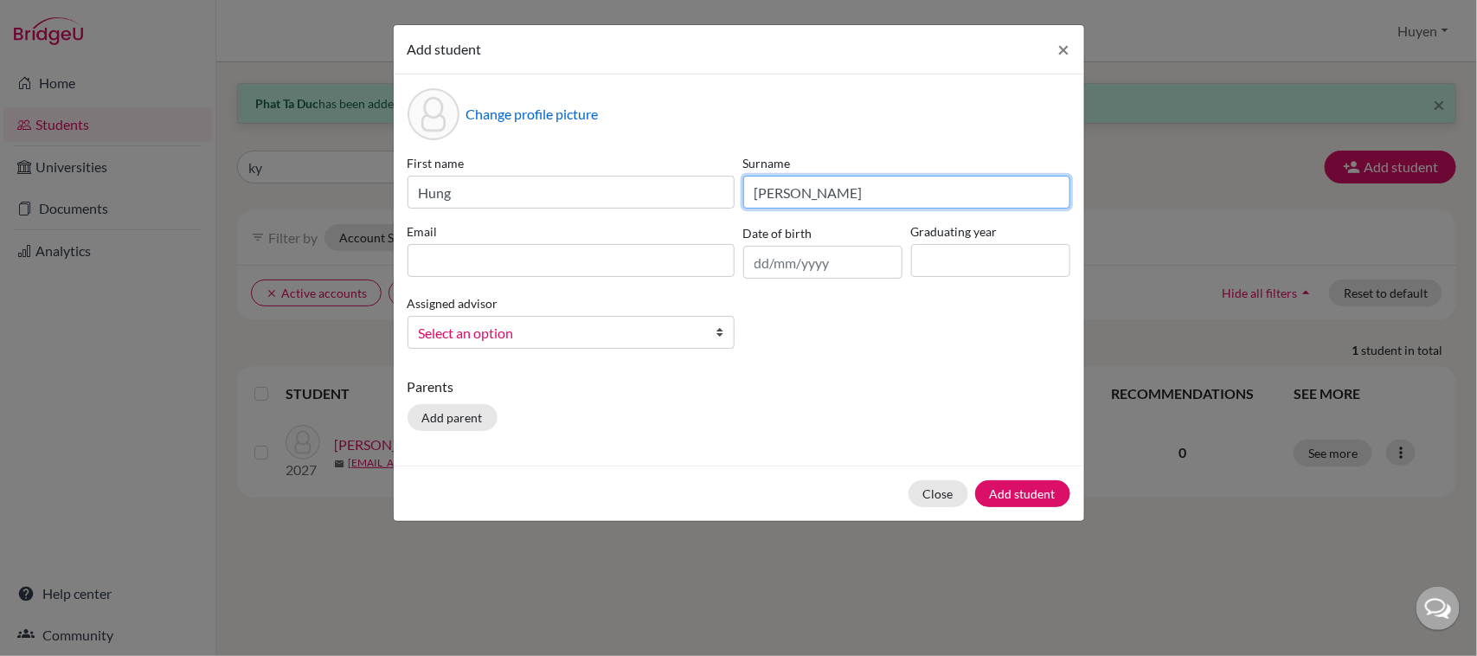
type input "Vo Tuan"
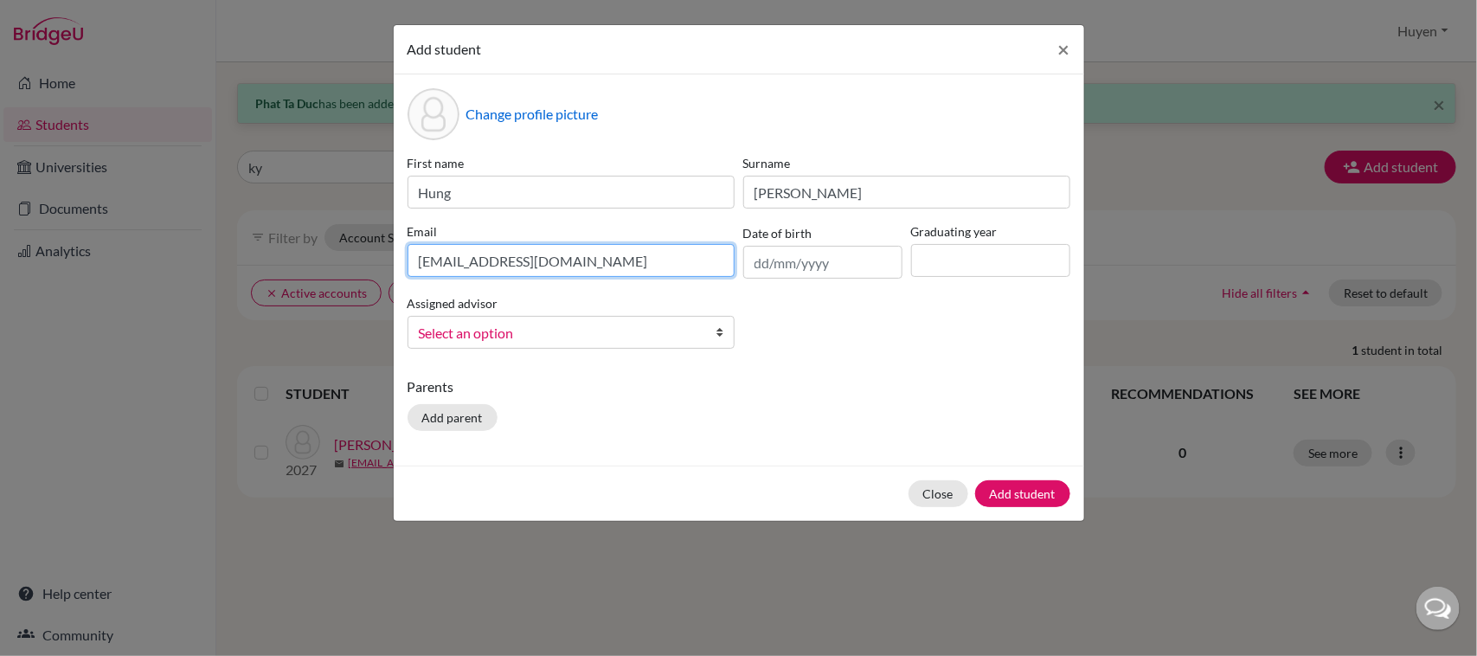
type input "hungvt.sthl@thschool.edu.vn"
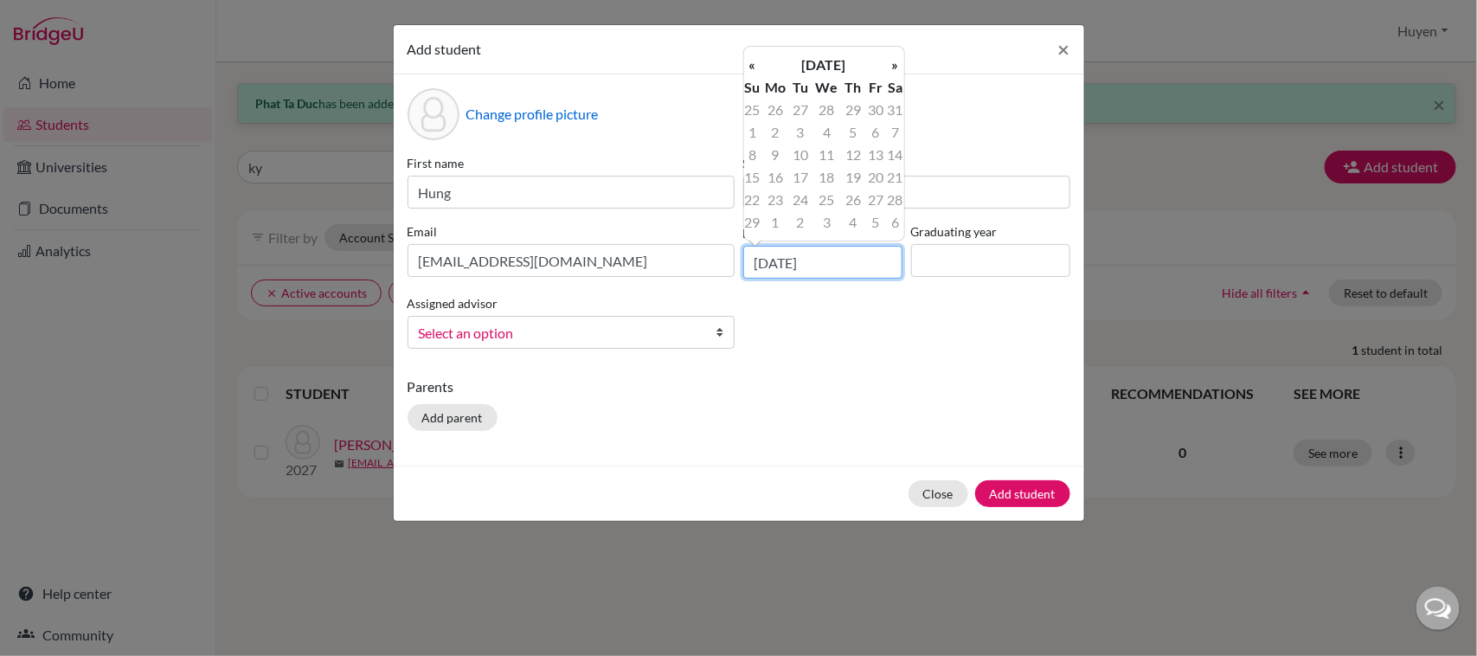
click at [768, 261] on input "22/02/20" at bounding box center [822, 262] width 159 height 33
click at [859, 266] on input "02/02/20" at bounding box center [822, 262] width 159 height 33
type input "02/02/2010"
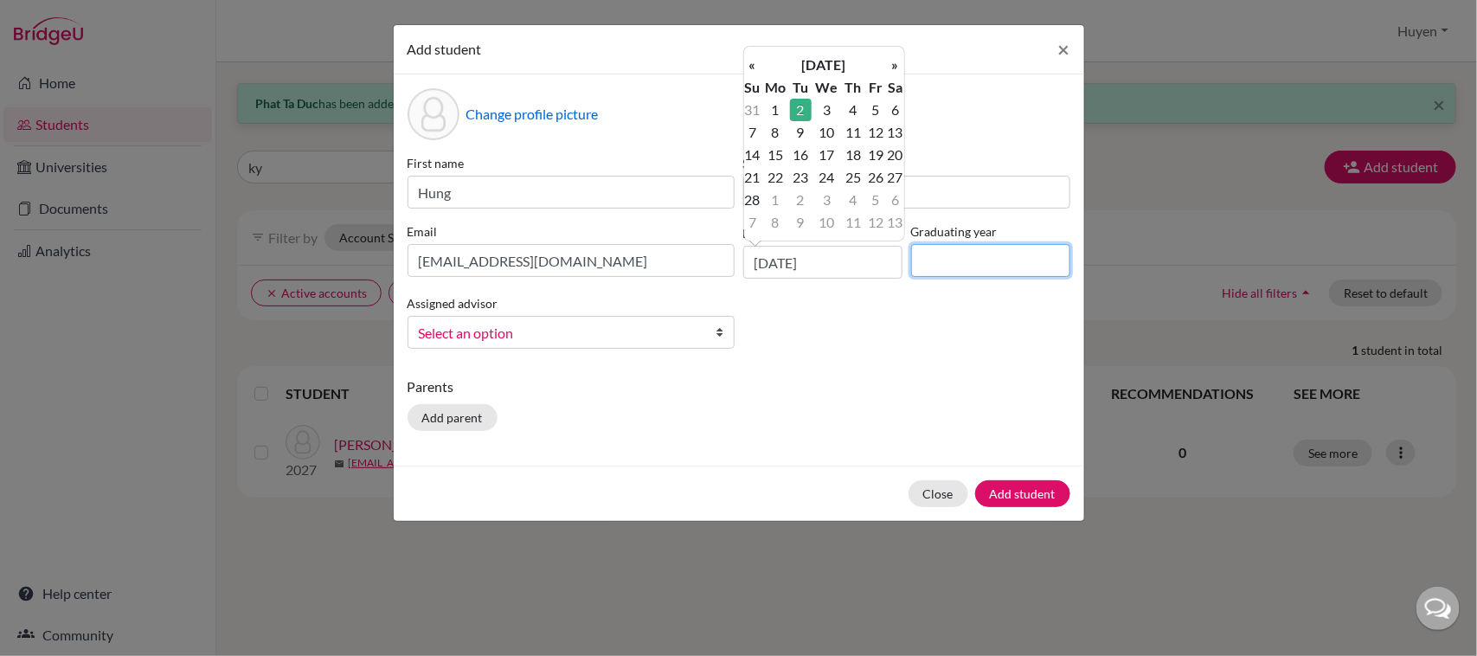
click at [934, 261] on input at bounding box center [990, 260] width 159 height 33
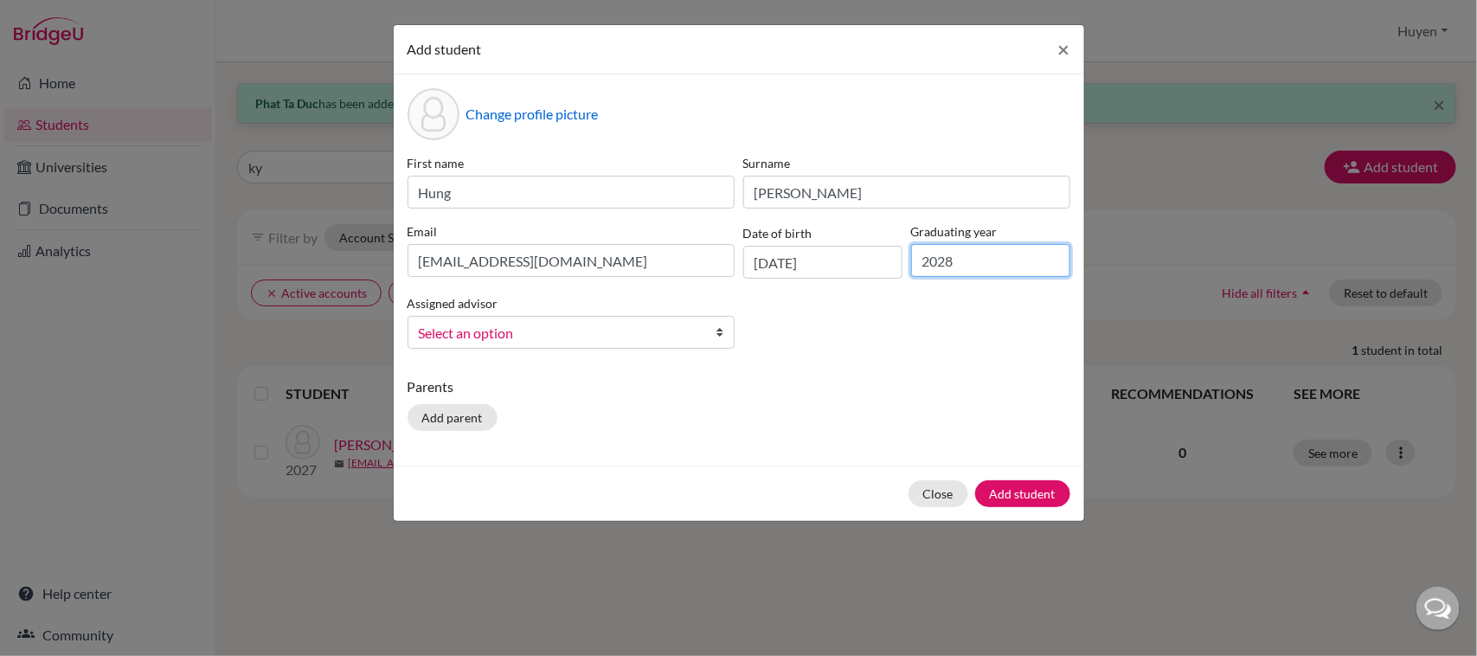
type input "2028"
click at [679, 325] on span "Select an option" at bounding box center [560, 333] width 282 height 22
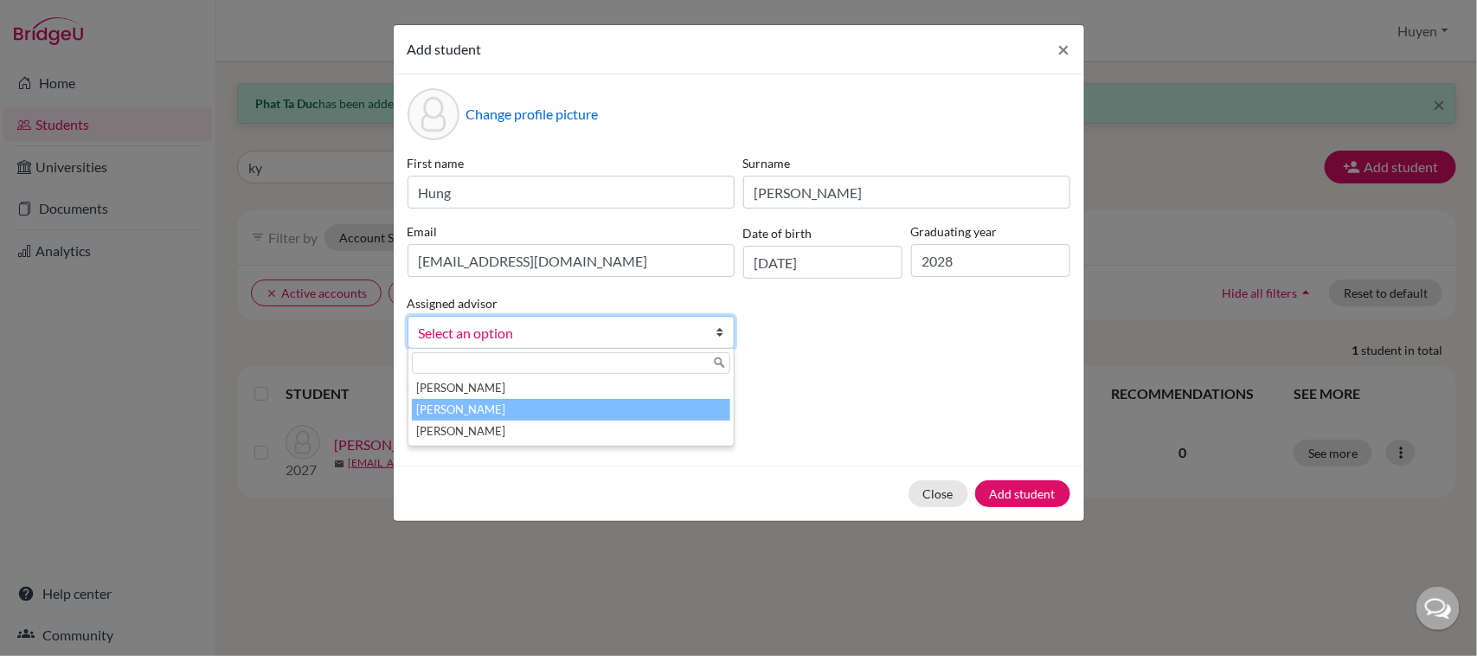
click at [515, 402] on li "Dang, Huyen" at bounding box center [571, 410] width 318 height 22
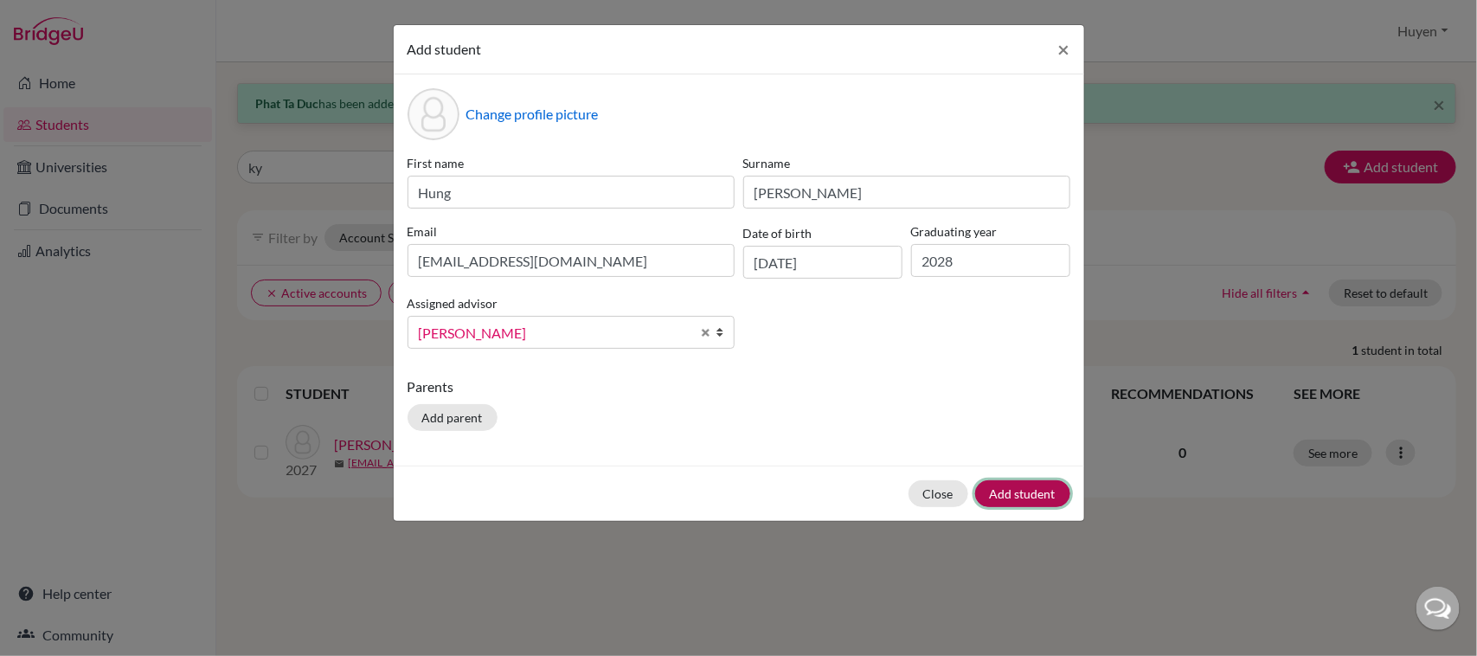
click at [1006, 484] on button "Add student" at bounding box center [1022, 493] width 95 height 27
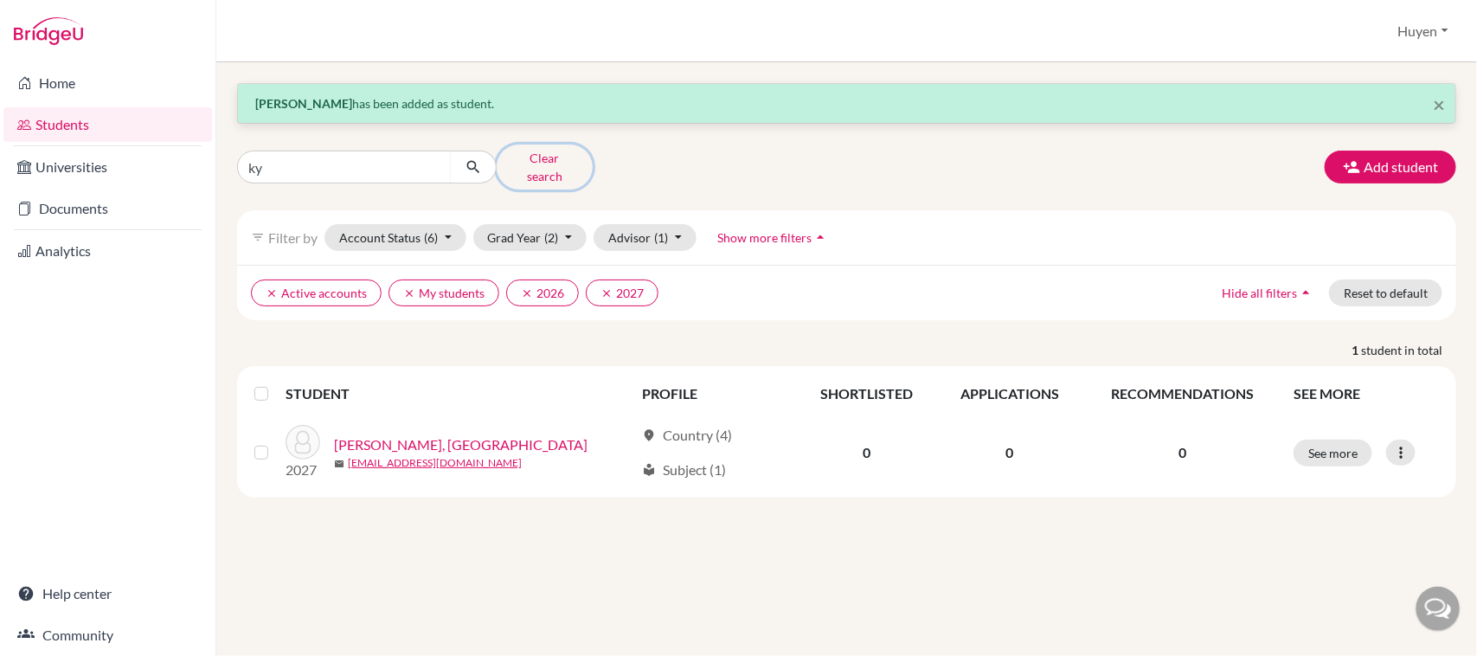
click at [546, 158] on button "Clear search" at bounding box center [545, 166] width 96 height 45
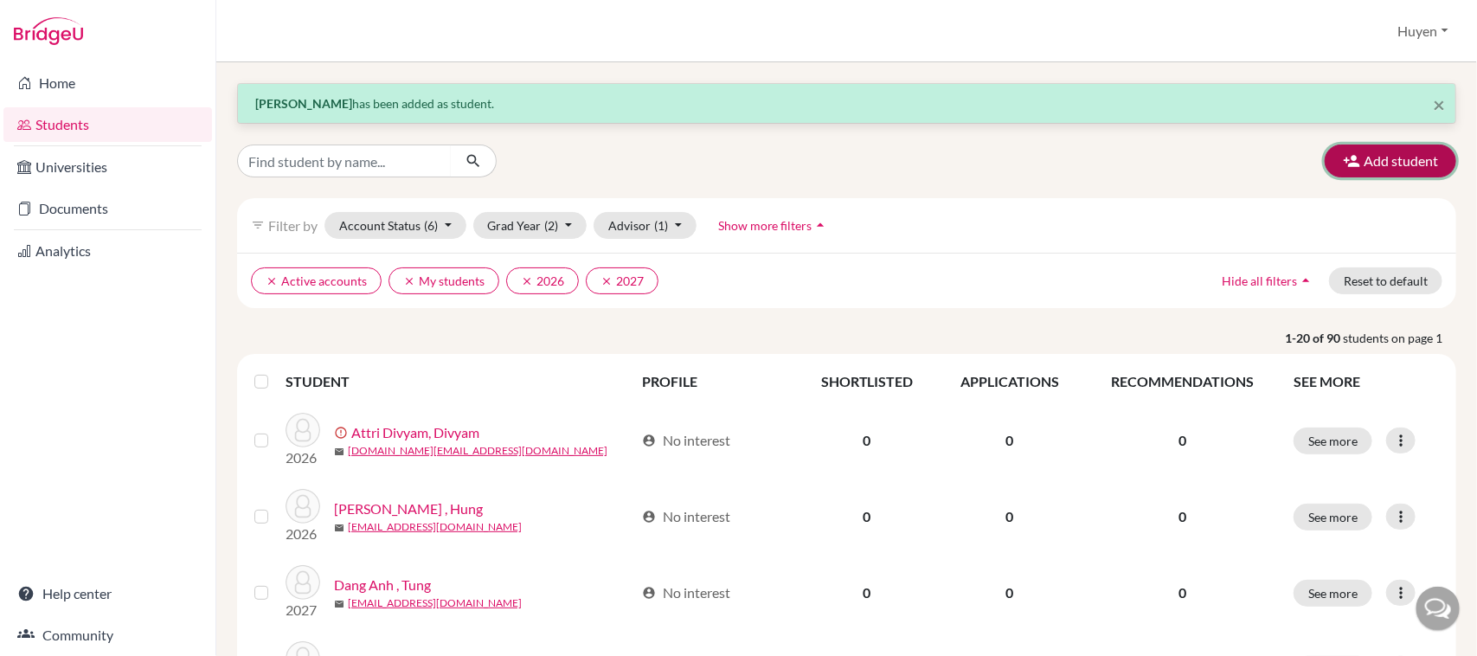
click at [1406, 170] on button "Add student" at bounding box center [1390, 160] width 131 height 33
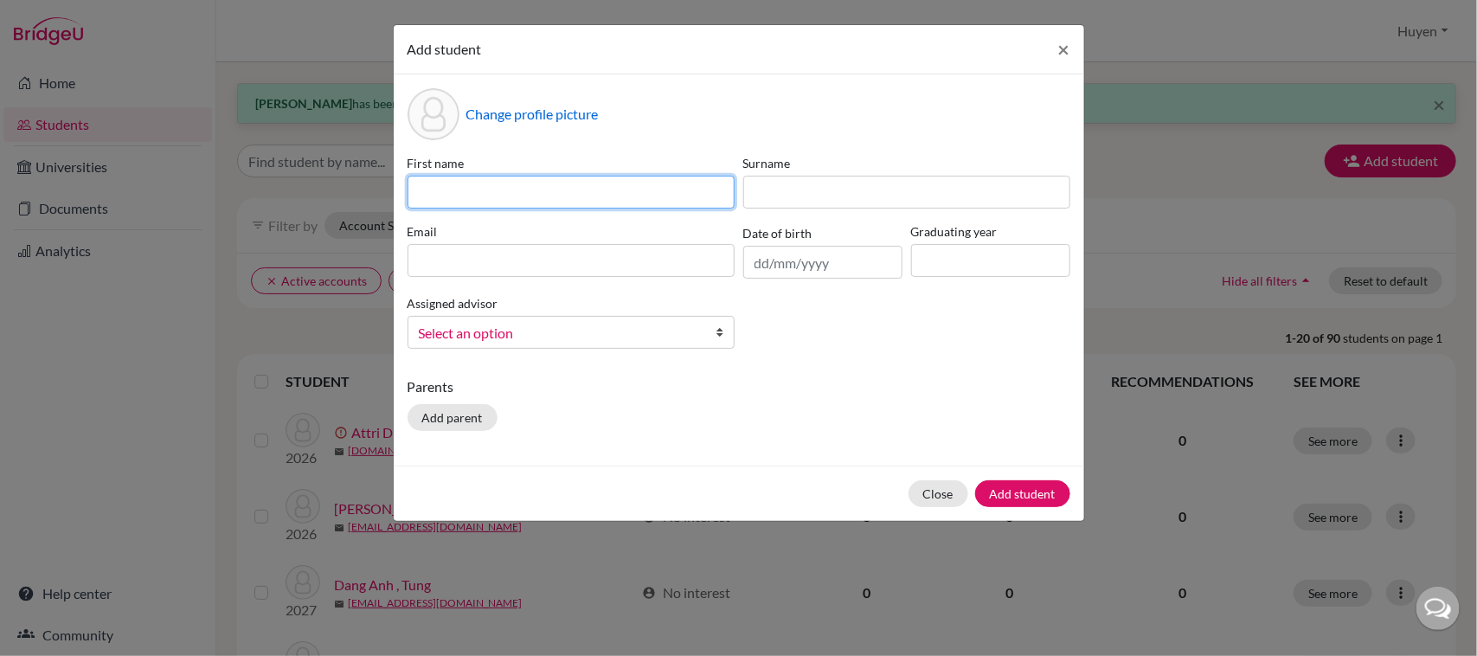
click at [593, 192] on input at bounding box center [570, 192] width 327 height 33
type input "Phat"
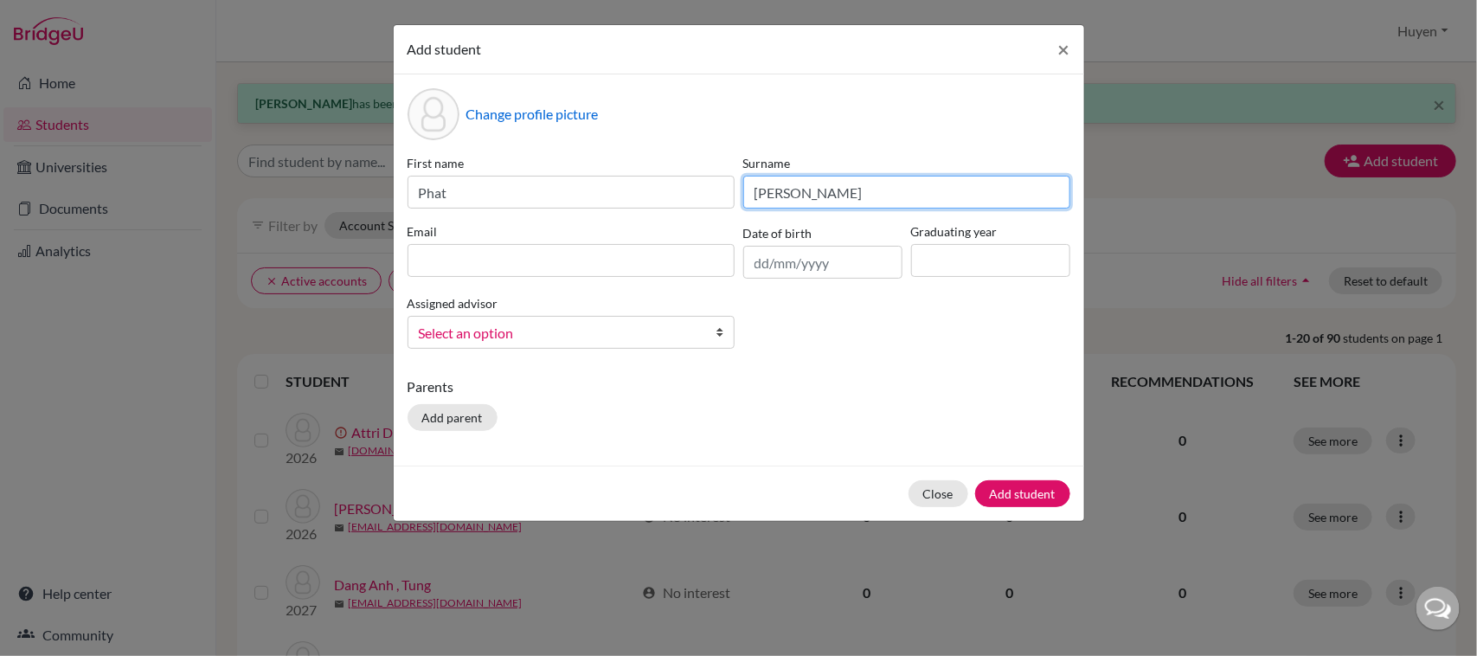
type input "nguyen huu"
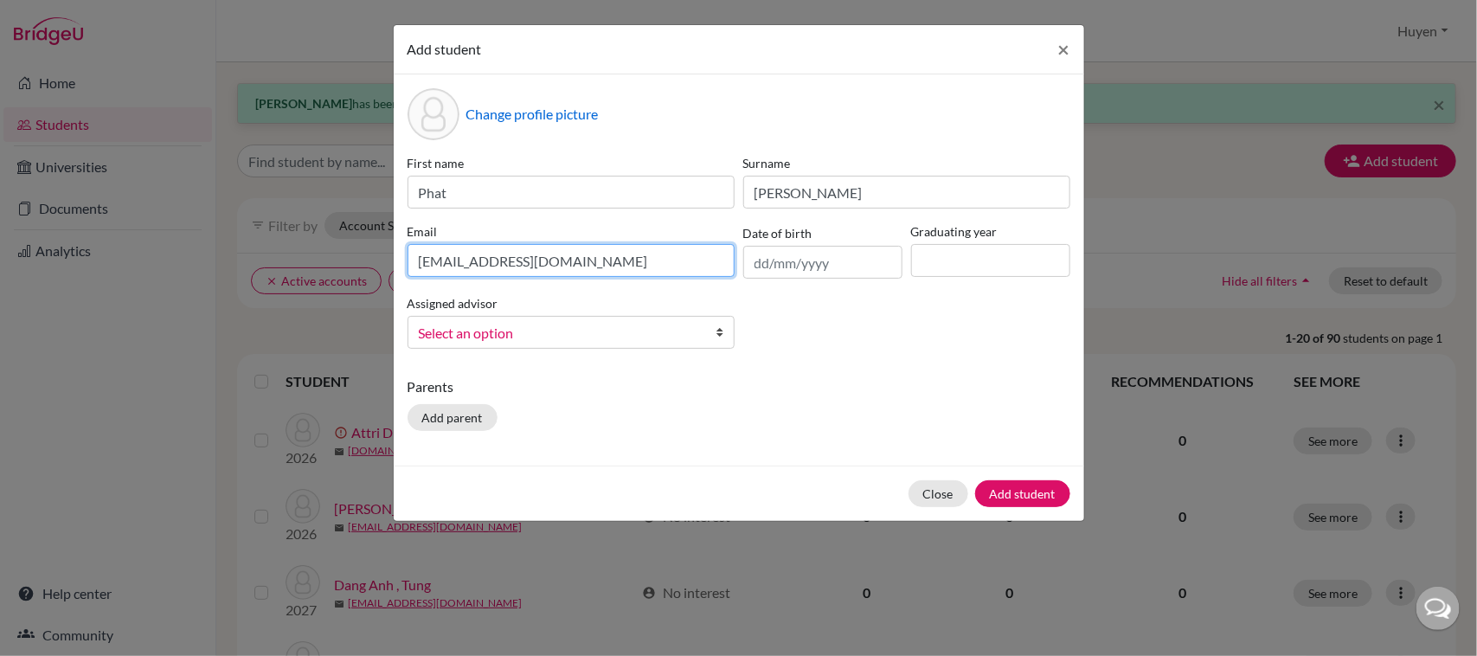
type input "phatnh.sthl@thschool.edu.vn"
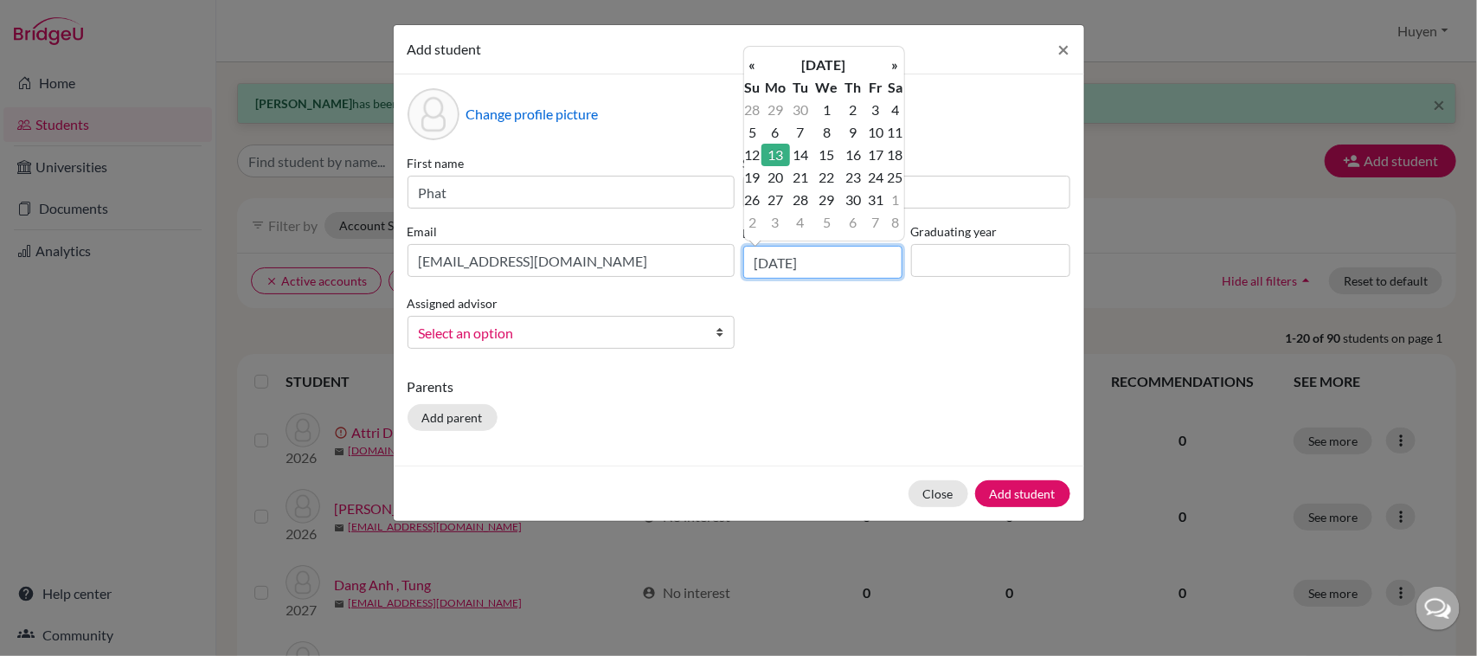
type input "13/12/2010"
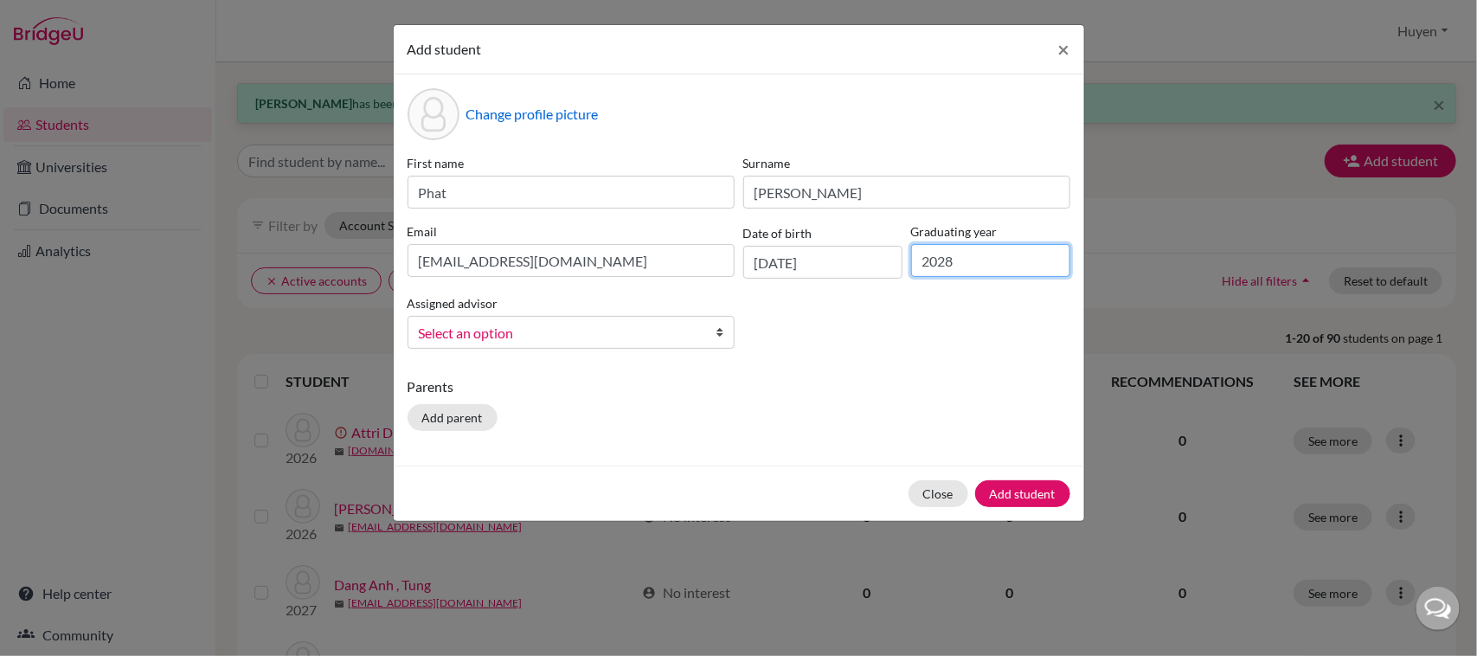
type input "2028"
click at [607, 324] on span "Select an option" at bounding box center [560, 333] width 282 height 22
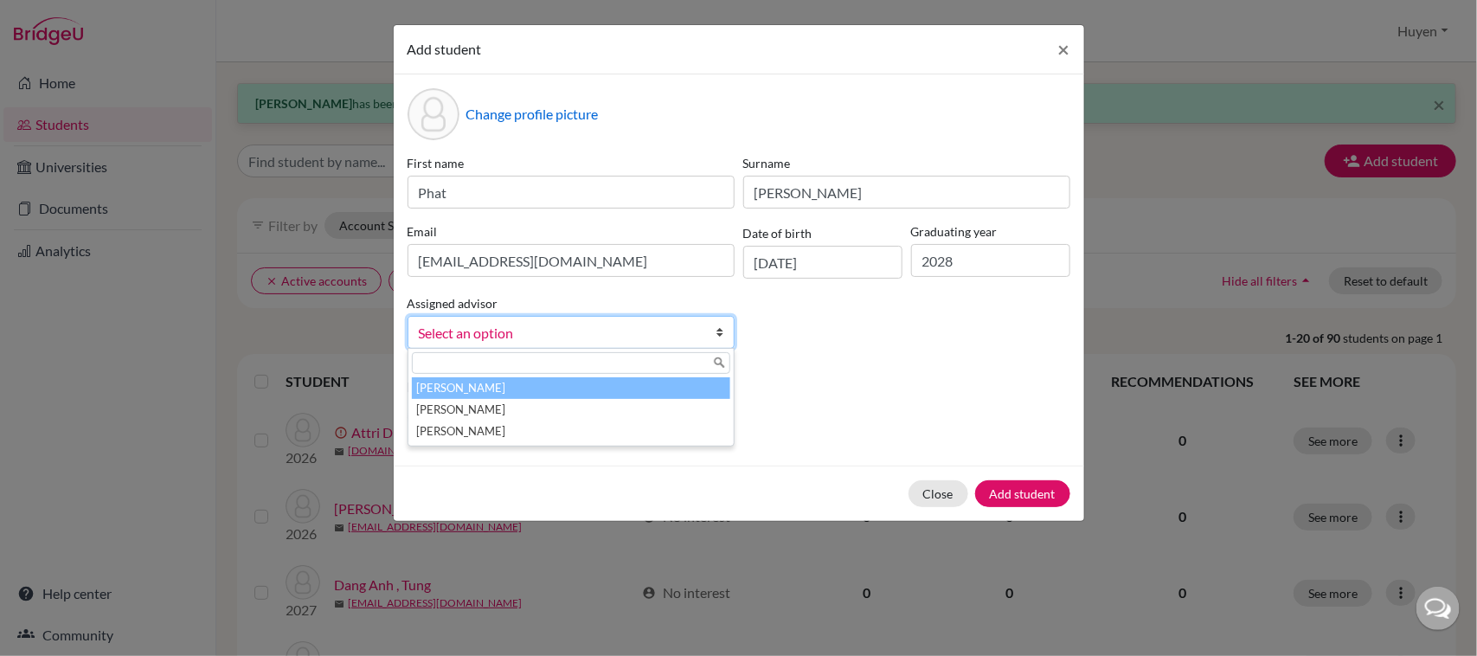
click at [512, 398] on li "Ball, Jane" at bounding box center [571, 388] width 318 height 22
click at [513, 335] on span "Ball, Jane" at bounding box center [555, 333] width 272 height 22
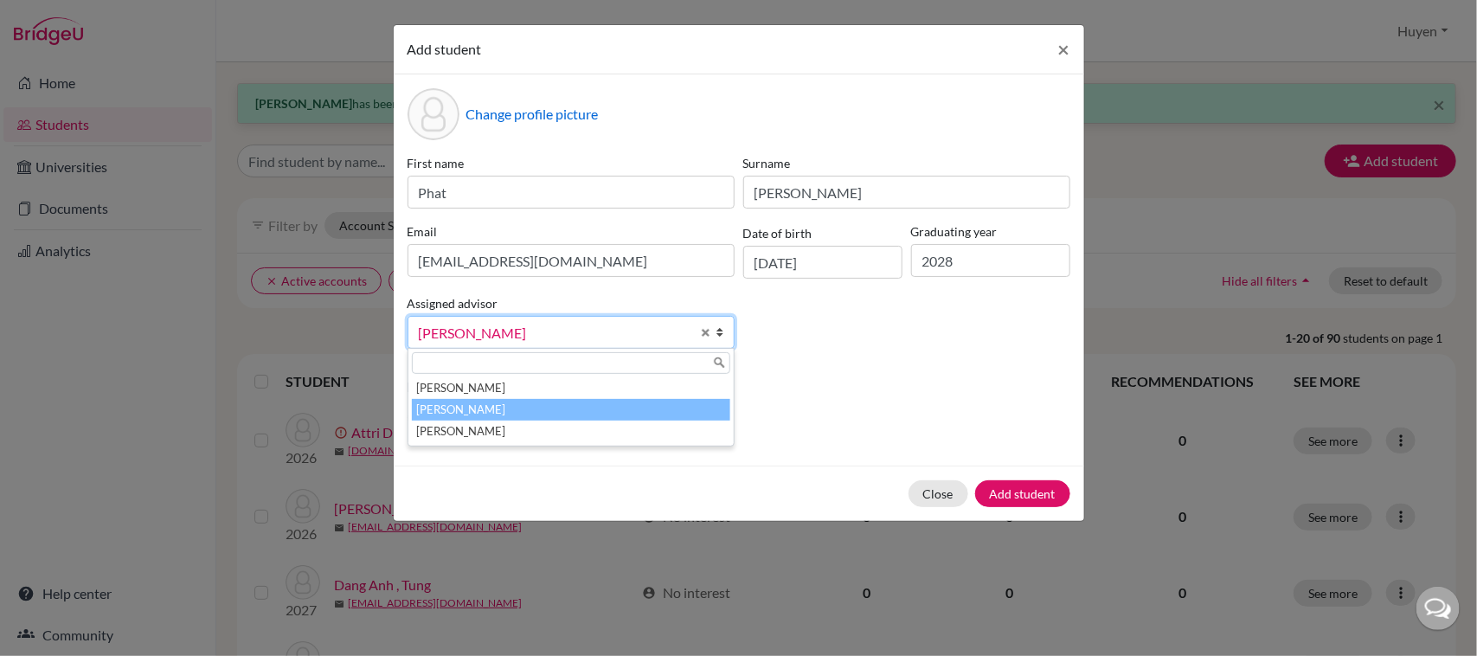
click at [509, 409] on li "Dang, Huyen" at bounding box center [571, 410] width 318 height 22
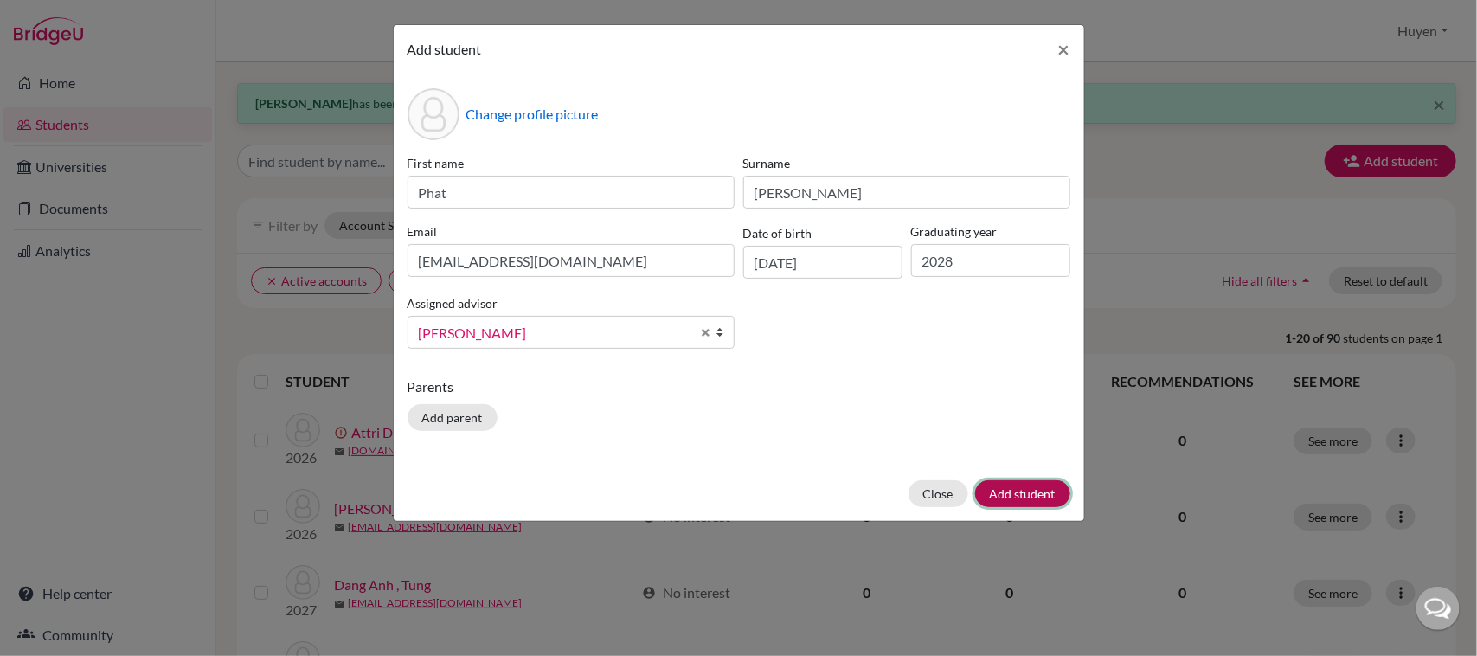
click at [1051, 495] on button "Add student" at bounding box center [1022, 493] width 95 height 27
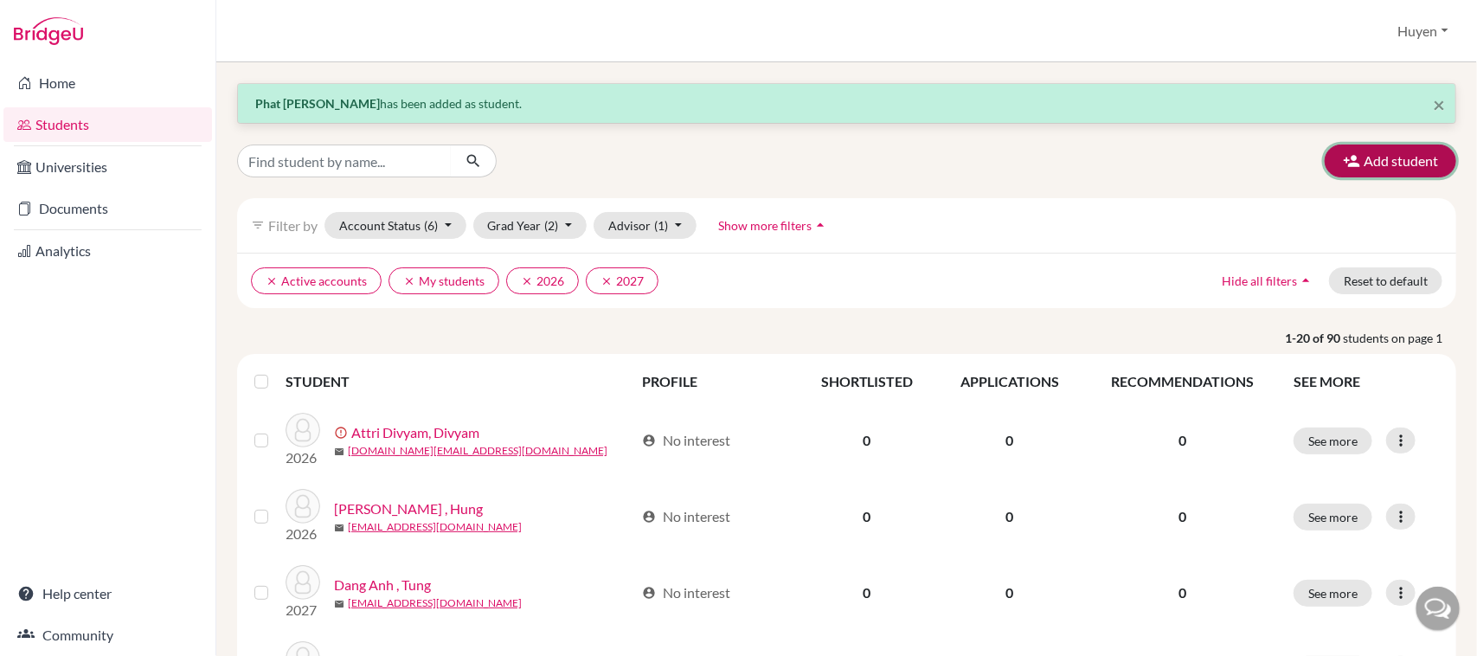
click at [1358, 157] on button "Add student" at bounding box center [1390, 160] width 131 height 33
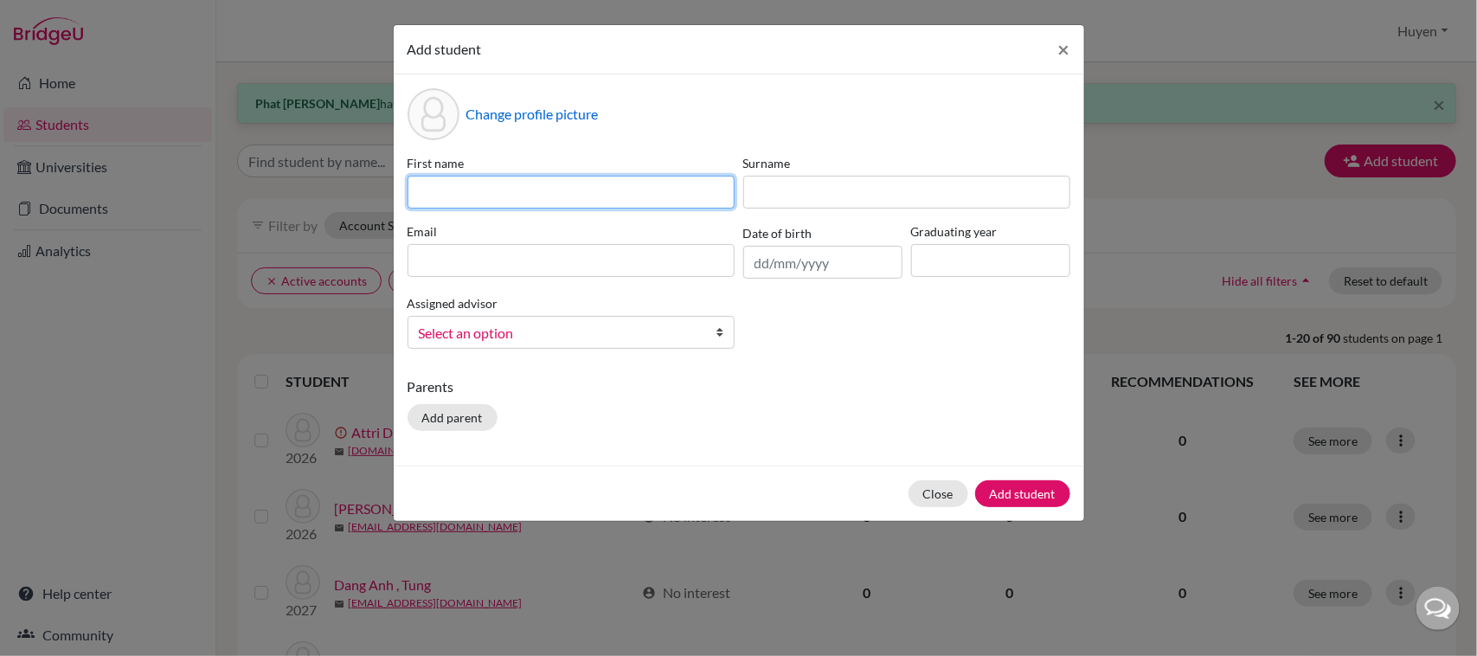
click at [556, 193] on input at bounding box center [570, 192] width 327 height 33
type input "h"
type input "han"
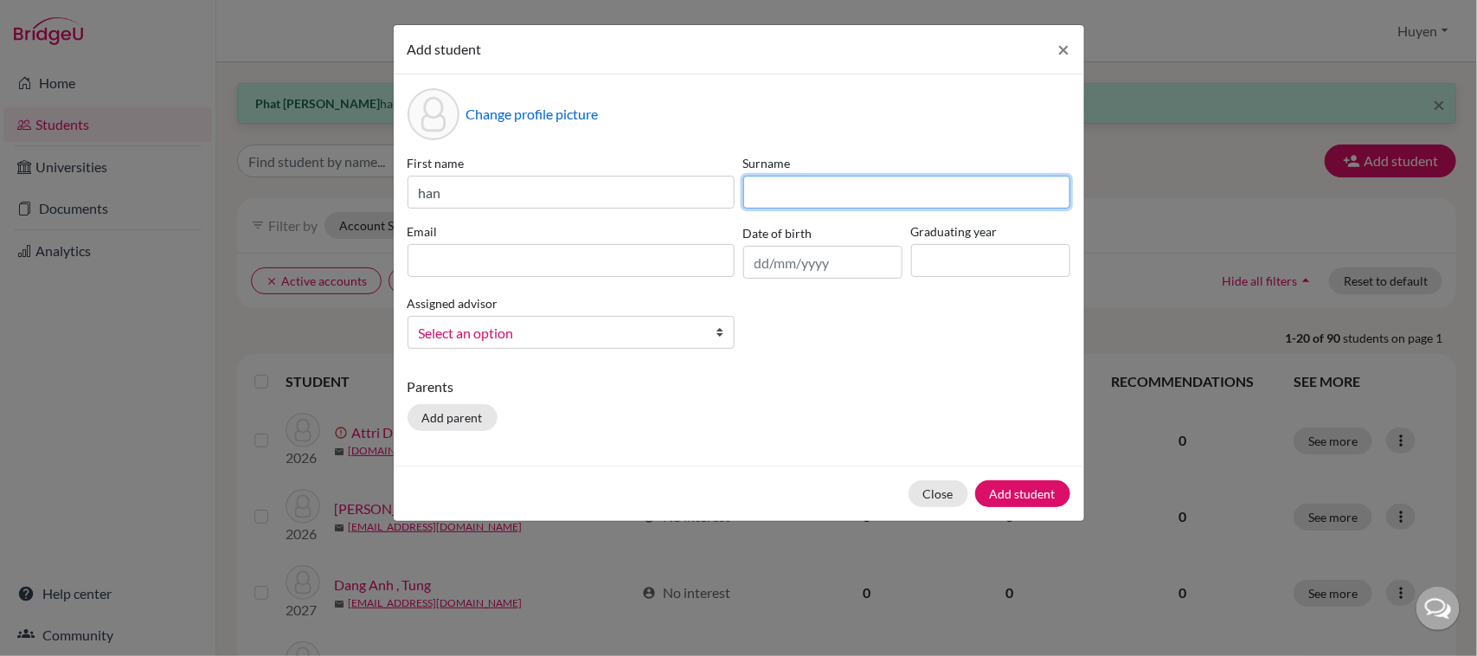
click at [940, 191] on input at bounding box center [906, 192] width 327 height 33
type input "taoxu"
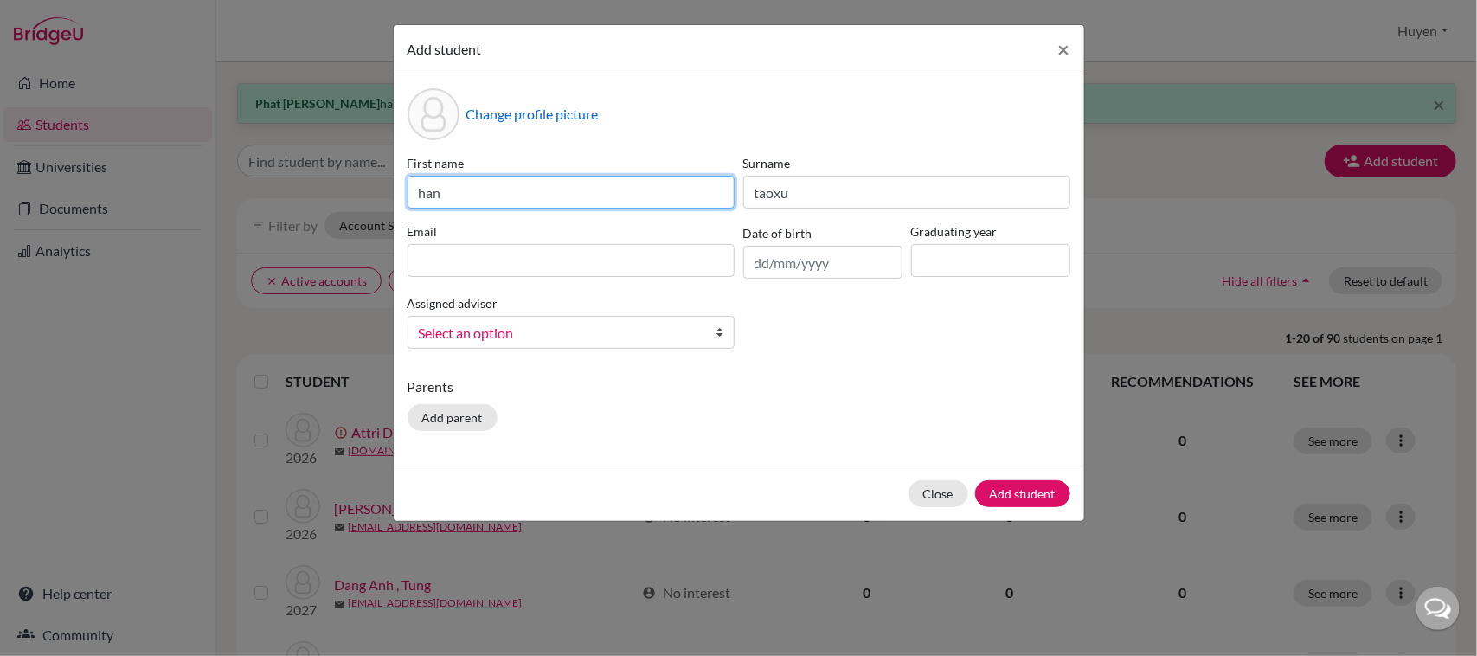
click at [595, 197] on input "han" at bounding box center [570, 192] width 327 height 33
type input "h"
type input "Tao Xu"
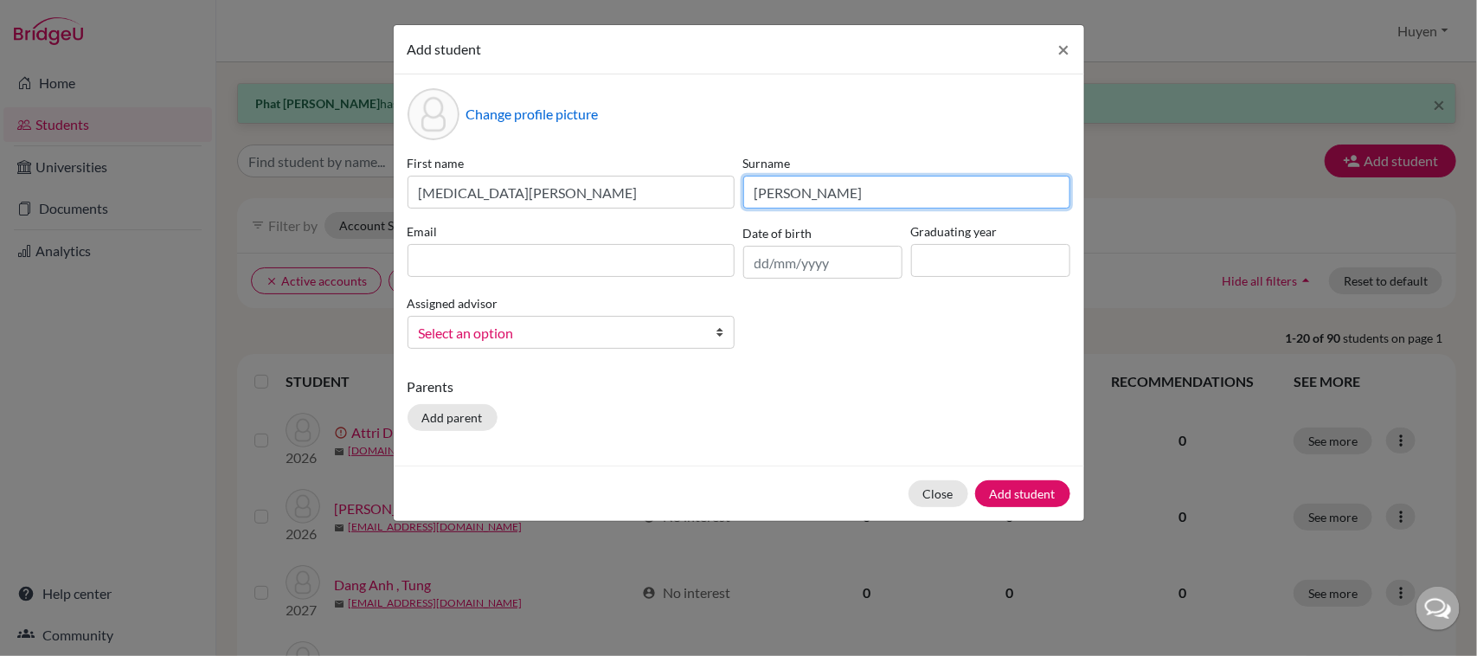
type input "Han"
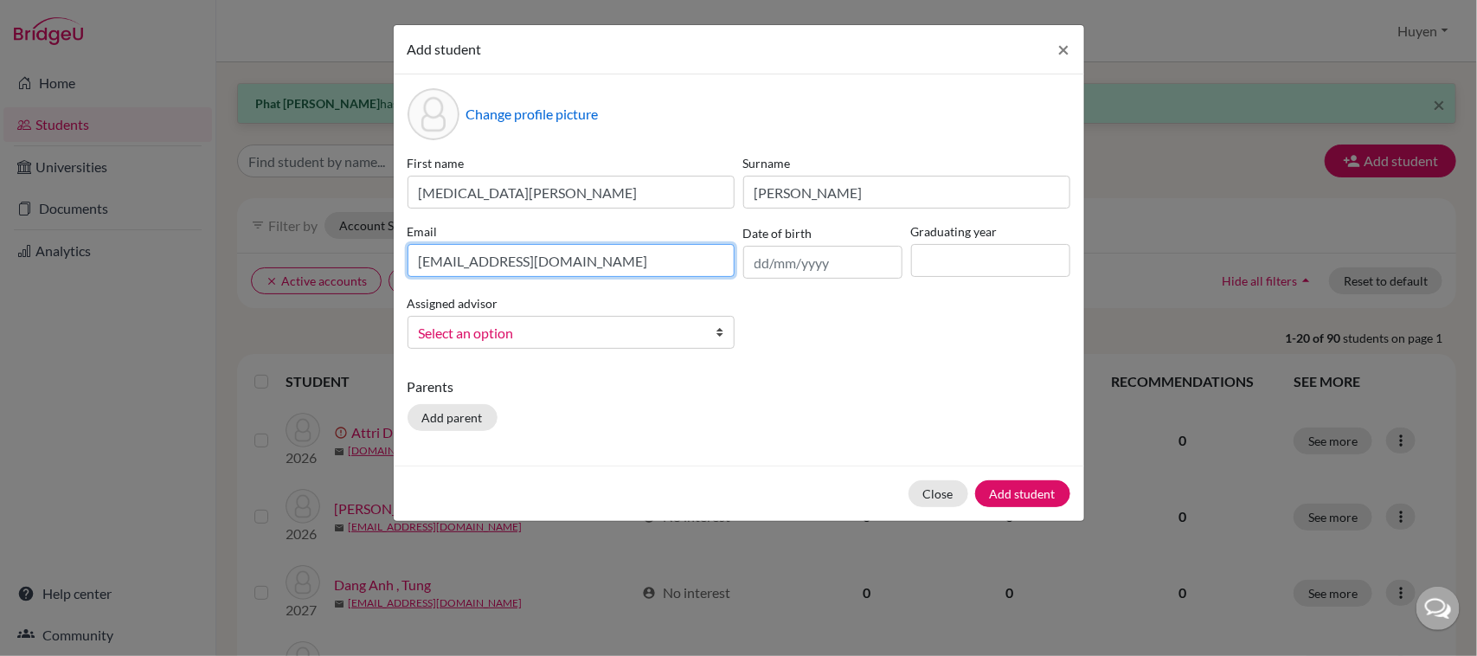
type input "xuht.sthl@thschool.edu.vn"
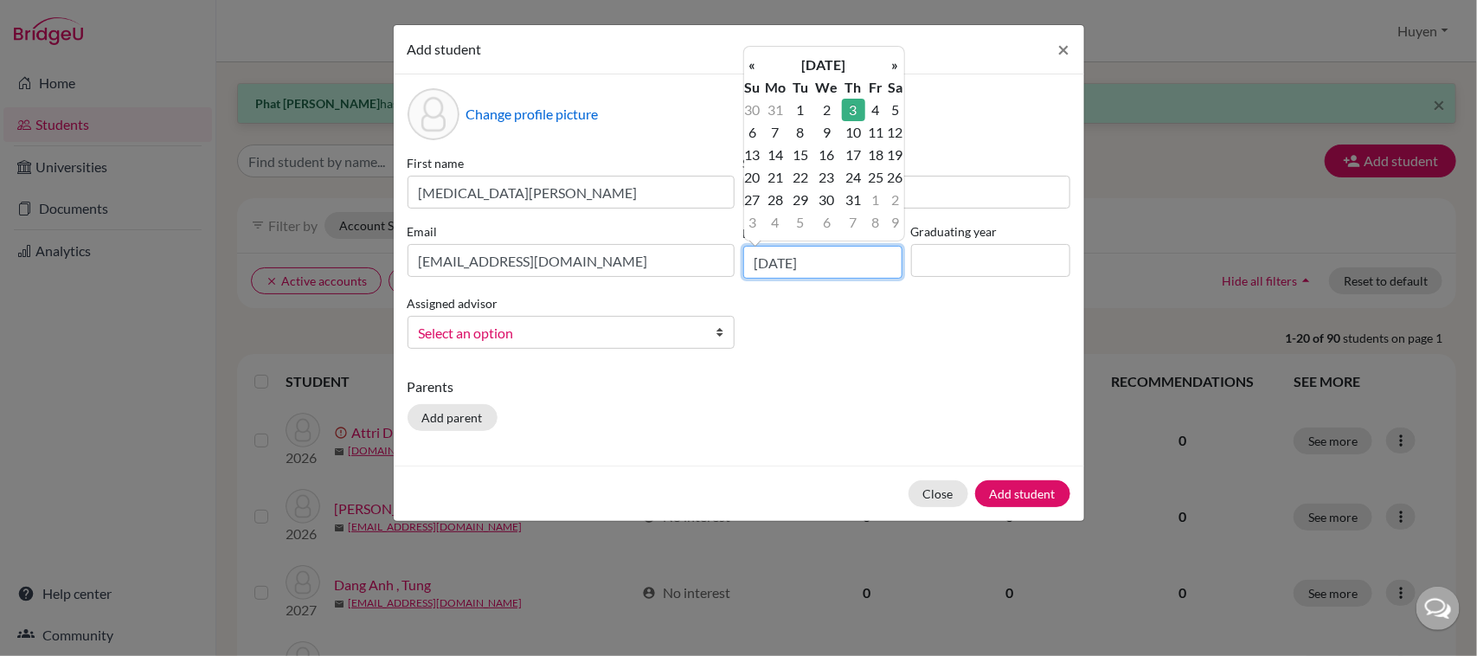
type input "03/01/2008"
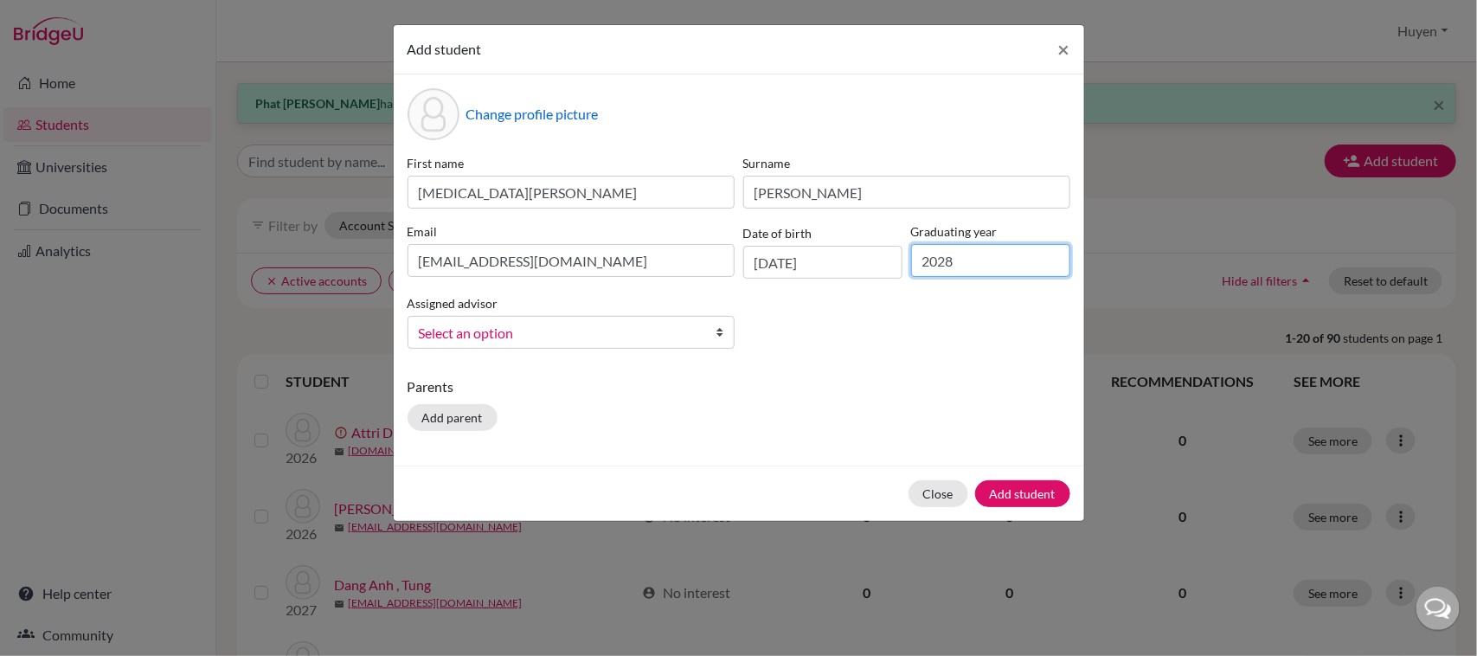
type input "2028"
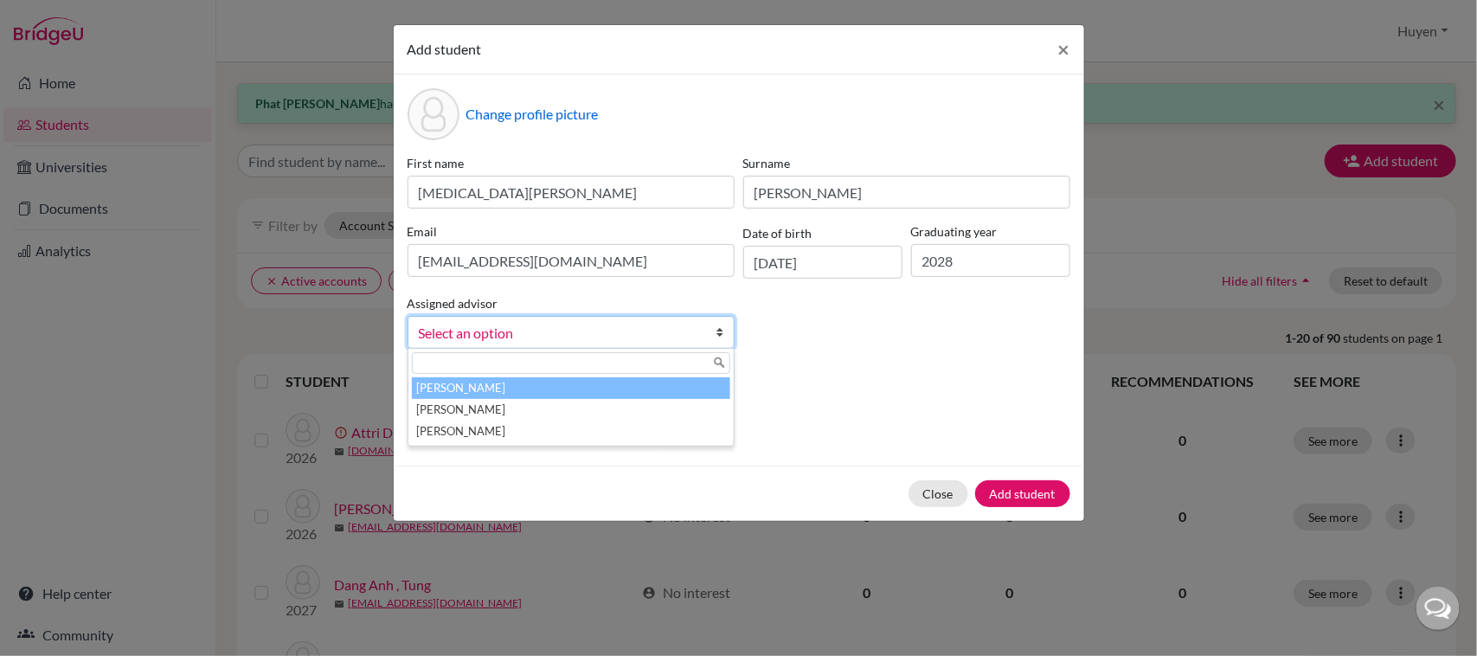
click at [632, 327] on span "Select an option" at bounding box center [560, 333] width 282 height 22
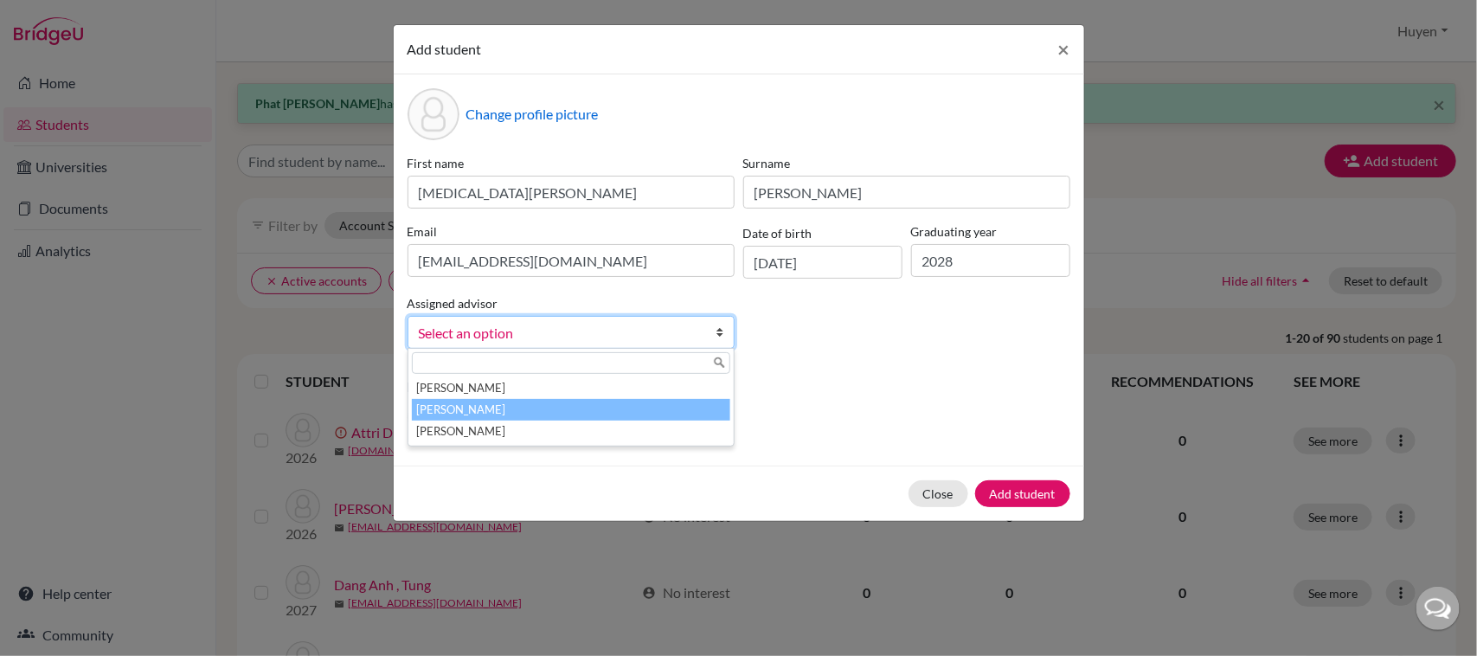
click at [448, 402] on li "Dang, Huyen" at bounding box center [571, 410] width 318 height 22
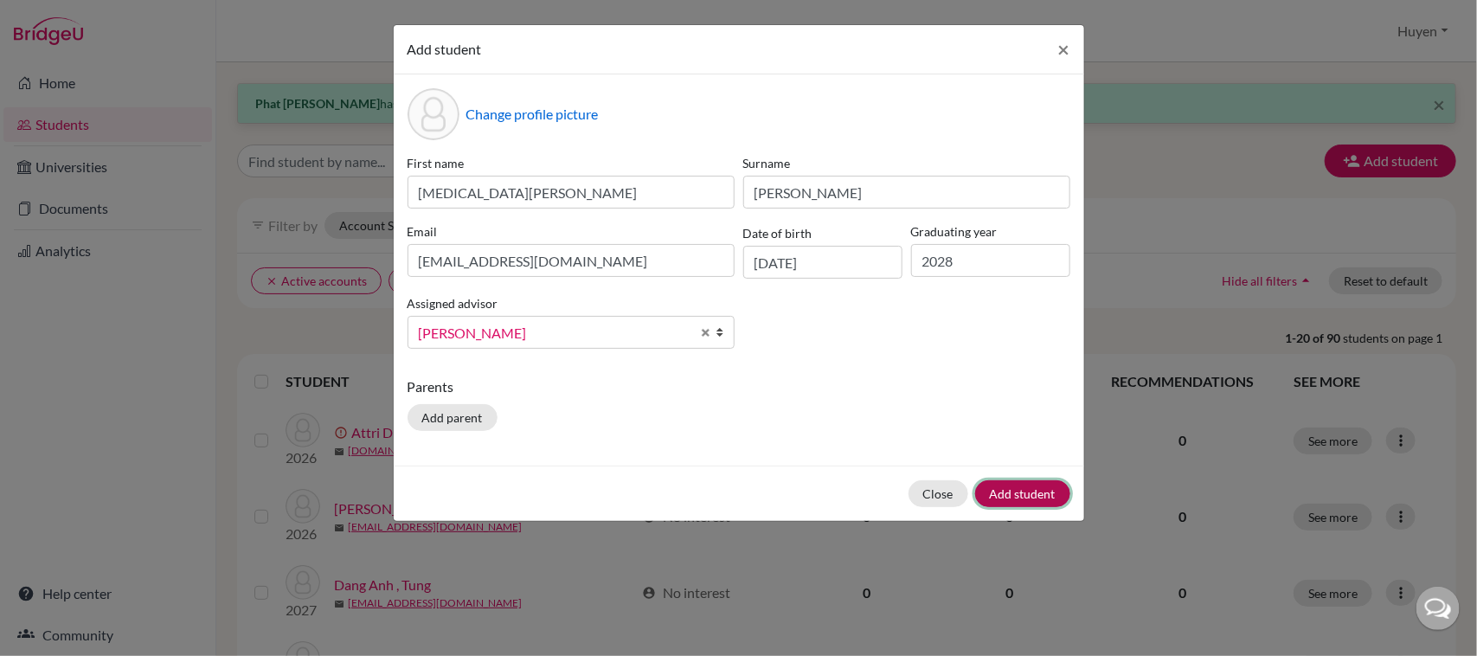
click at [1048, 490] on button "Add student" at bounding box center [1022, 493] width 95 height 27
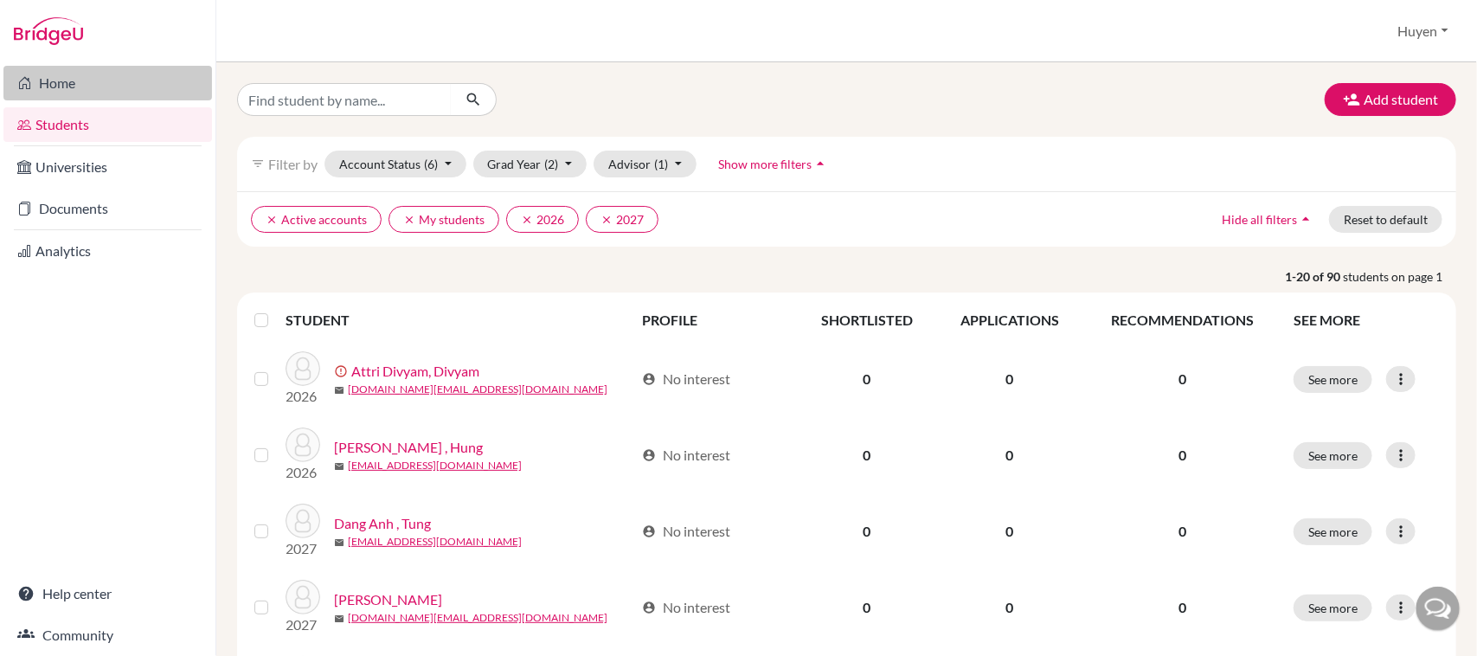
click at [93, 91] on link "Home" at bounding box center [107, 83] width 208 height 35
click at [1438, 29] on button "Huyen" at bounding box center [1423, 31] width 66 height 33
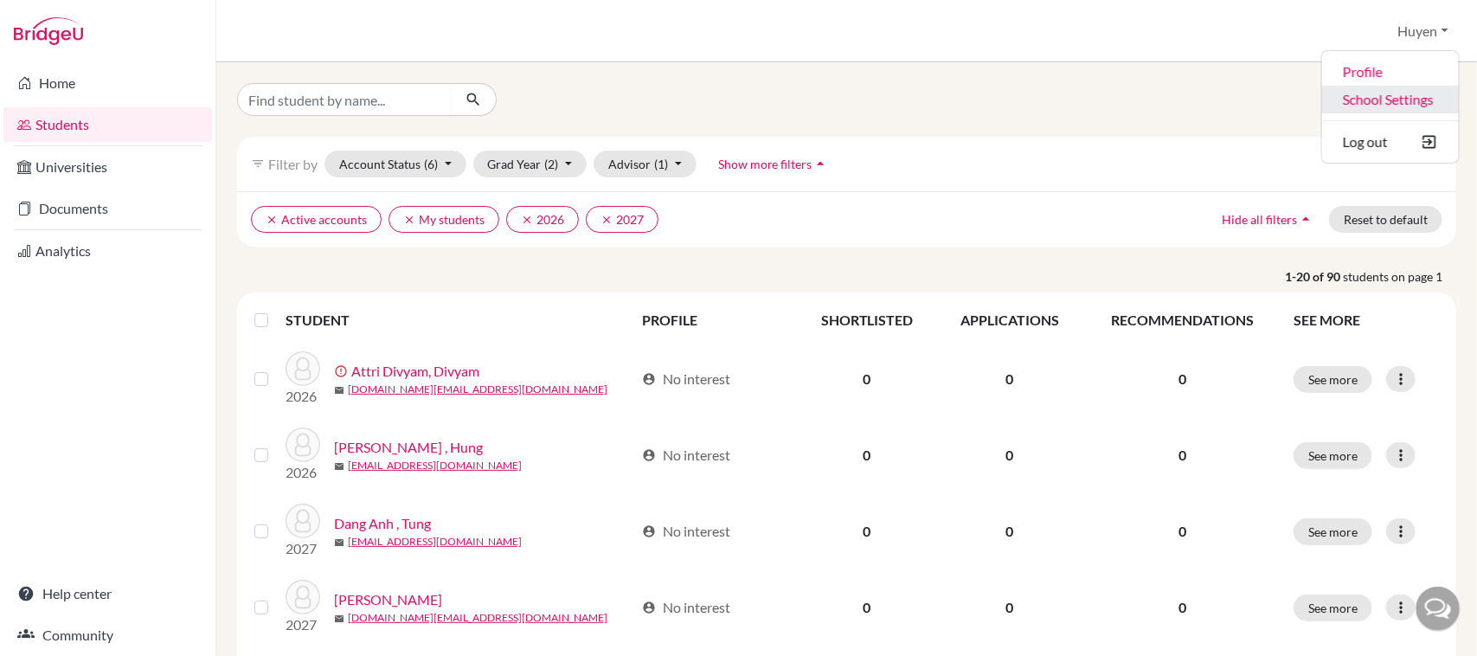
click at [1428, 96] on link "School Settings" at bounding box center [1390, 100] width 137 height 28
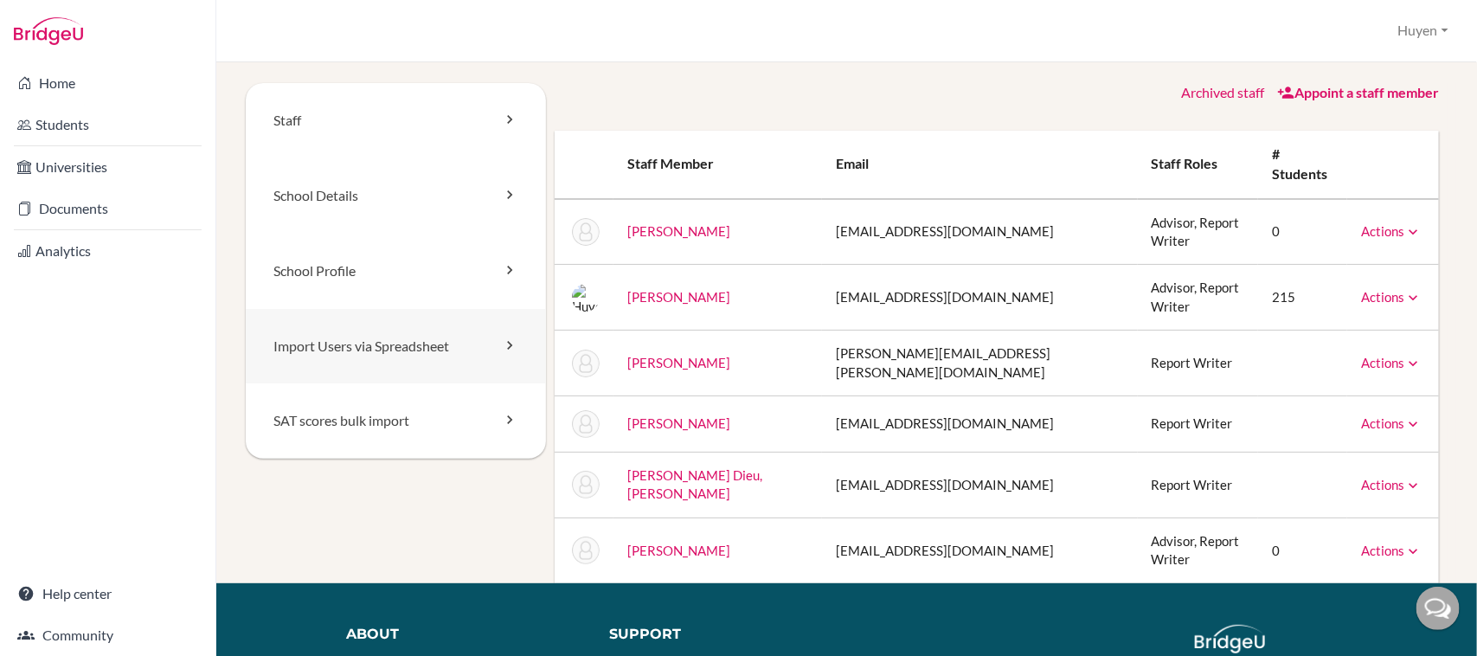
click at [507, 349] on icon at bounding box center [509, 345] width 17 height 17
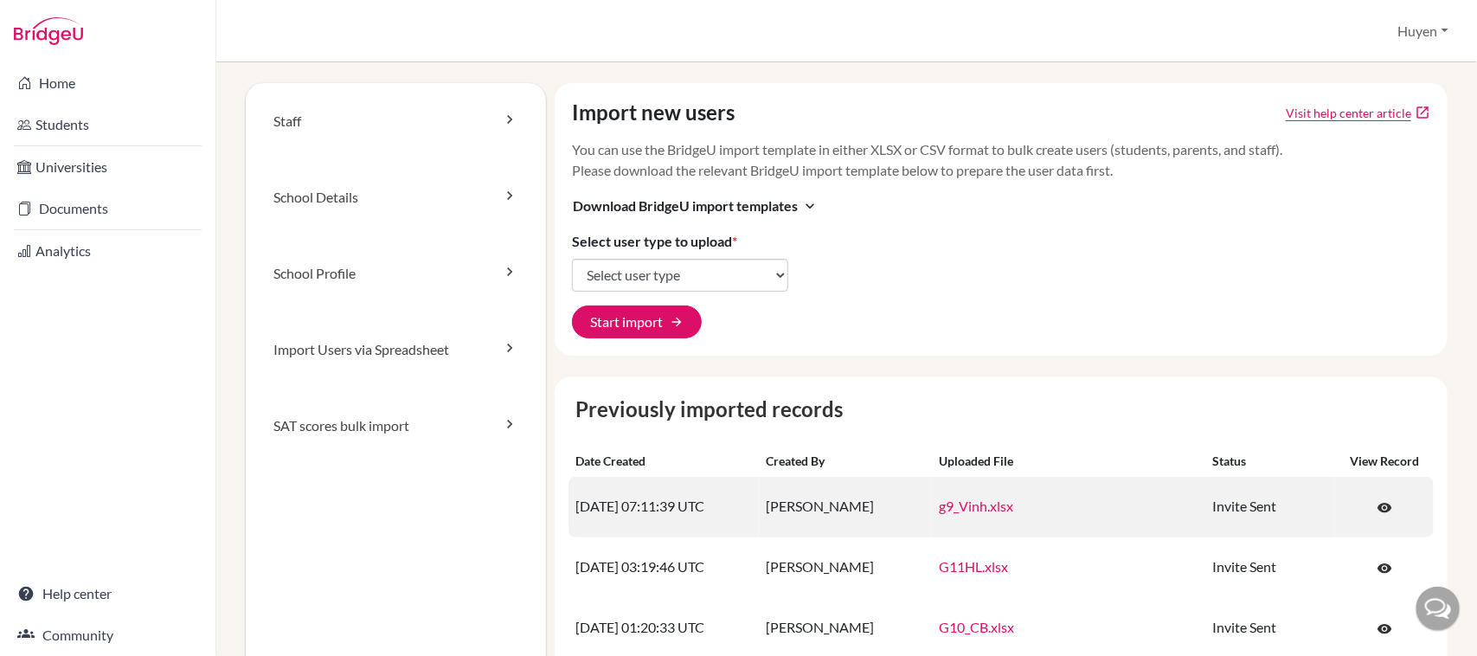
click at [987, 506] on link "g9_Vinh.xlsx" at bounding box center [976, 505] width 74 height 16
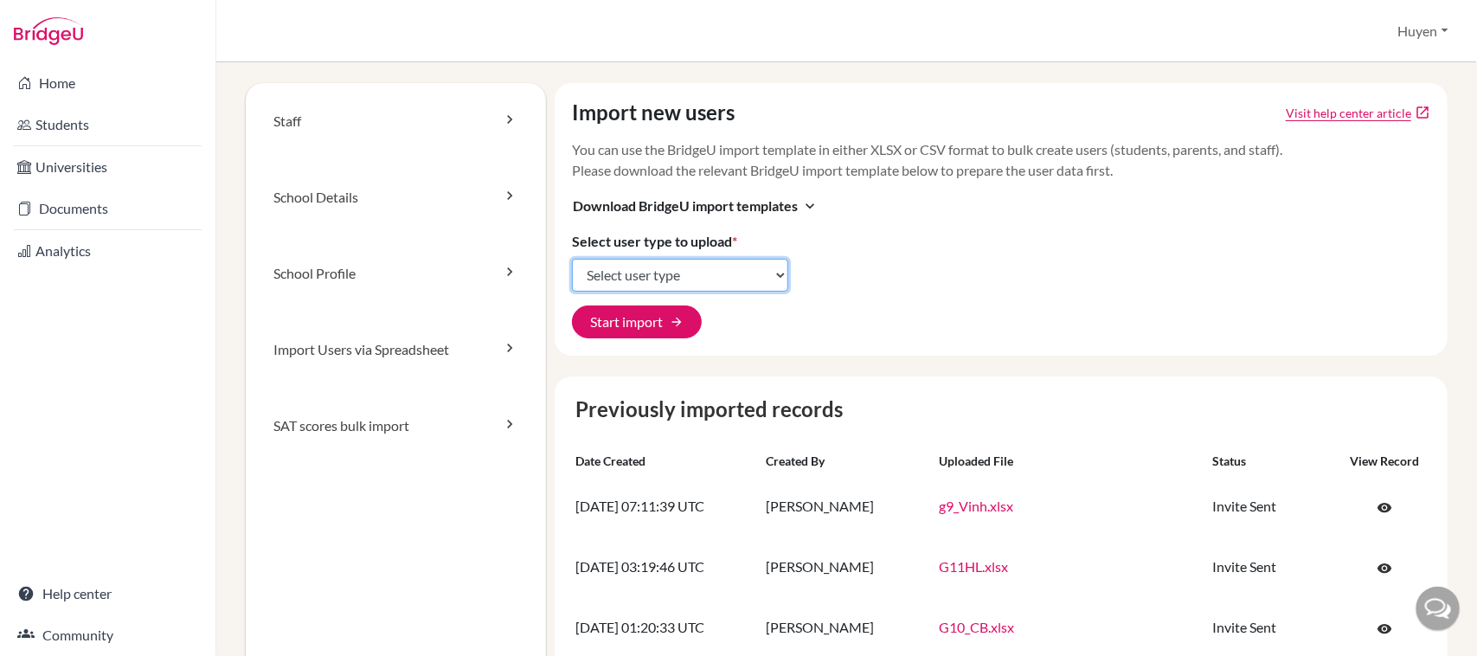
click at [754, 278] on select "Select user type Students Students and parents Parents Advisors Report writers" at bounding box center [680, 275] width 216 height 33
select select "students"
click at [572, 259] on select "Select user type Students Students and parents Parents Advisors Report writers" at bounding box center [680, 275] width 216 height 33
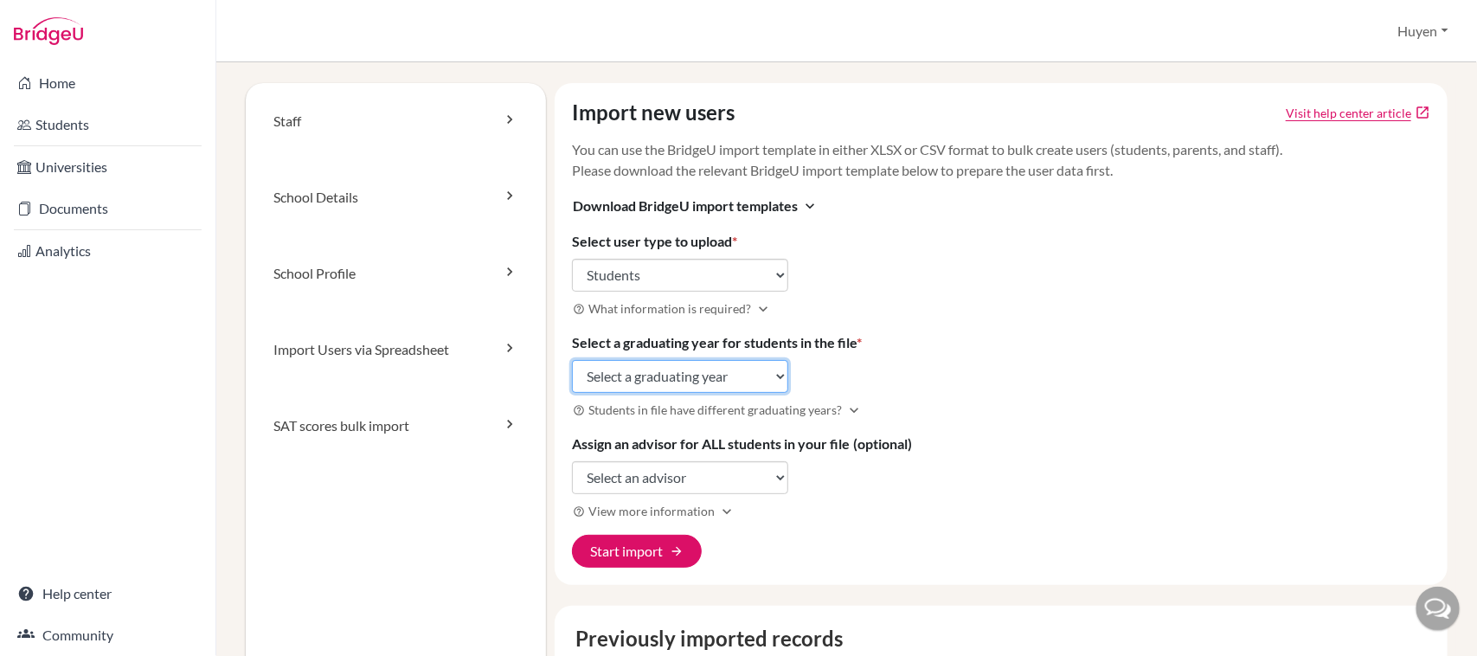
click at [768, 378] on select "Select a graduating year [DATE] 2025 2026 2027 2028 2029" at bounding box center [680, 376] width 216 height 33
select select "2028"
click at [572, 360] on select "Select a graduating year [DATE] 2025 2026 2027 2028 2029" at bounding box center [680, 376] width 216 height 33
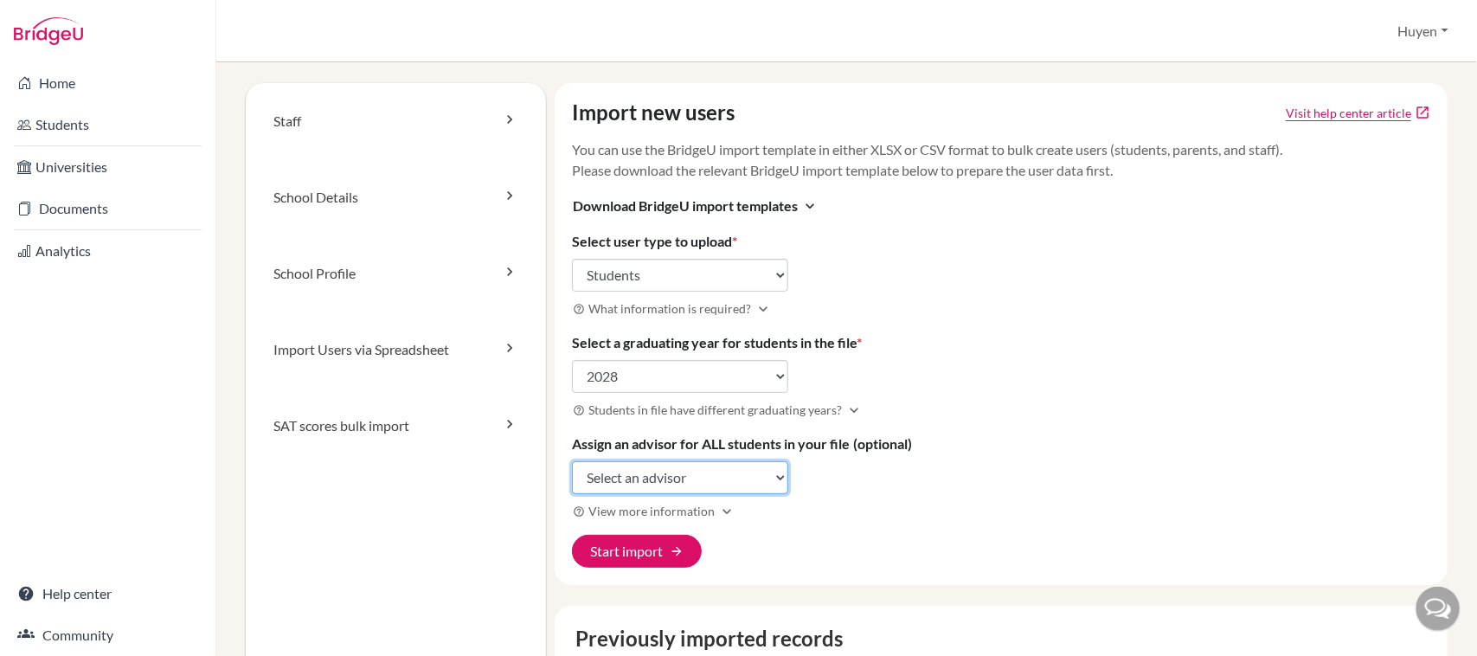
click at [722, 482] on select "Select an advisor [PERSON_NAME] [PERSON_NAME] [PERSON_NAME]" at bounding box center [680, 477] width 216 height 33
select select "428912"
click at [572, 462] on select "Select an advisor [PERSON_NAME] [PERSON_NAME] [PERSON_NAME]" at bounding box center [680, 477] width 216 height 33
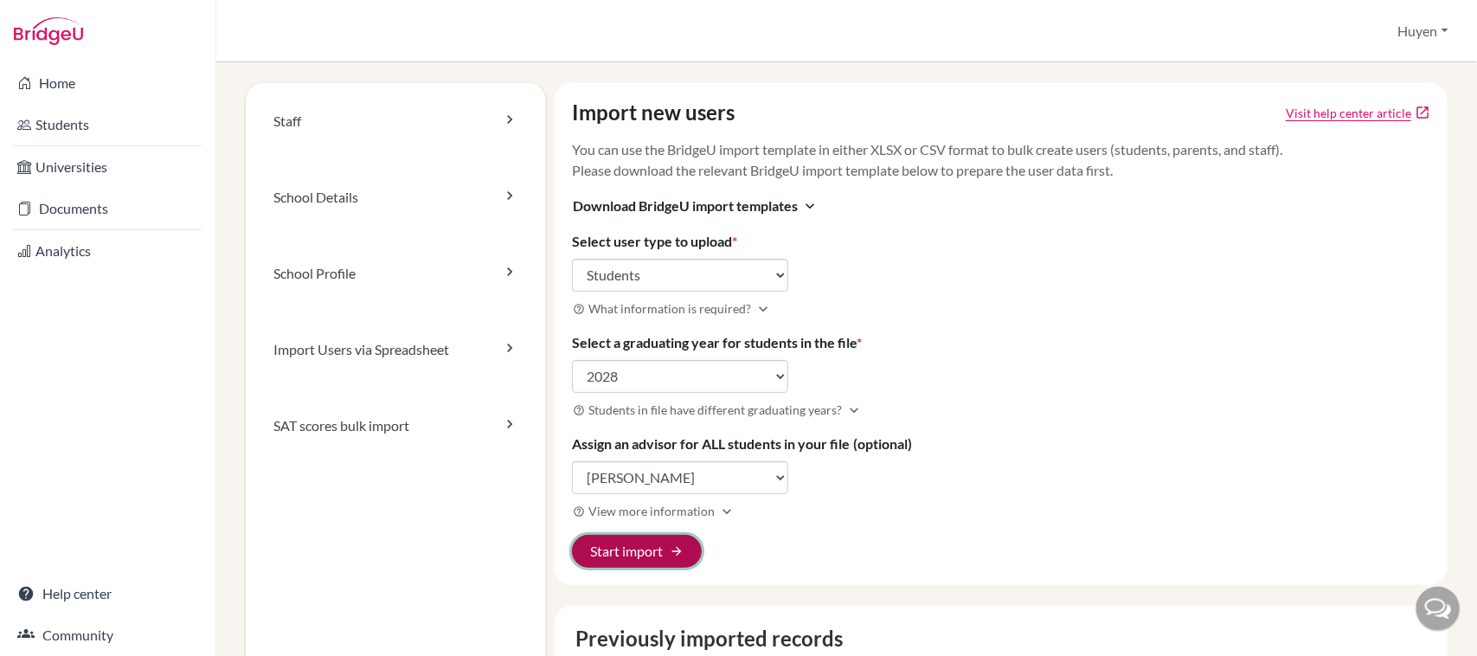
click at [651, 550] on button "Start import arrow_forward" at bounding box center [637, 551] width 130 height 33
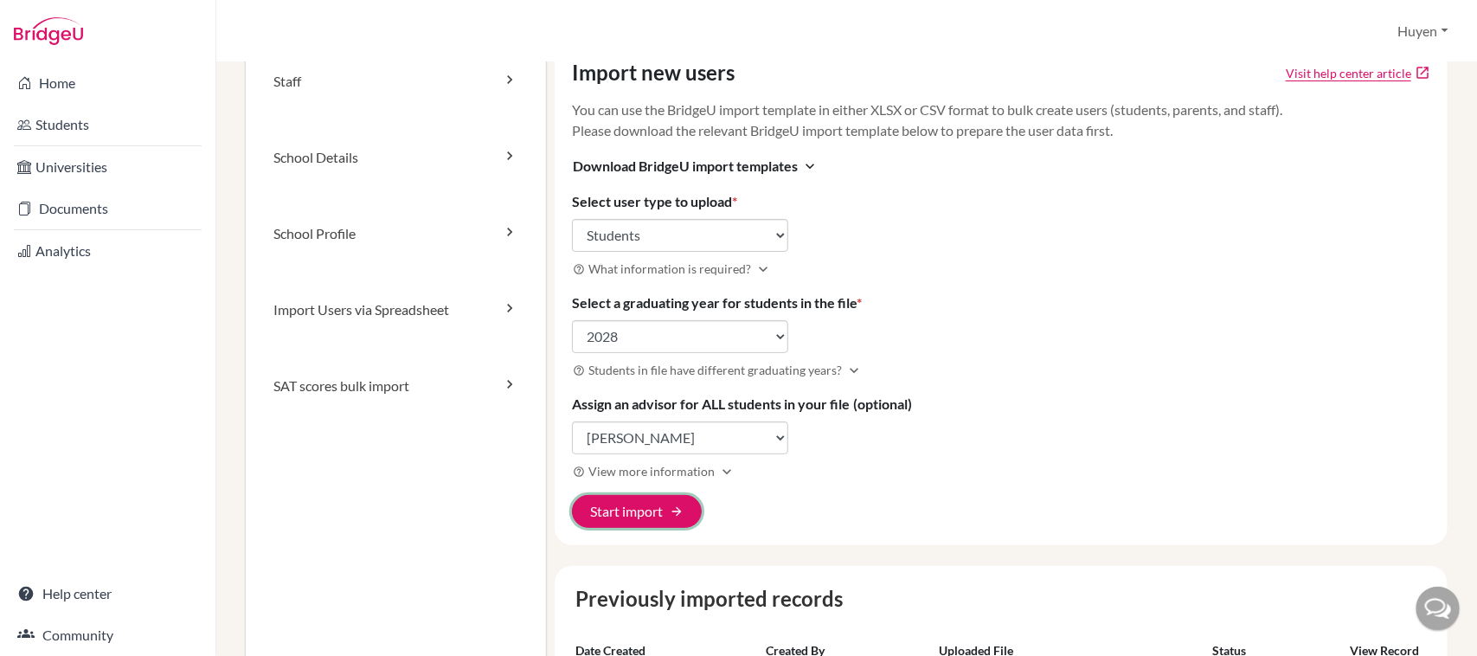
scroll to position [108, 0]
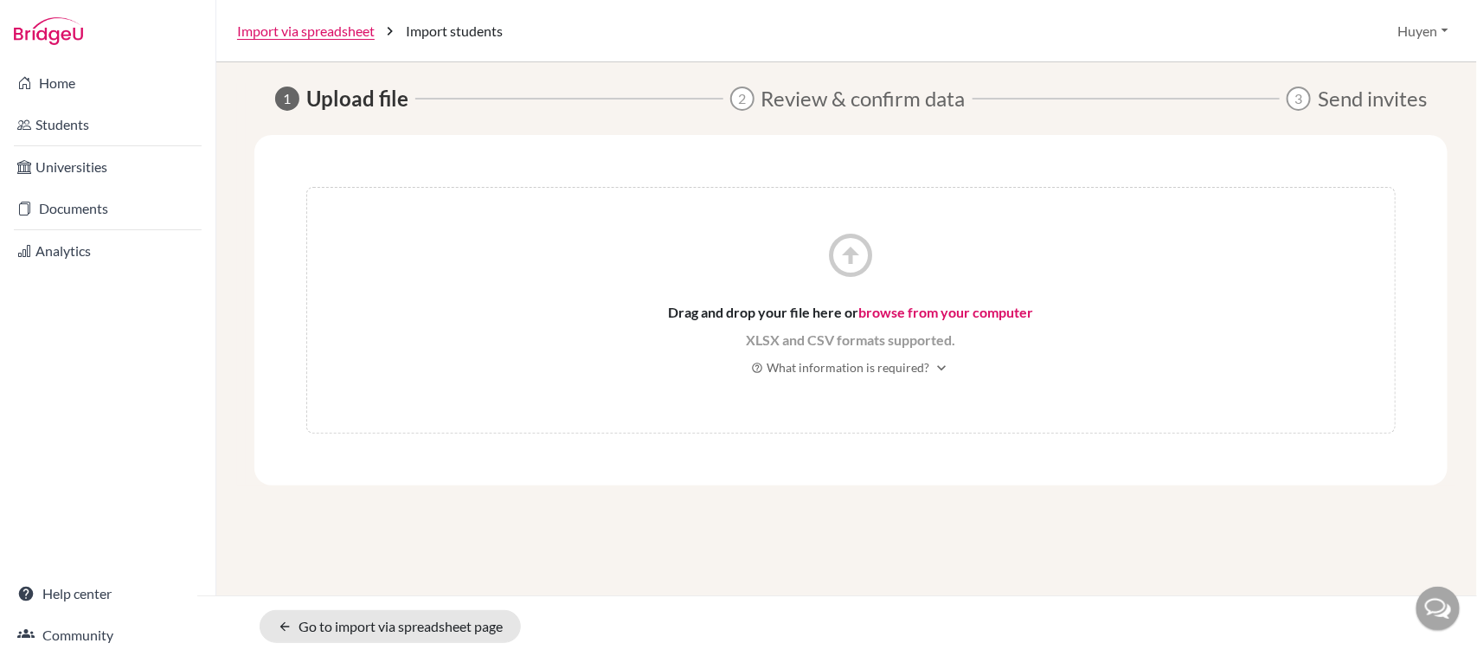
click at [856, 249] on icon "arrow_circle_up" at bounding box center [851, 255] width 52 height 52
click at [908, 309] on link "browse from your computer" at bounding box center [946, 312] width 175 height 16
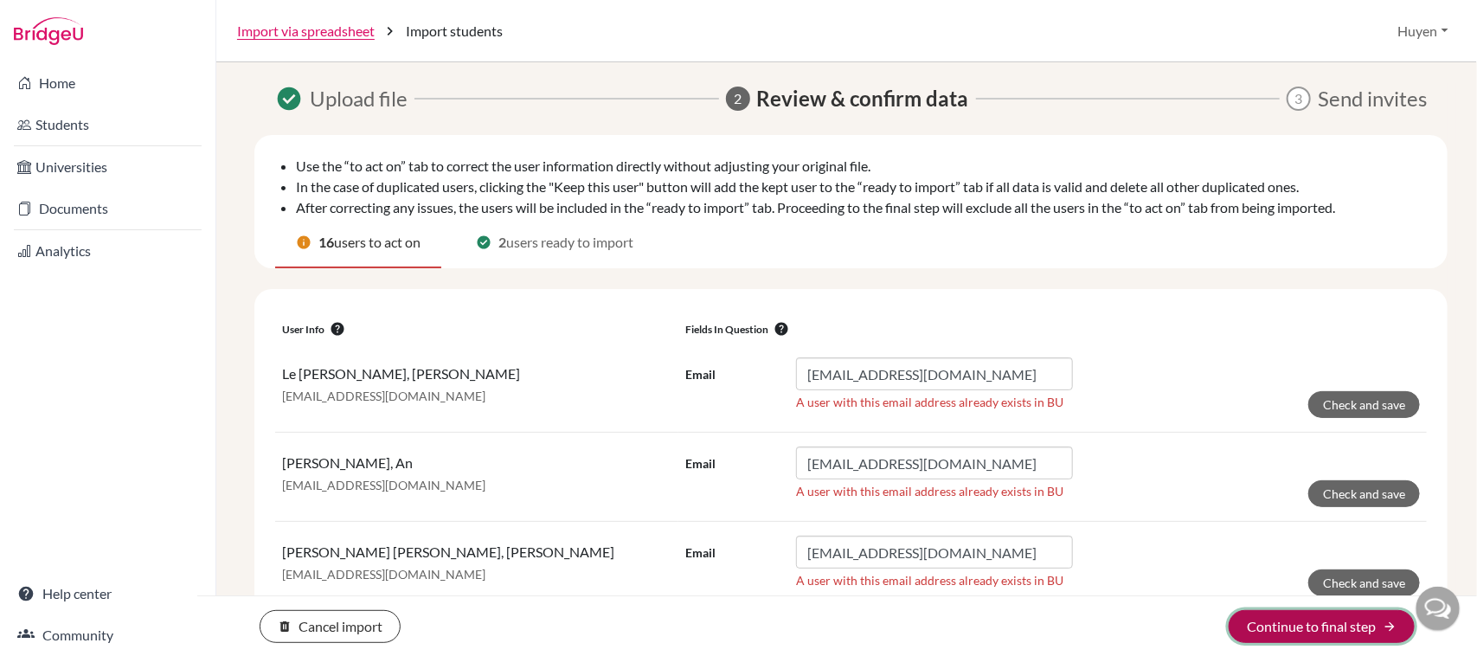
click at [1343, 621] on button "Continue to final step arrow_forward" at bounding box center [1321, 626] width 186 height 33
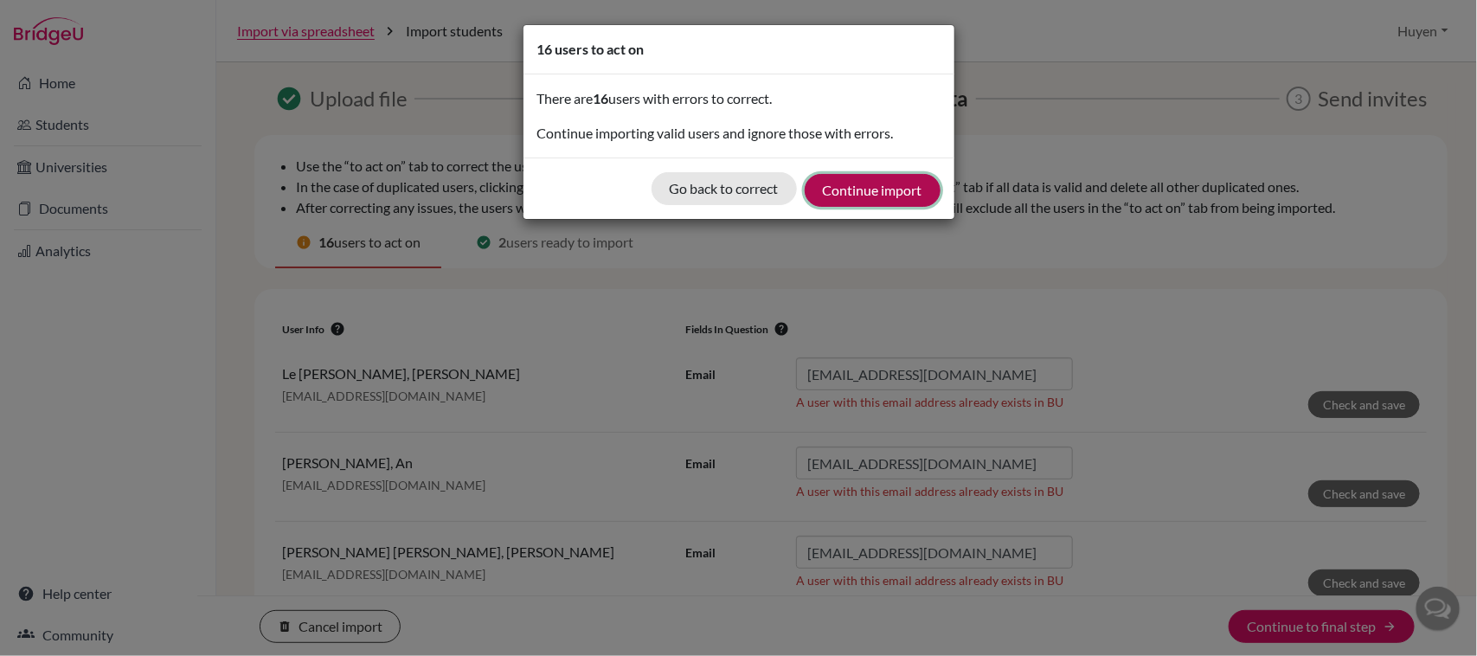
click at [859, 178] on button "Continue import" at bounding box center [873, 190] width 136 height 33
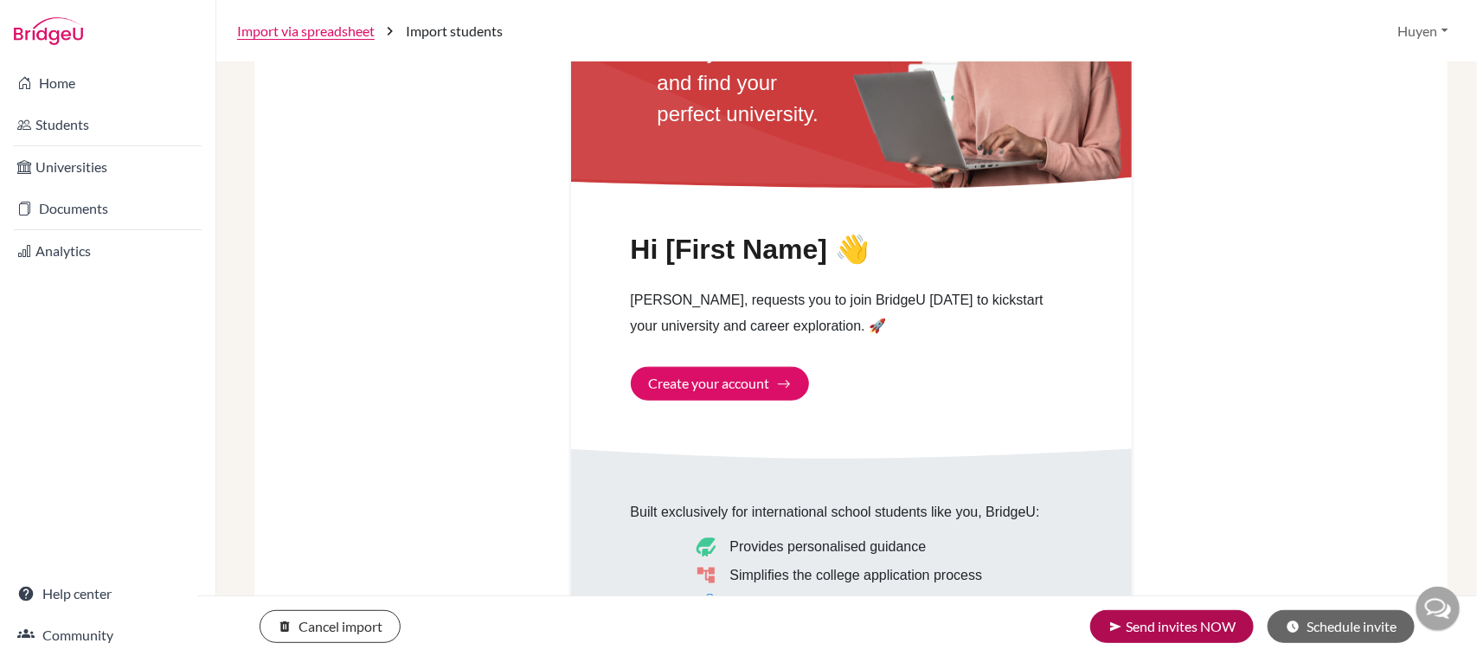
scroll to position [757, 0]
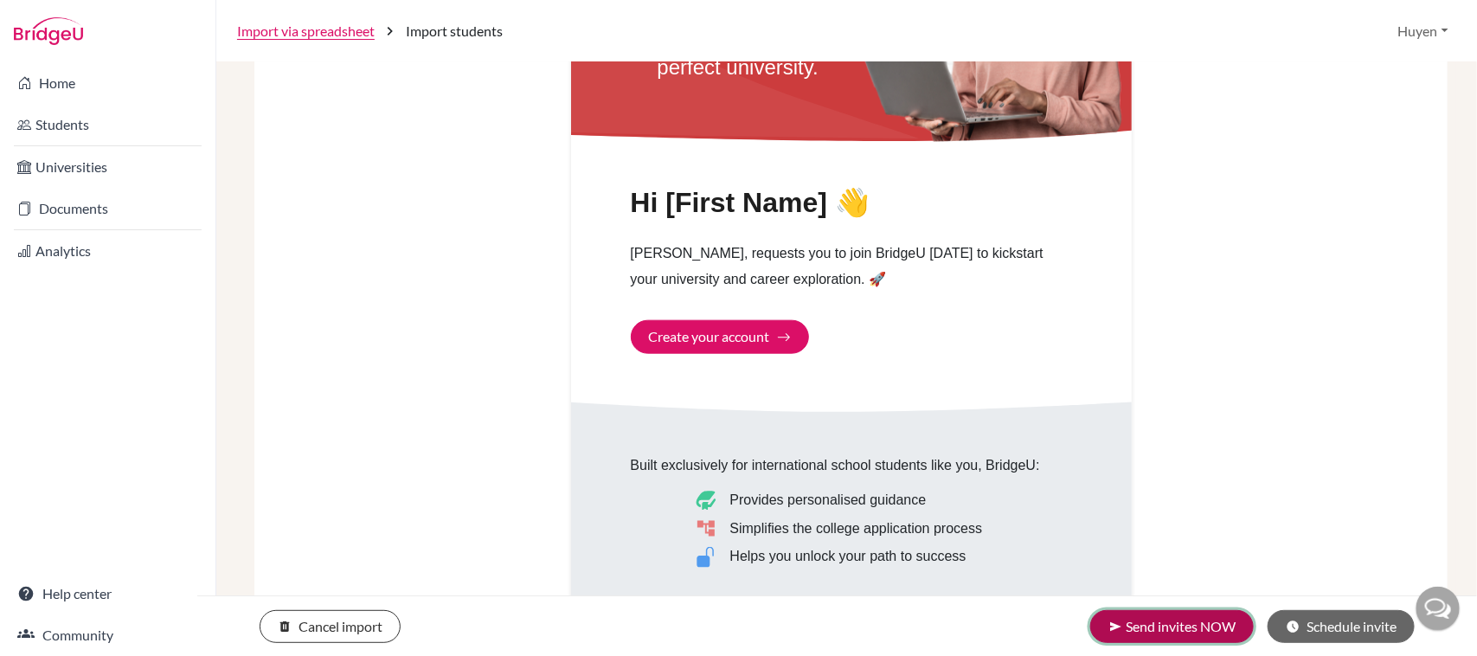
click at [1155, 628] on button "send Send invites NOW" at bounding box center [1172, 626] width 164 height 33
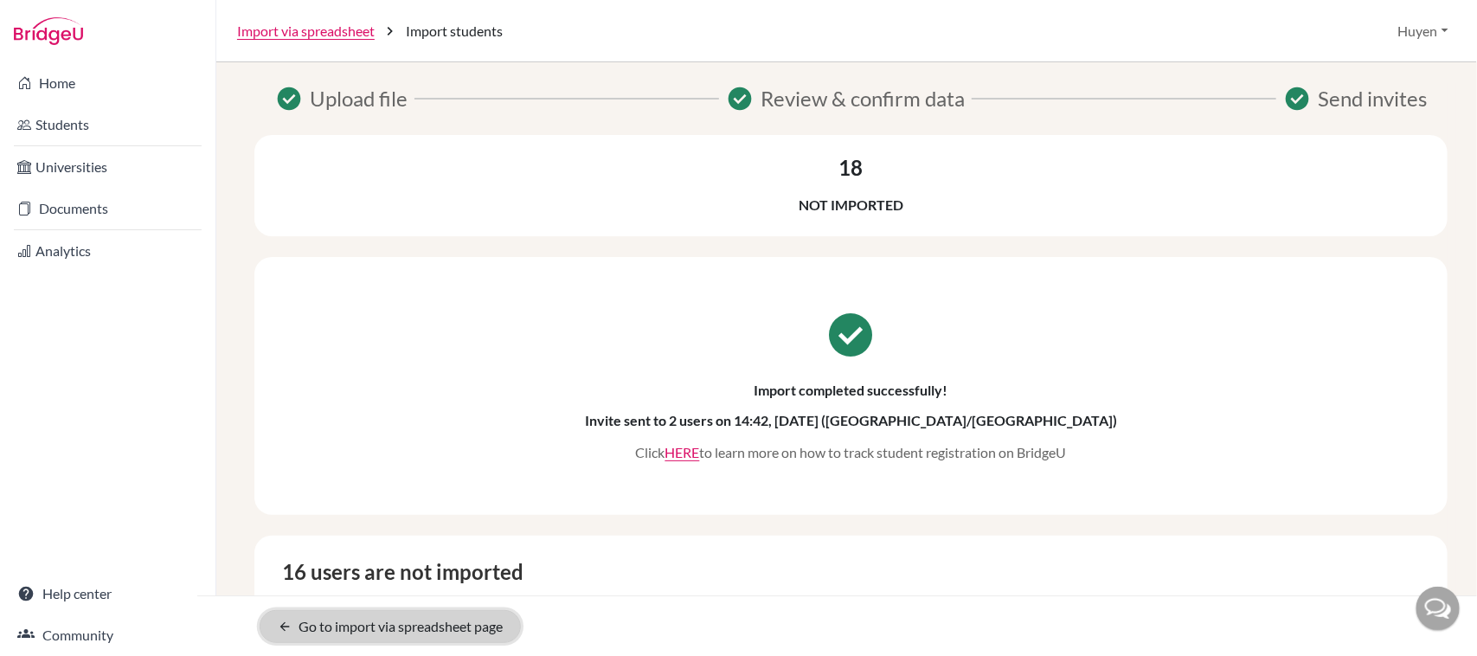
click at [418, 623] on link "arrow_back Go to import via spreadsheet page" at bounding box center [390, 626] width 261 height 33
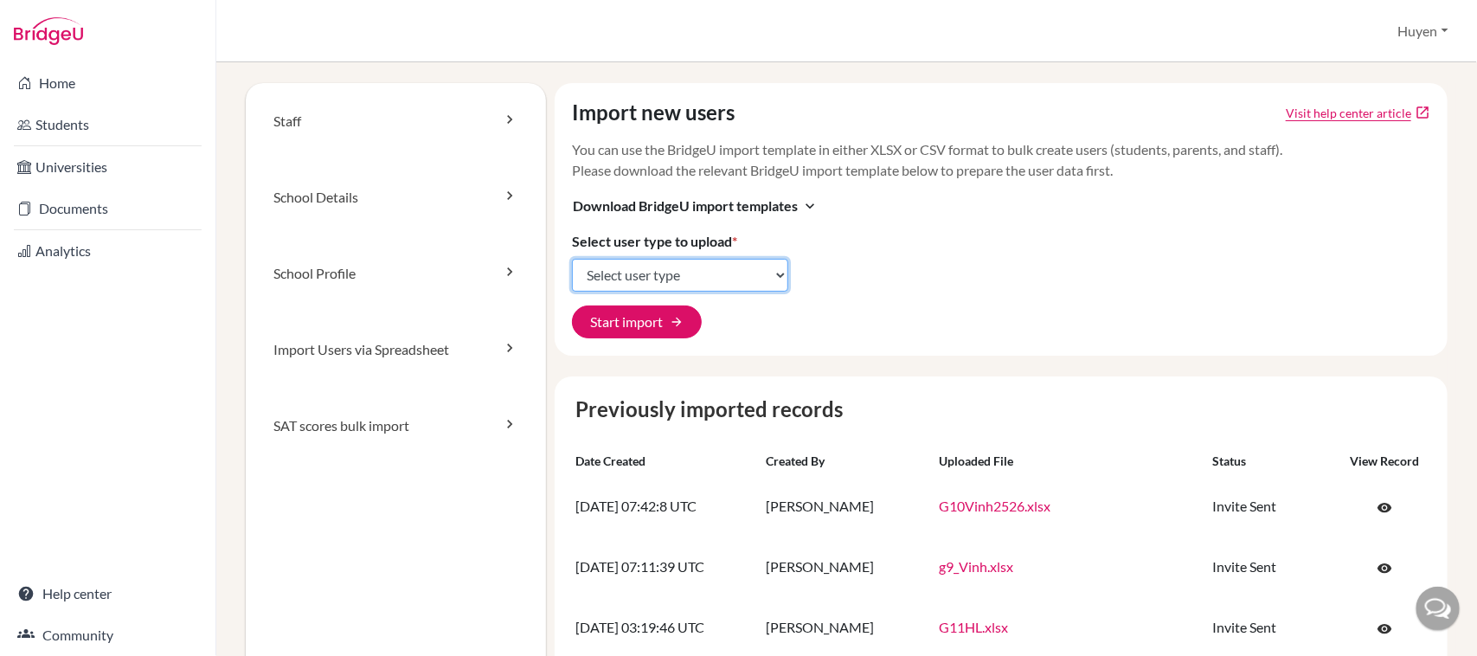
click at [642, 282] on select "Select user type Students Students and parents Parents Advisors Report writers" at bounding box center [680, 275] width 216 height 33
select select "students"
click at [572, 259] on select "Select user type Students Students and parents Parents Advisors Report writers" at bounding box center [680, 275] width 216 height 33
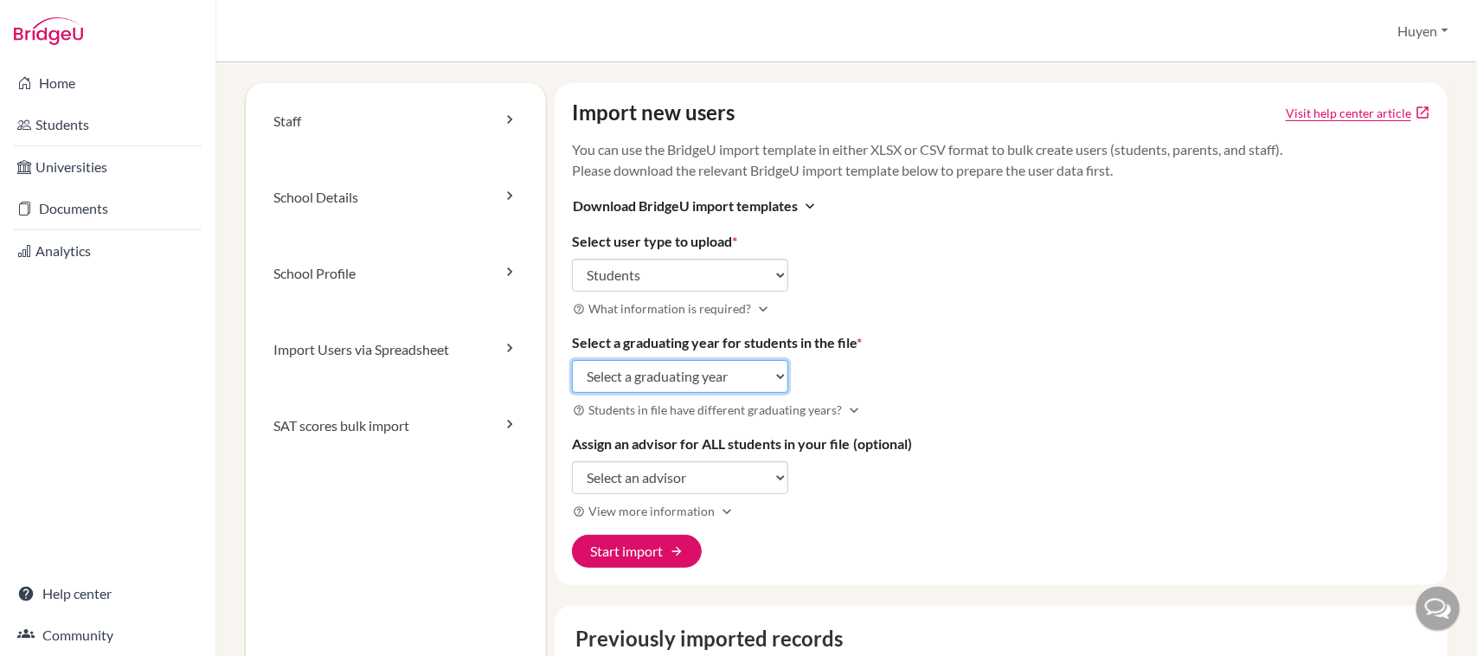
click at [650, 370] on select "Select a graduating year [DATE] 2025 2026 2027 2028 2029" at bounding box center [680, 376] width 216 height 33
select select "2028"
click at [572, 360] on select "Select a graduating year [DATE] 2025 2026 2027 2028 2029" at bounding box center [680, 376] width 216 height 33
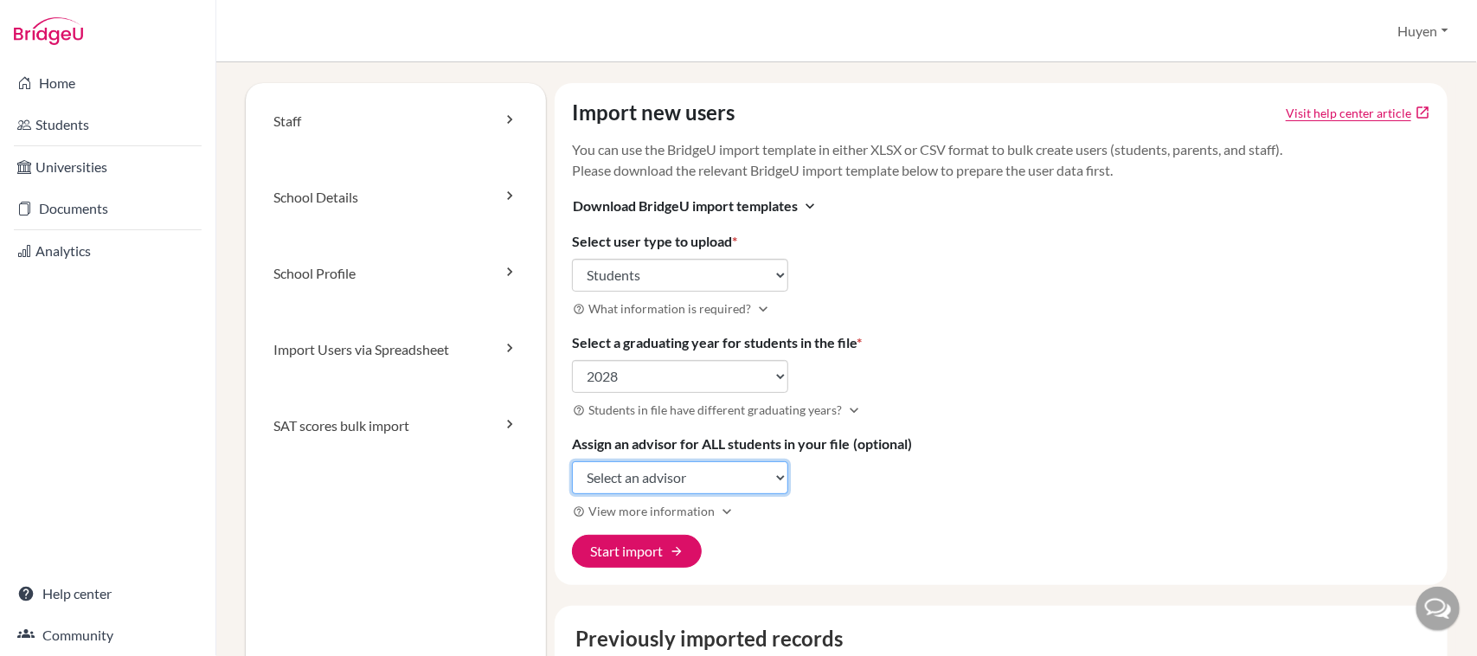
click at [632, 485] on select "Select an advisor [PERSON_NAME] [PERSON_NAME] [PERSON_NAME]" at bounding box center [680, 477] width 216 height 33
select select "428912"
click at [572, 462] on select "Select an advisor [PERSON_NAME] [PERSON_NAME] [PERSON_NAME]" at bounding box center [680, 477] width 216 height 33
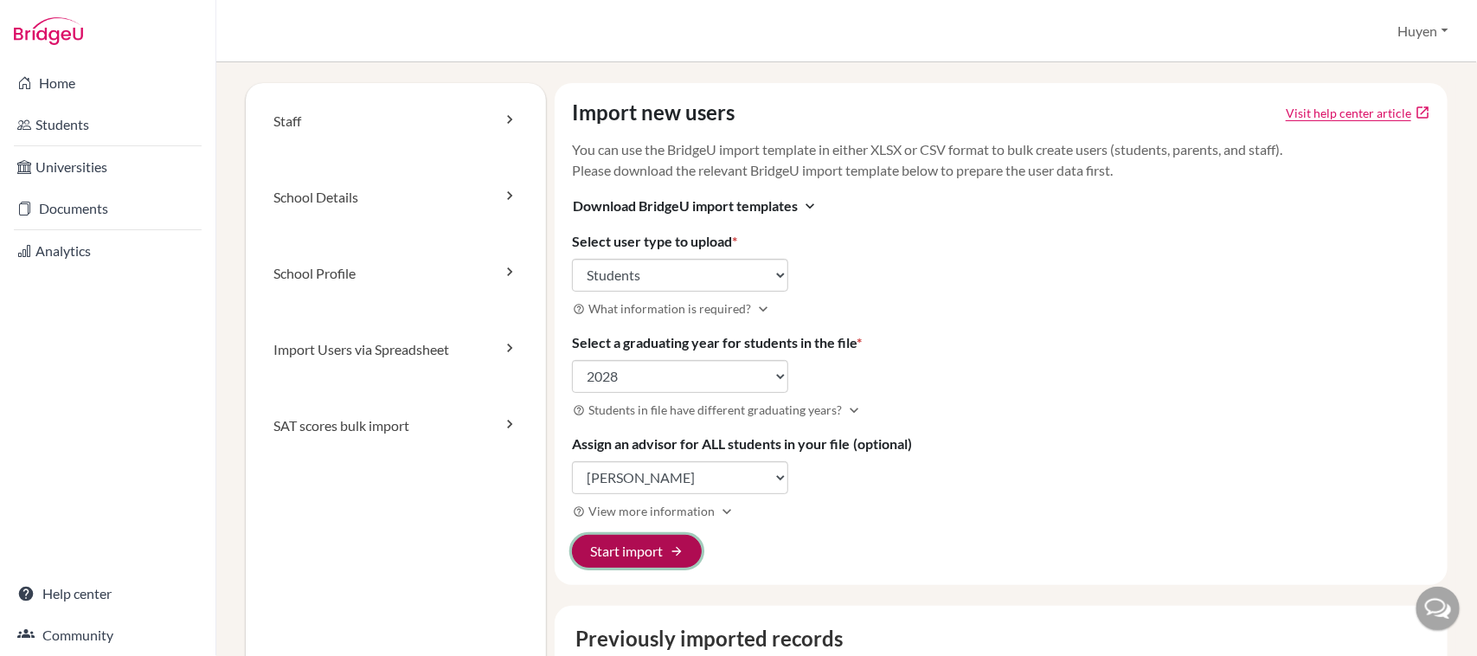
click at [634, 552] on button "Start import arrow_forward" at bounding box center [637, 551] width 130 height 33
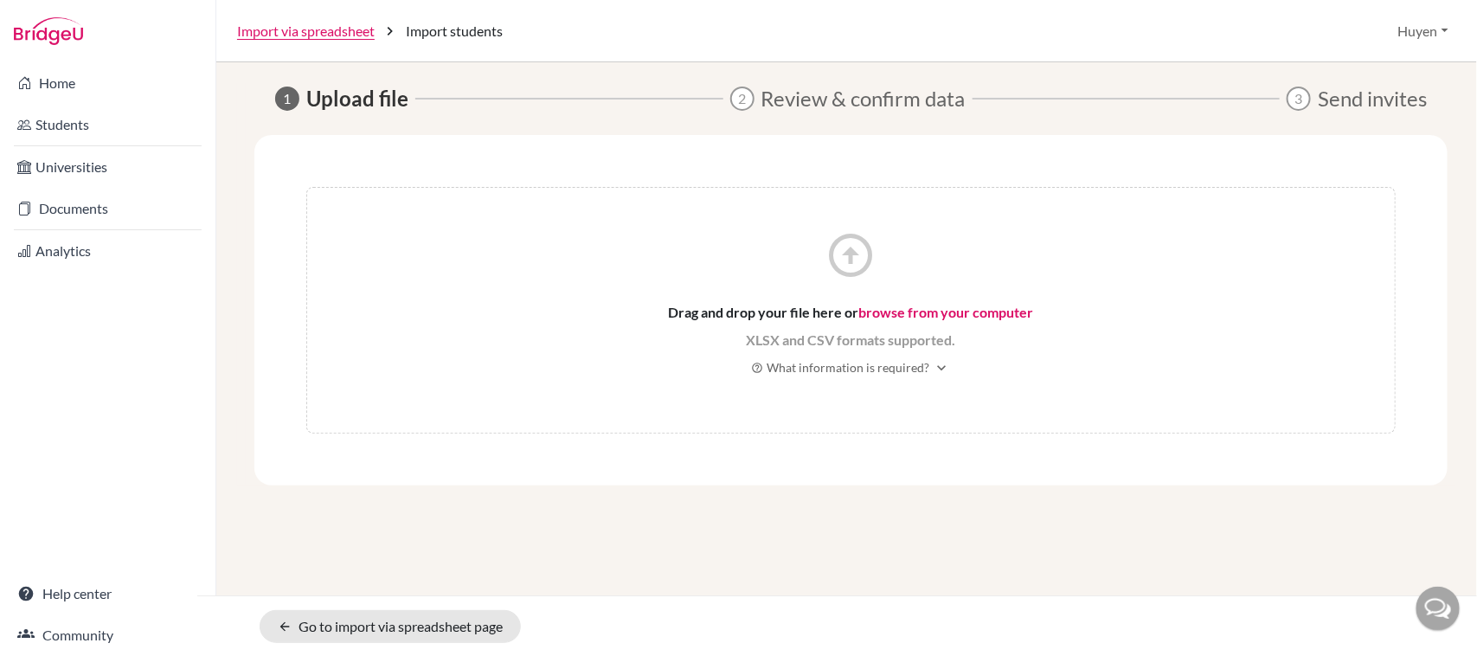
click at [901, 308] on link "browse from your computer" at bounding box center [946, 312] width 175 height 16
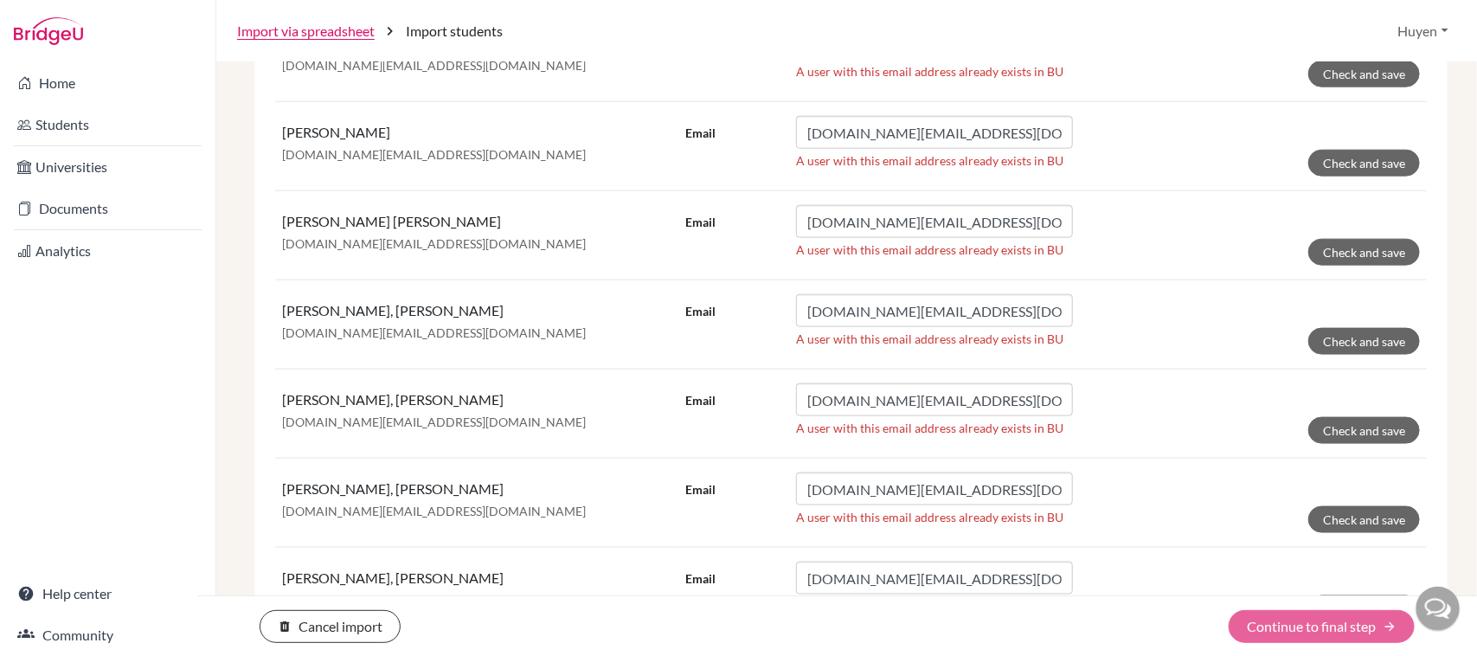
scroll to position [1376, 0]
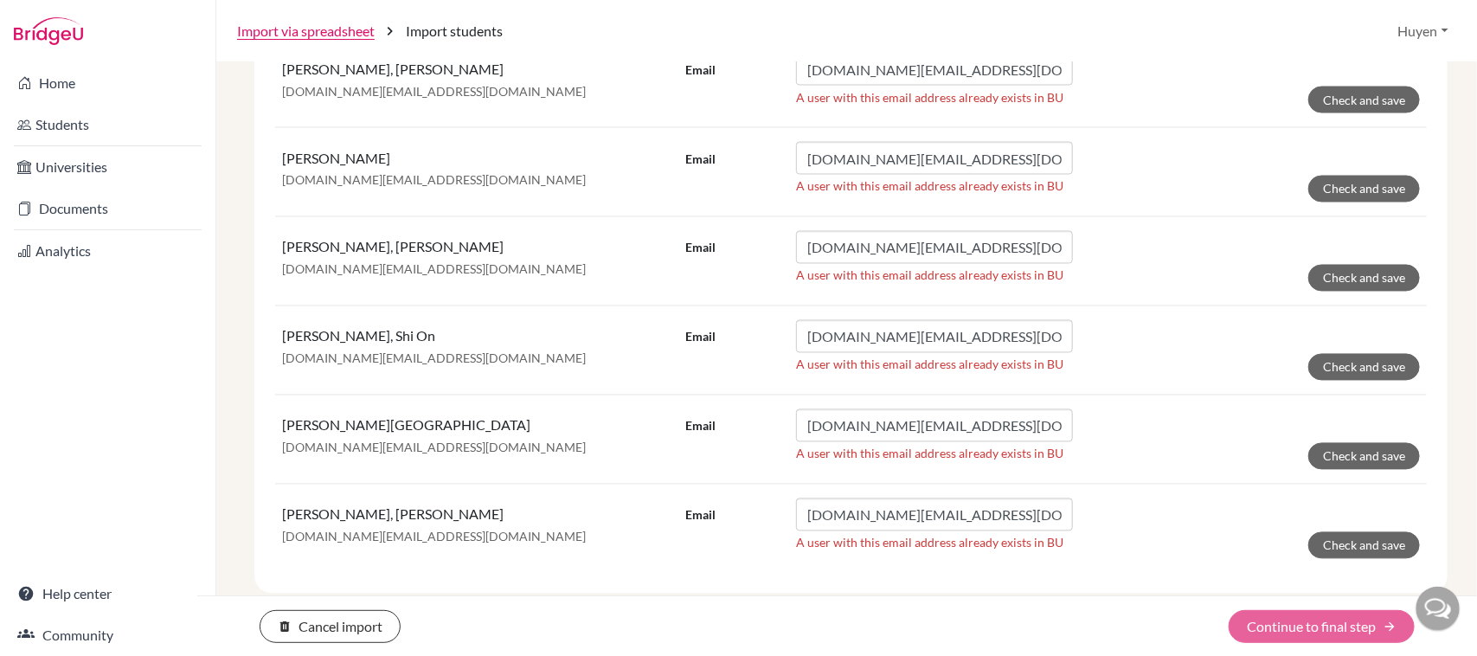
click at [1331, 623] on div "delete Cancel import Continue to final step arrow_forward" at bounding box center [837, 626] width 1280 height 33
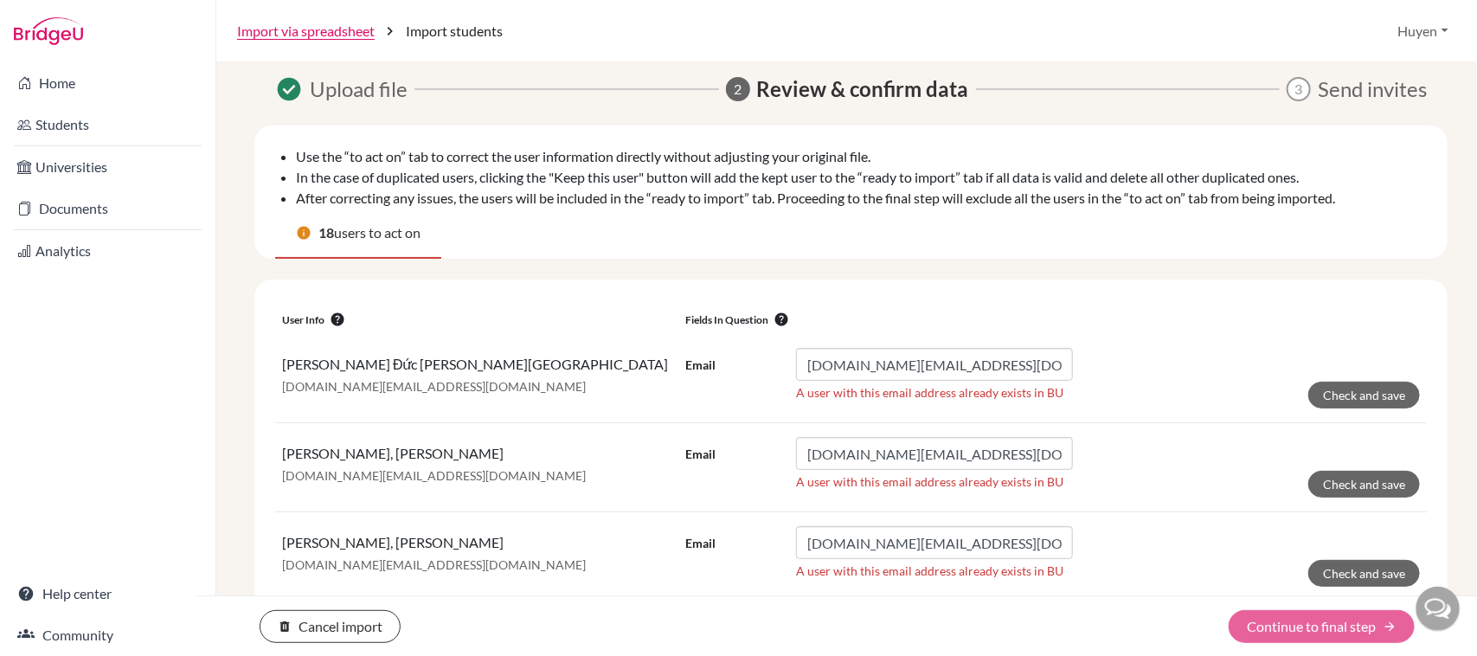
scroll to position [0, 0]
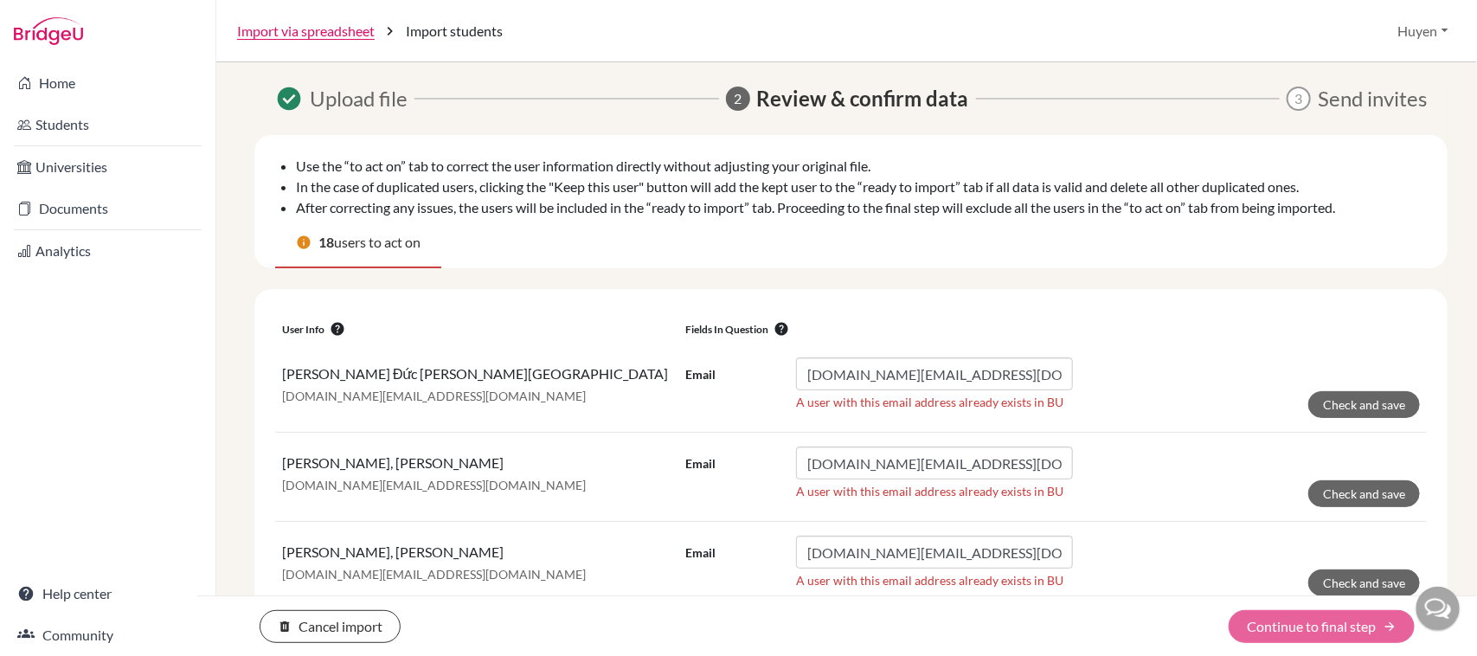
click at [1298, 625] on div "delete Cancel import Continue to final step arrow_forward" at bounding box center [837, 626] width 1280 height 33
click at [1348, 394] on button "Check and save" at bounding box center [1364, 404] width 112 height 27
click at [1352, 485] on button "Check and save" at bounding box center [1364, 493] width 112 height 27
click at [1351, 572] on button "Check and save" at bounding box center [1364, 582] width 112 height 27
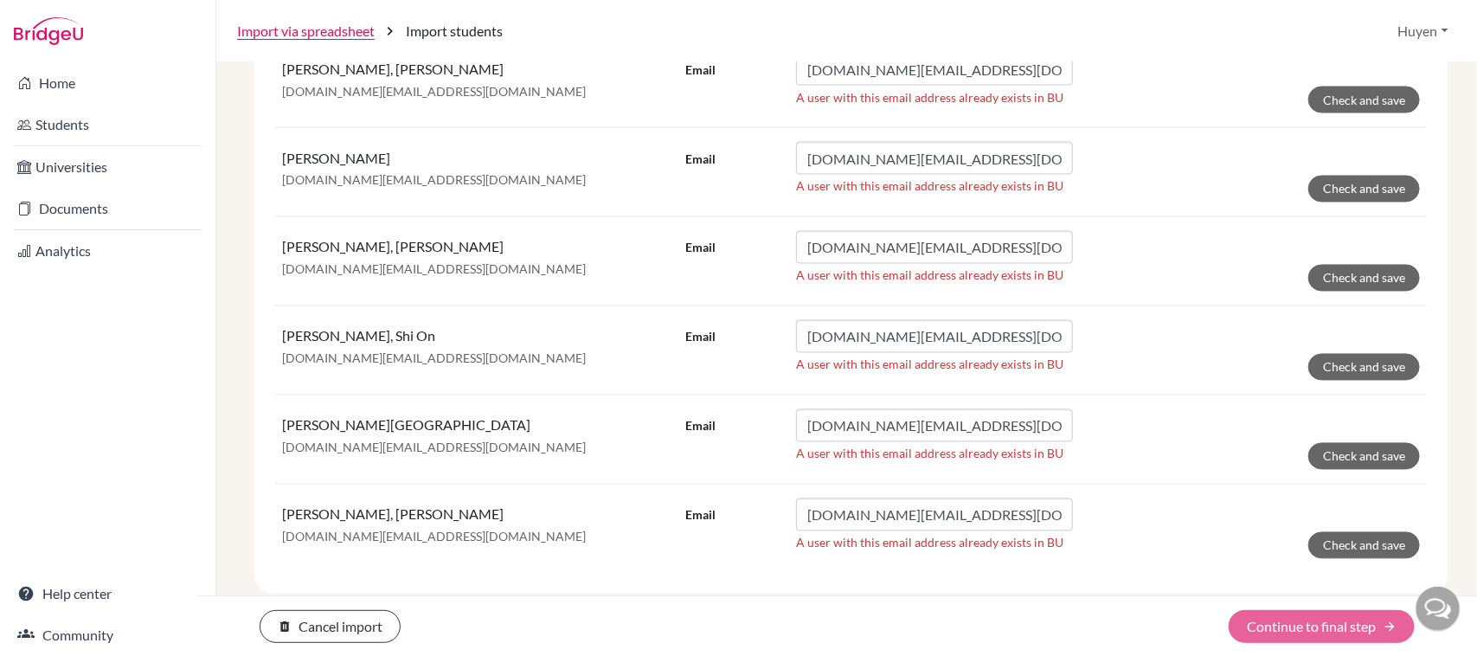
scroll to position [943, 0]
